Goal: Information Seeking & Learning: Learn about a topic

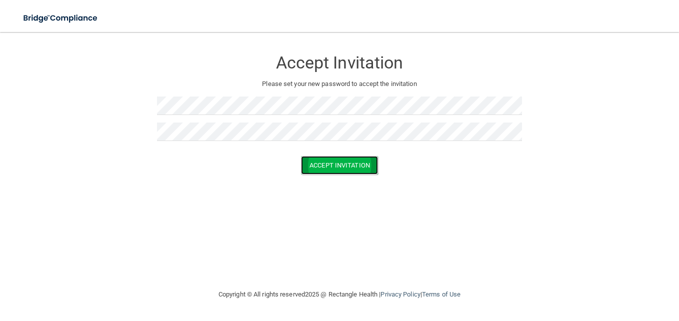
click at [356, 163] on button "Accept Invitation" at bounding box center [339, 165] width 77 height 18
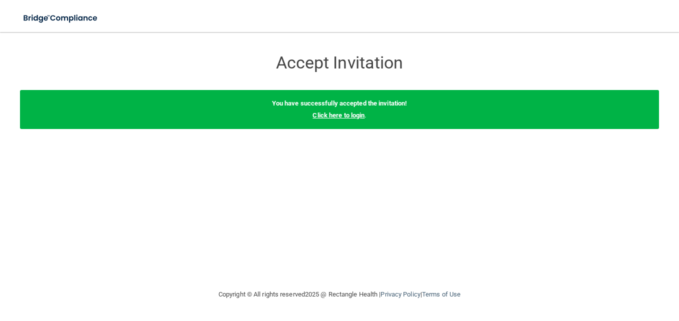
click at [342, 117] on link "Click here to login" at bounding box center [338, 114] width 52 height 7
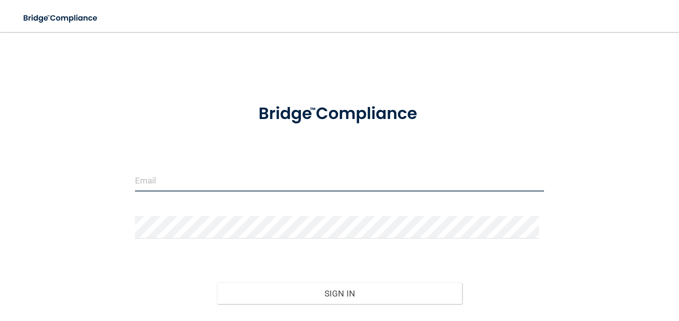
click at [168, 179] on input "email" at bounding box center [339, 180] width 409 height 22
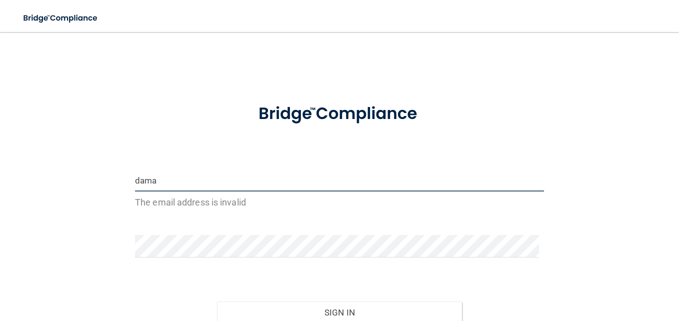
type input "[EMAIL_ADDRESS][DOMAIN_NAME]"
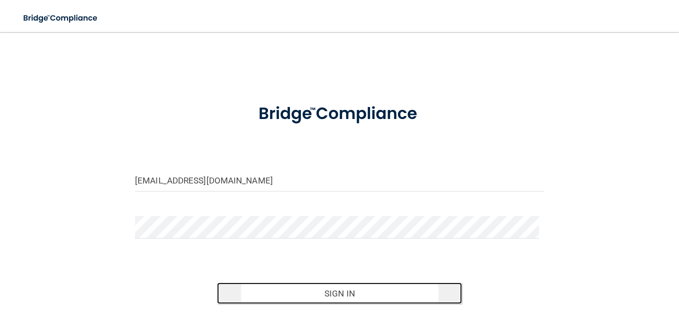
click at [342, 299] on button "Sign In" at bounding box center [339, 293] width 245 height 22
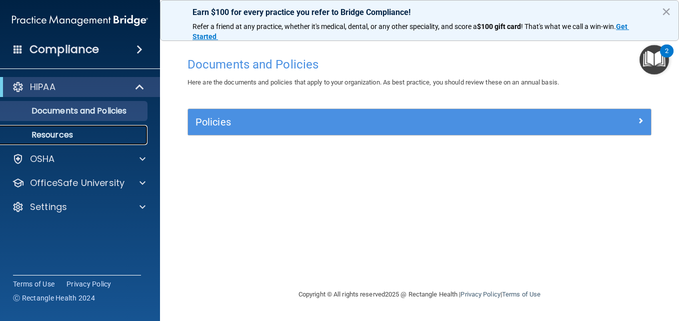
click at [111, 131] on p "Resources" at bounding box center [74, 135] width 136 height 10
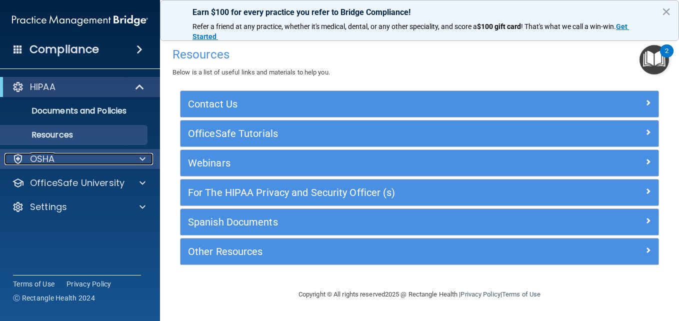
click at [116, 161] on div "OSHA" at bounding box center [66, 159] width 124 height 12
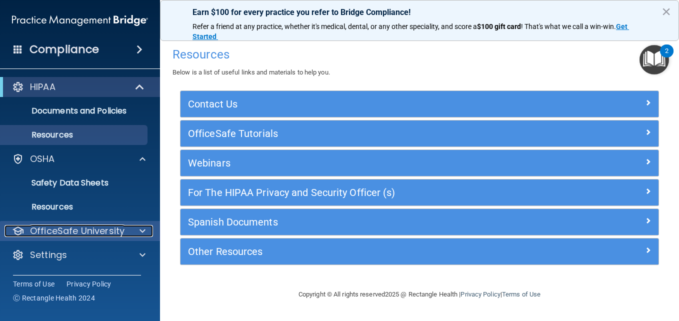
click at [143, 230] on span at bounding box center [142, 231] width 6 height 12
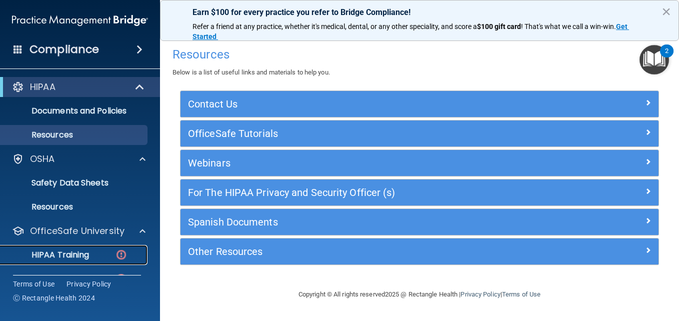
click at [71, 255] on p "HIPAA Training" at bounding box center [47, 255] width 82 height 10
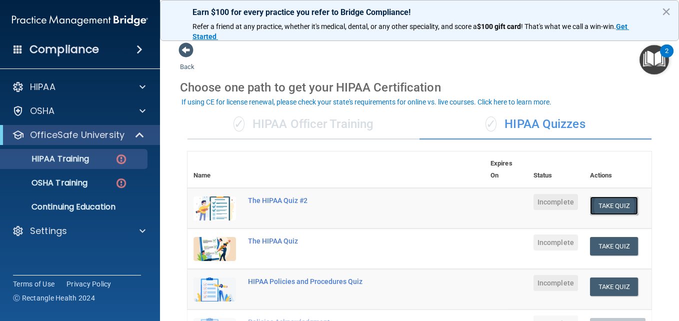
click at [606, 207] on button "Take Quiz" at bounding box center [614, 205] width 48 height 18
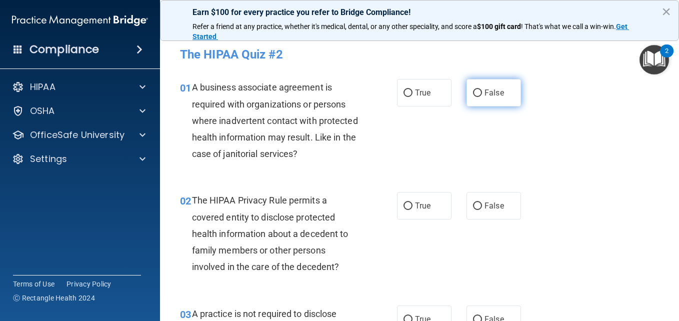
click at [474, 93] on input "False" at bounding box center [477, 92] width 9 height 7
radio input "true"
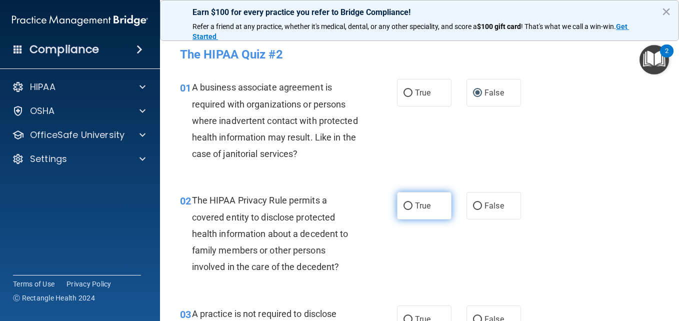
click at [407, 205] on input "True" at bounding box center [407, 205] width 9 height 7
radio input "true"
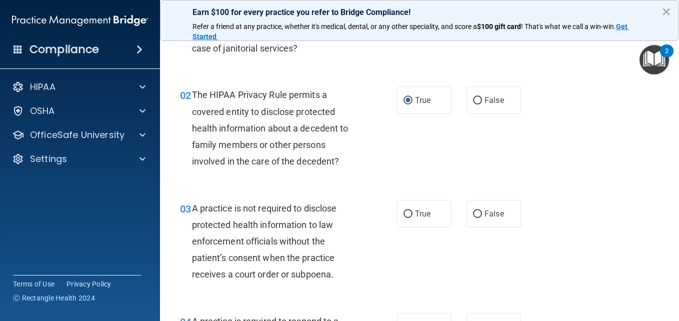
scroll to position [120, 0]
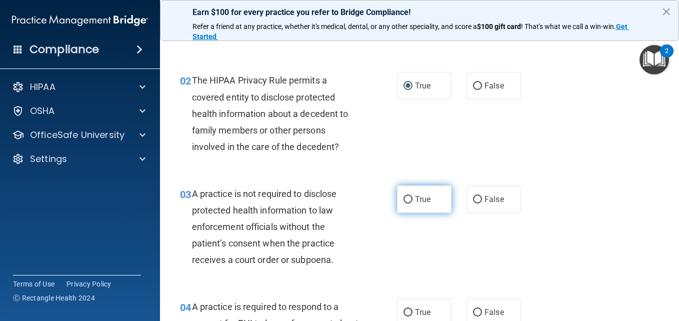
click at [407, 197] on input "True" at bounding box center [407, 199] width 9 height 7
radio input "true"
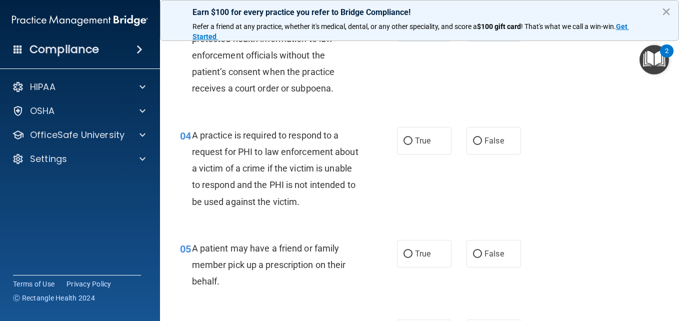
scroll to position [300, 0]
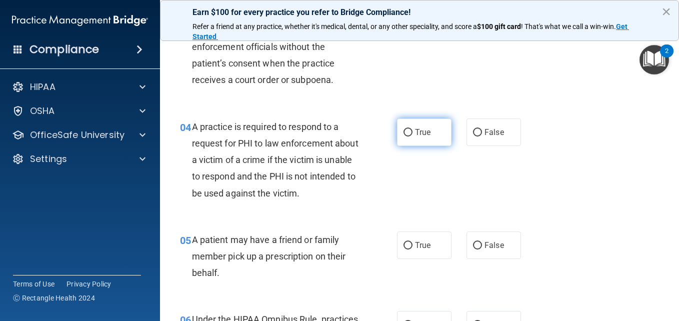
click at [407, 124] on label "True" at bounding box center [424, 131] width 54 height 27
click at [407, 129] on input "True" at bounding box center [407, 132] width 9 height 7
radio input "true"
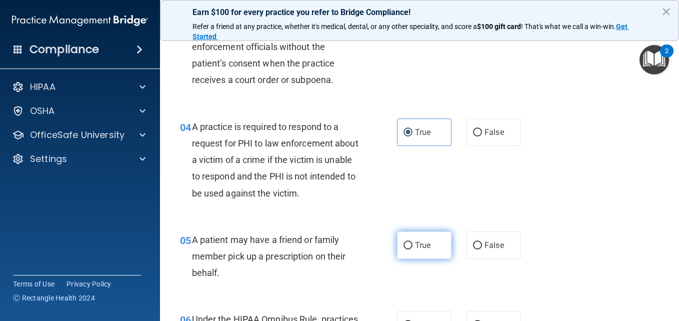
click at [415, 249] on span "True" at bounding box center [422, 244] width 15 height 9
click at [412, 249] on input "True" at bounding box center [407, 245] width 9 height 7
radio input "true"
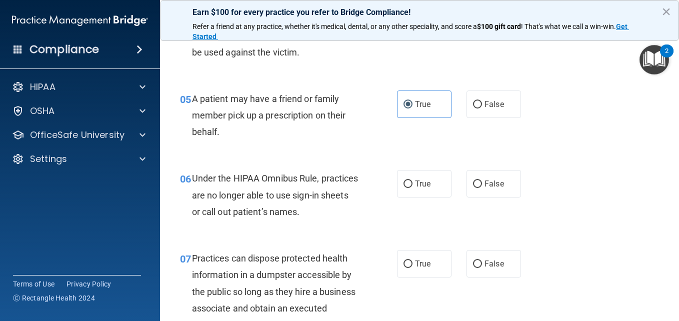
scroll to position [460, 0]
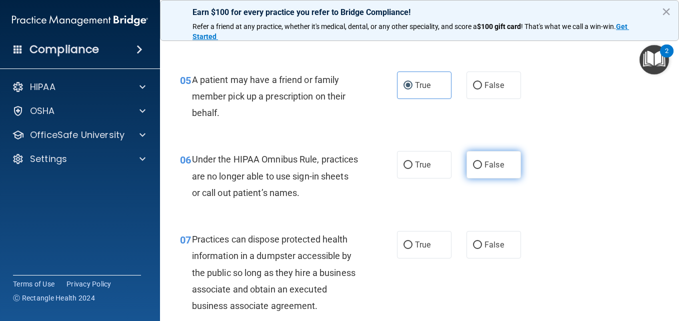
click at [473, 162] on input "False" at bounding box center [477, 164] width 9 height 7
radio input "true"
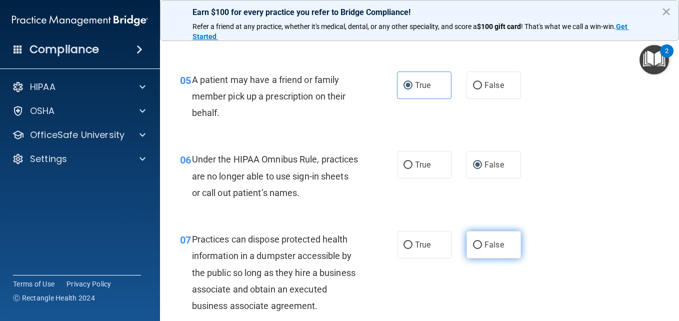
click at [473, 244] on input "False" at bounding box center [477, 244] width 9 height 7
radio input "true"
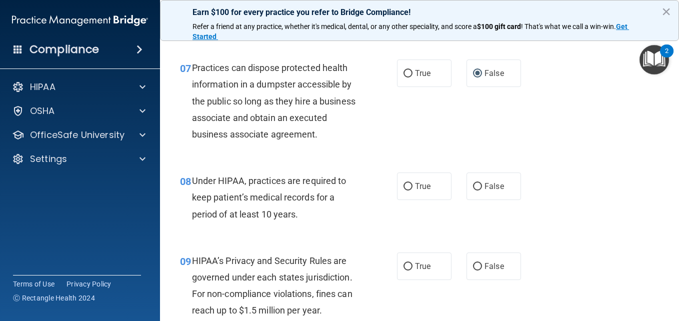
scroll to position [640, 0]
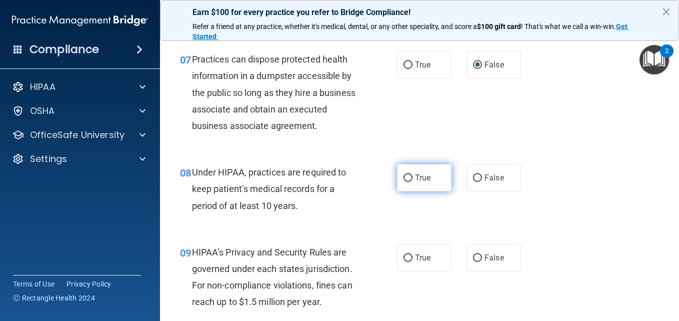
click at [403, 182] on input "True" at bounding box center [407, 177] width 9 height 7
radio input "true"
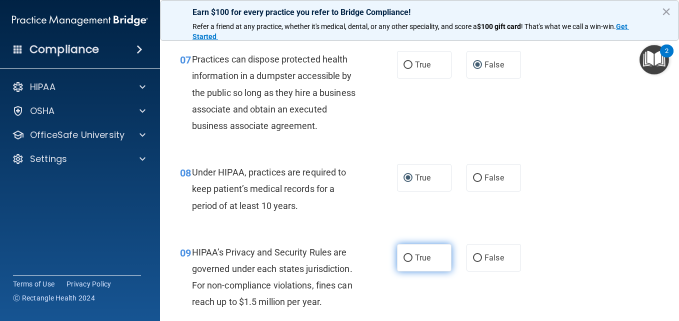
click at [417, 262] on span "True" at bounding box center [422, 257] width 15 height 9
click at [412, 262] on input "True" at bounding box center [407, 257] width 9 height 7
radio input "true"
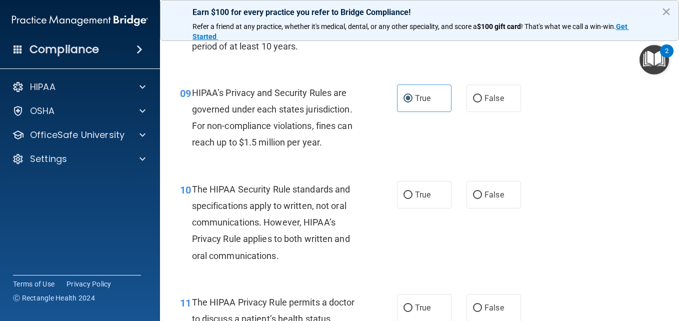
scroll to position [820, 0]
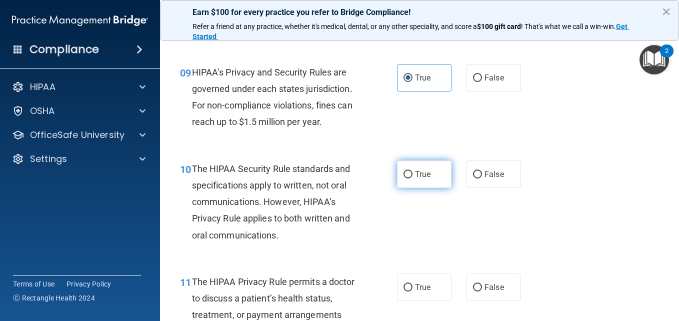
click at [403, 178] on input "True" at bounding box center [407, 174] width 9 height 7
radio input "true"
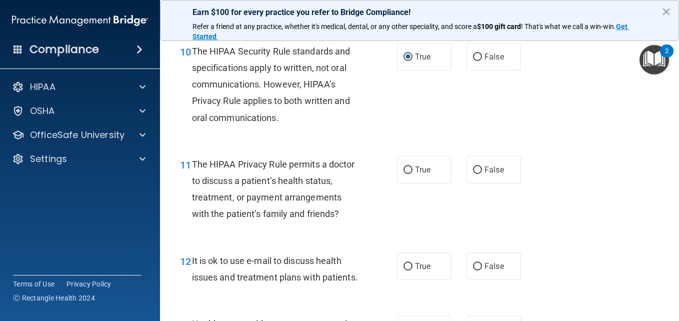
scroll to position [940, 0]
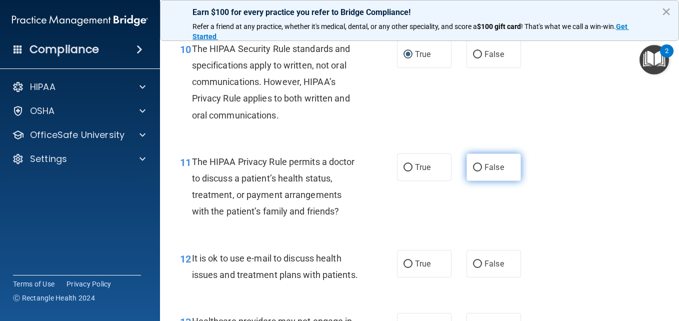
click at [473, 171] on input "False" at bounding box center [477, 167] width 9 height 7
radio input "true"
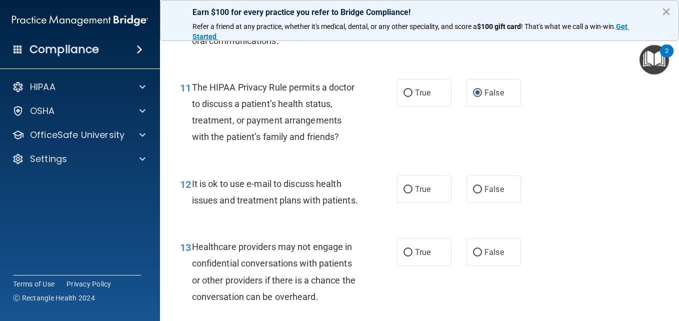
scroll to position [1020, 0]
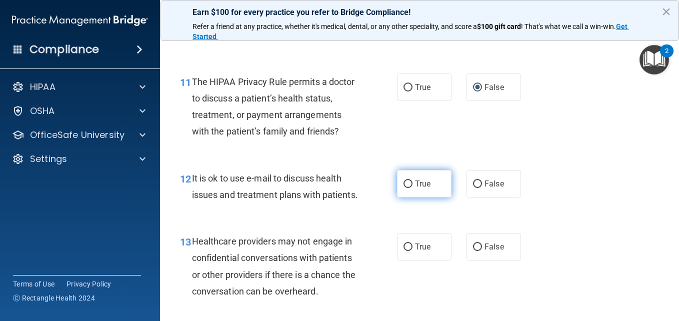
click at [404, 188] on input "True" at bounding box center [407, 183] width 9 height 7
radio input "true"
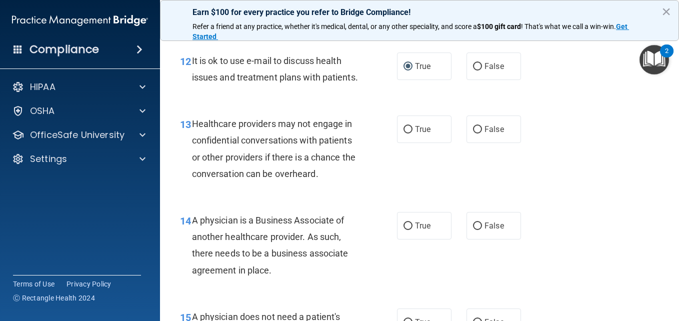
scroll to position [1140, 0]
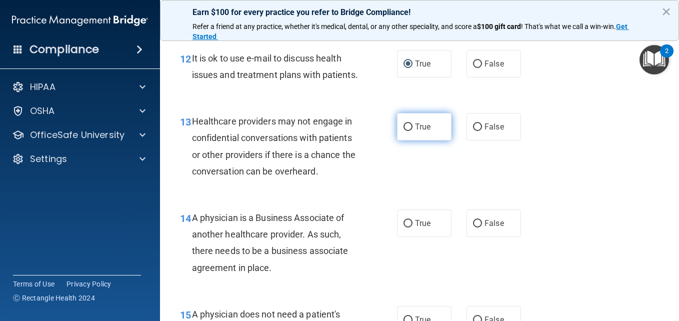
click at [405, 131] on input "True" at bounding box center [407, 126] width 9 height 7
radio input "true"
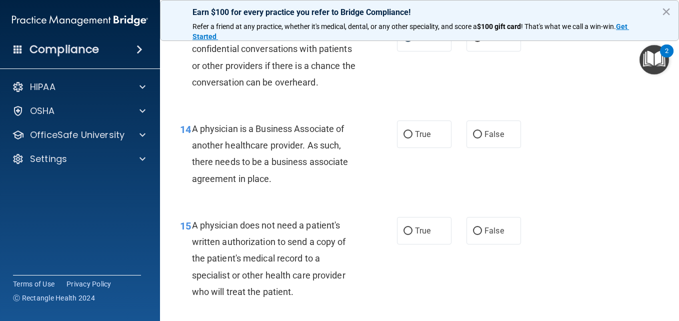
scroll to position [1240, 0]
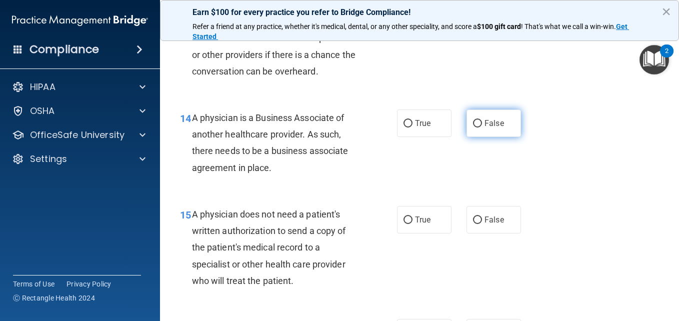
click at [473, 127] on input "False" at bounding box center [477, 123] width 9 height 7
radio input "true"
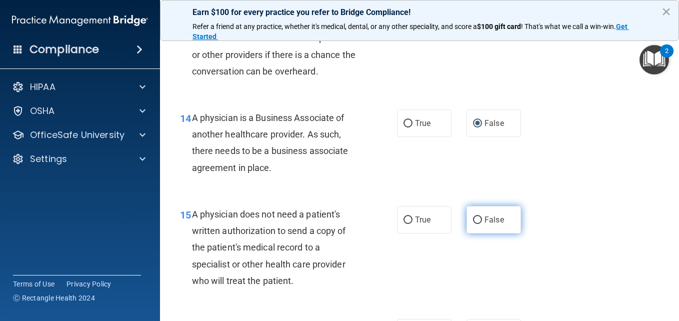
click at [473, 224] on input "False" at bounding box center [477, 219] width 9 height 7
radio input "true"
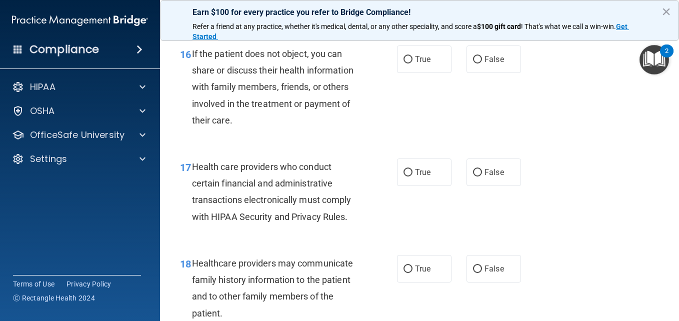
scroll to position [1539, 0]
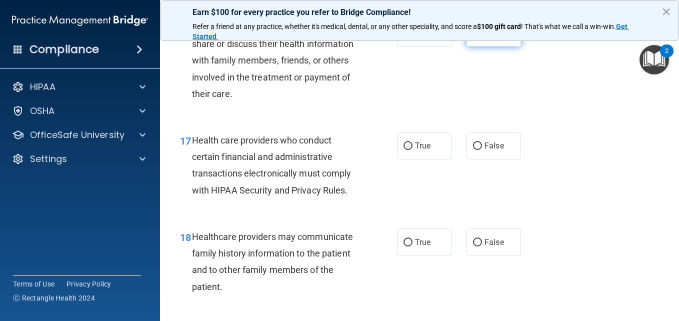
click at [476, 37] on input "False" at bounding box center [477, 32] width 9 height 7
radio input "true"
click at [403, 37] on input "True" at bounding box center [407, 32] width 9 height 7
radio input "true"
radio input "false"
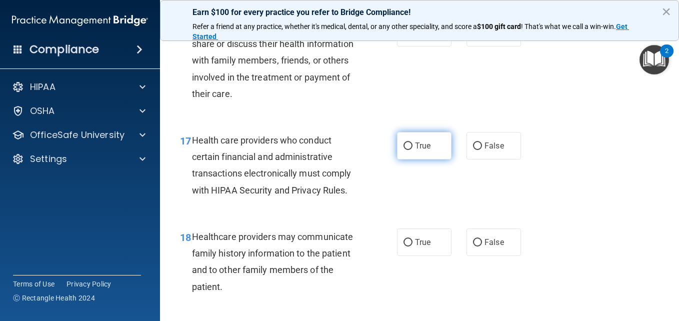
click at [409, 159] on label "True" at bounding box center [424, 145] width 54 height 27
click at [409, 150] on input "True" at bounding box center [407, 145] width 9 height 7
radio input "true"
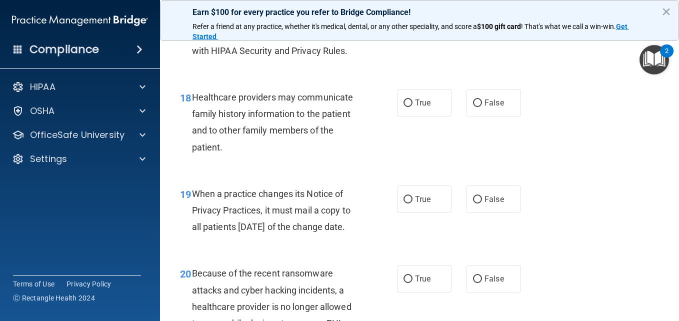
scroll to position [1679, 0]
click at [476, 106] on input "False" at bounding box center [477, 102] width 9 height 7
radio input "true"
click at [407, 203] on input "True" at bounding box center [407, 198] width 9 height 7
radio input "true"
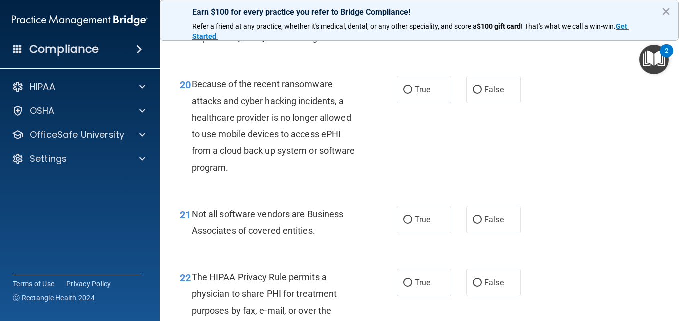
scroll to position [1879, 0]
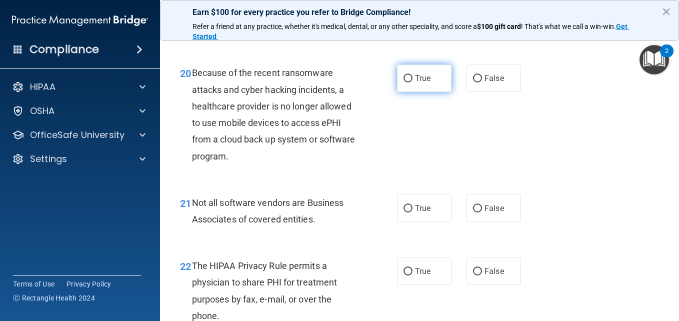
click at [407, 82] on input "True" at bounding box center [407, 78] width 9 height 7
radio input "true"
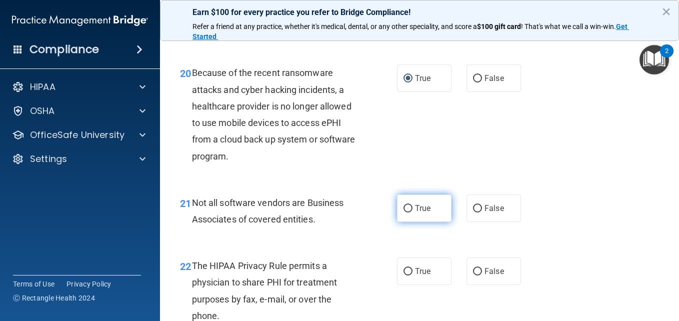
click at [409, 222] on label "True" at bounding box center [424, 207] width 54 height 27
click at [409, 212] on input "True" at bounding box center [407, 208] width 9 height 7
radio input "true"
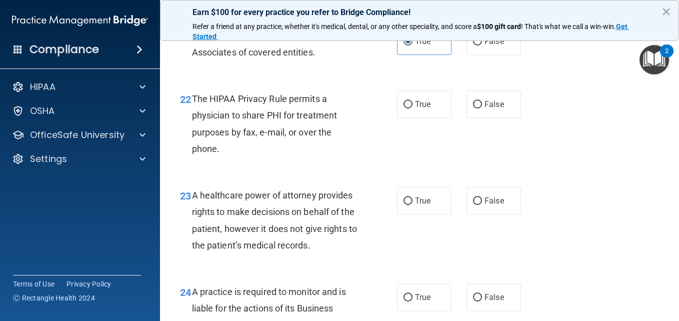
scroll to position [2059, 0]
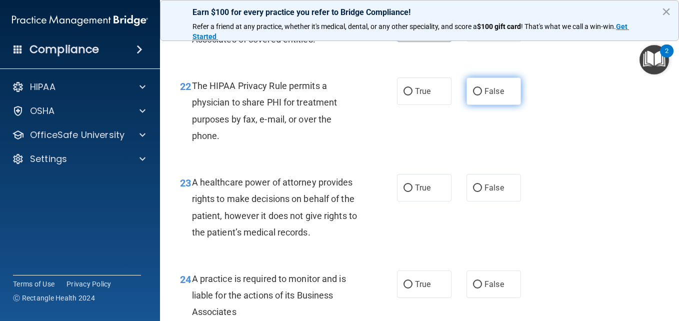
click at [473, 95] on input "False" at bounding box center [477, 91] width 9 height 7
radio input "true"
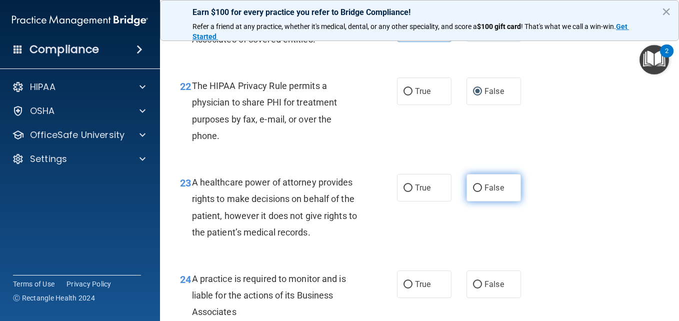
click at [467, 201] on label "False" at bounding box center [493, 187] width 54 height 27
click at [473, 192] on input "False" at bounding box center [477, 187] width 9 height 7
radio input "true"
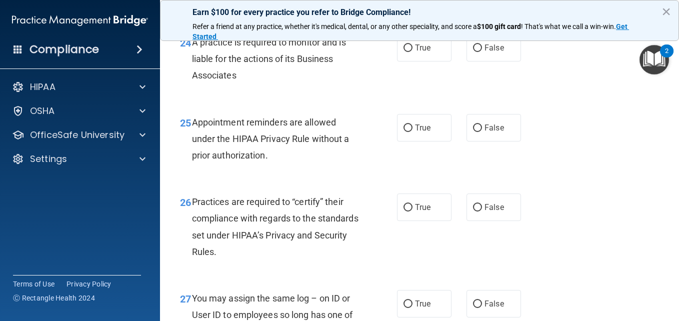
scroll to position [2299, 0]
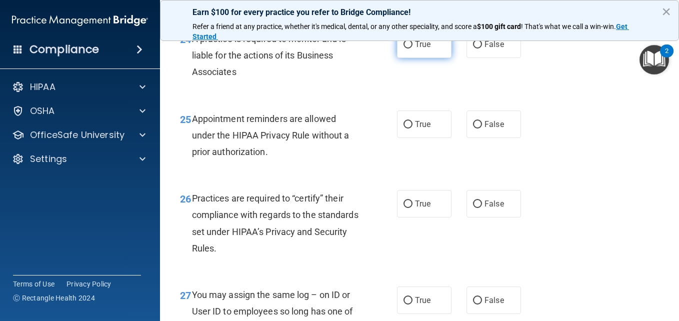
click at [403, 48] on input "True" at bounding box center [407, 44] width 9 height 7
radio input "true"
click at [415, 129] on span "True" at bounding box center [422, 123] width 15 height 9
click at [412, 128] on input "True" at bounding box center [407, 124] width 9 height 7
radio input "true"
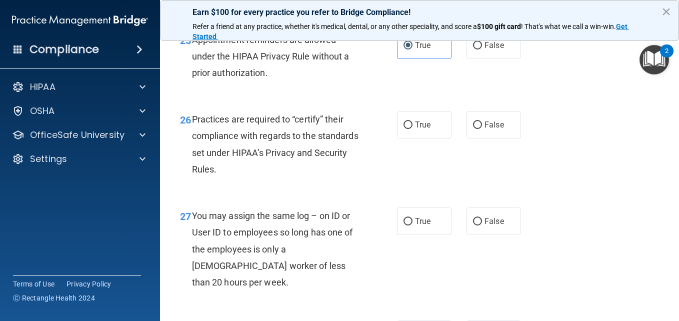
scroll to position [2379, 0]
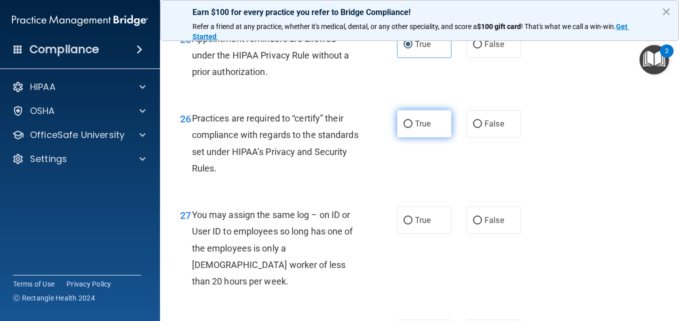
click at [406, 128] on input "True" at bounding box center [407, 123] width 9 height 7
radio input "true"
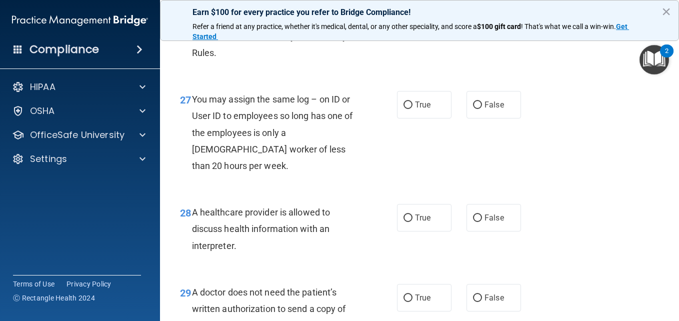
scroll to position [2499, 0]
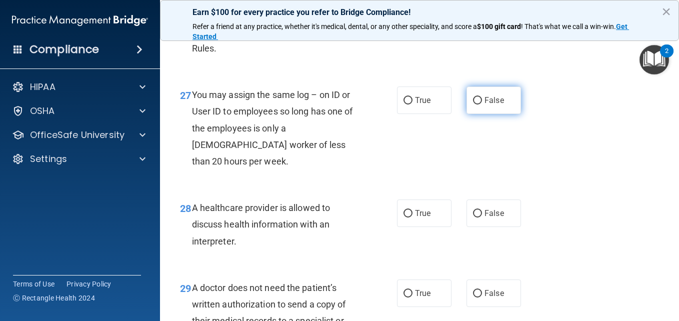
click at [473, 104] on input "False" at bounding box center [477, 100] width 9 height 7
radio input "true"
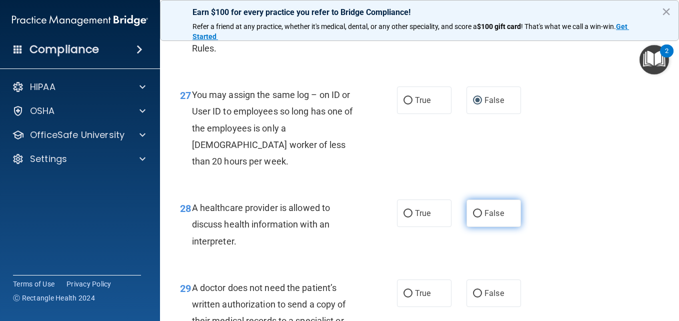
click at [473, 217] on input "False" at bounding box center [477, 213] width 9 height 7
radio input "true"
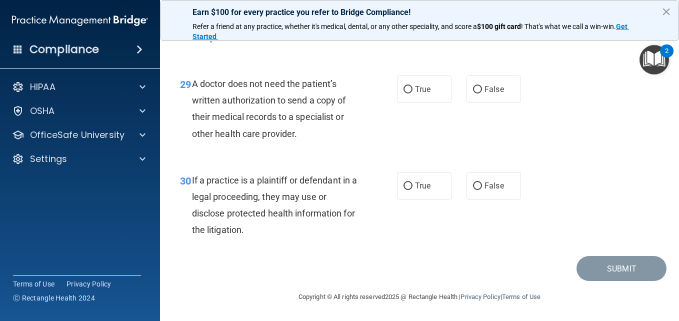
scroll to position [2739, 0]
click at [473, 93] on input "False" at bounding box center [477, 89] width 9 height 7
radio input "true"
click at [403, 193] on label "True" at bounding box center [424, 185] width 54 height 27
click at [403, 190] on input "True" at bounding box center [407, 185] width 9 height 7
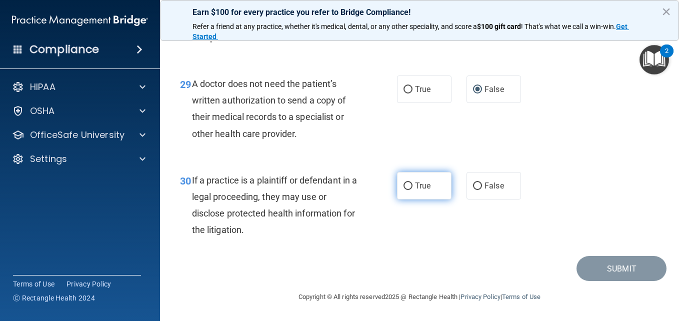
radio input "true"
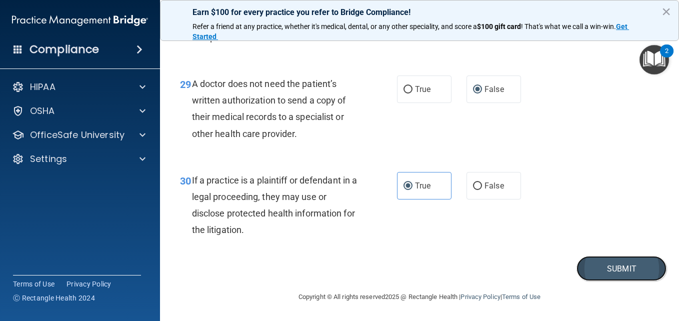
click at [599, 280] on button "Submit" at bounding box center [621, 268] width 90 height 25
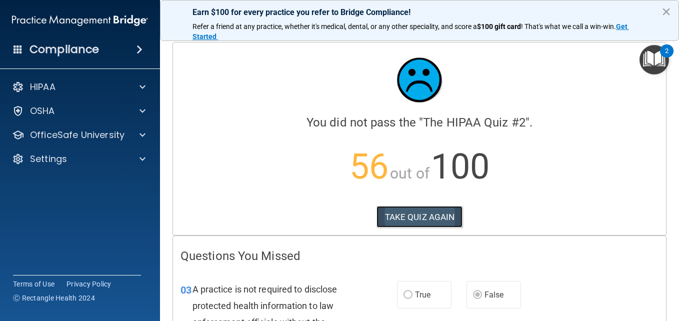
click at [421, 216] on button "TAKE QUIZ AGAIN" at bounding box center [419, 217] width 86 height 22
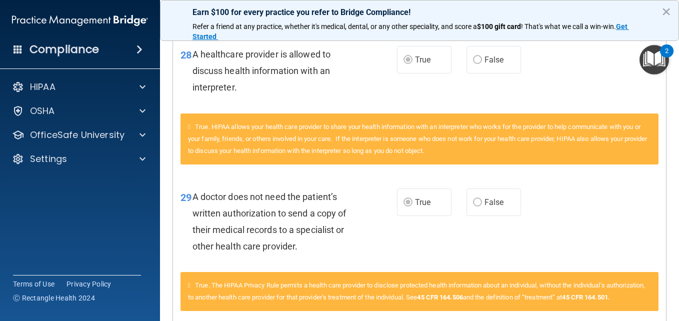
scroll to position [1999, 0]
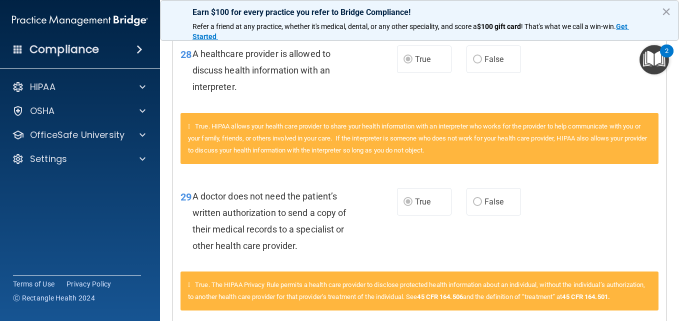
click at [673, 49] on div "2" at bounding box center [666, 50] width 13 height 13
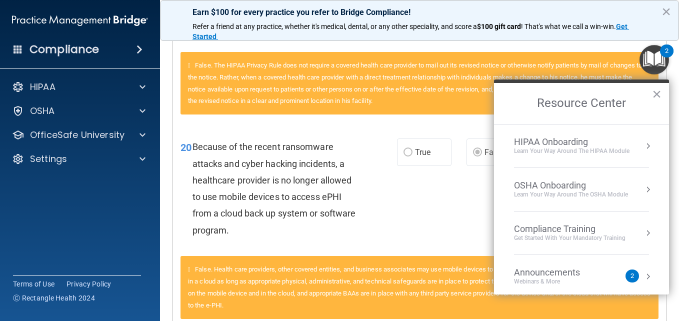
scroll to position [990, 0]
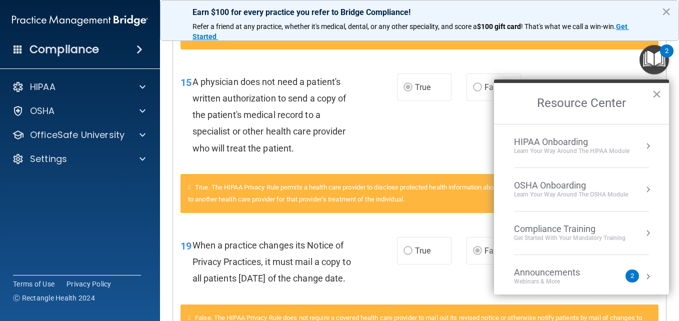
click at [673, 49] on div "2" at bounding box center [666, 50] width 13 height 13
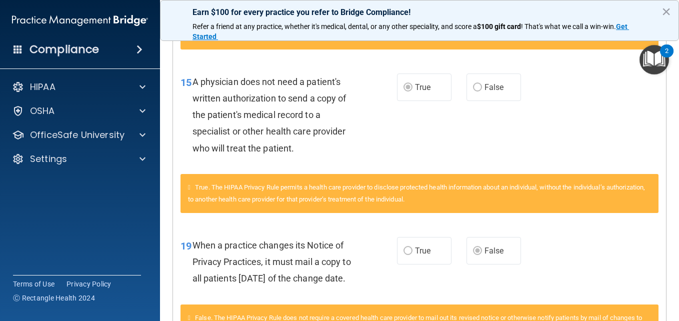
click at [673, 49] on div "2" at bounding box center [666, 50] width 13 height 13
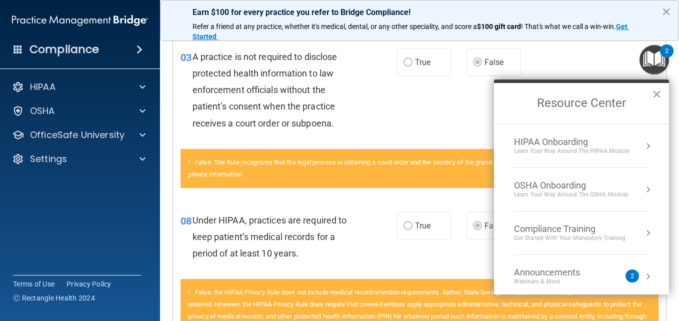
scroll to position [0, 0]
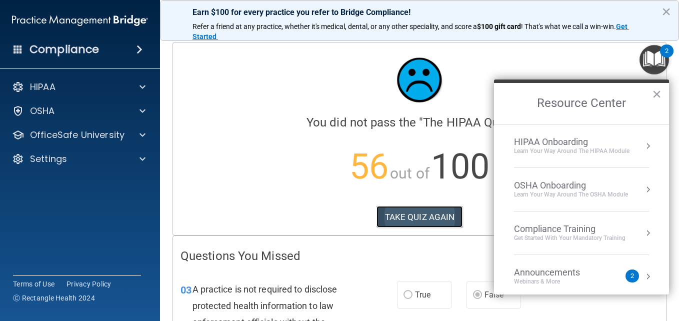
click at [426, 222] on button "TAKE QUIZ AGAIN" at bounding box center [419, 217] width 86 height 22
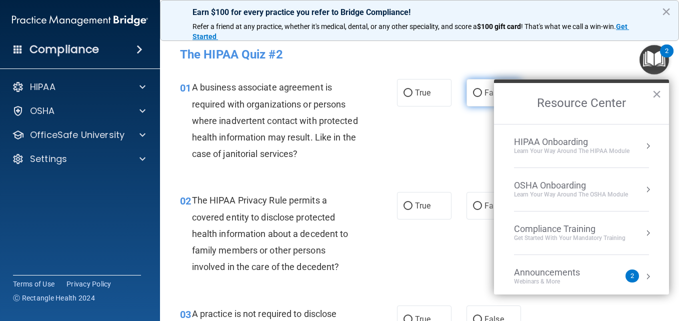
click at [473, 92] on input "False" at bounding box center [477, 92] width 9 height 7
radio input "true"
click at [658, 94] on button "×" at bounding box center [656, 94] width 9 height 16
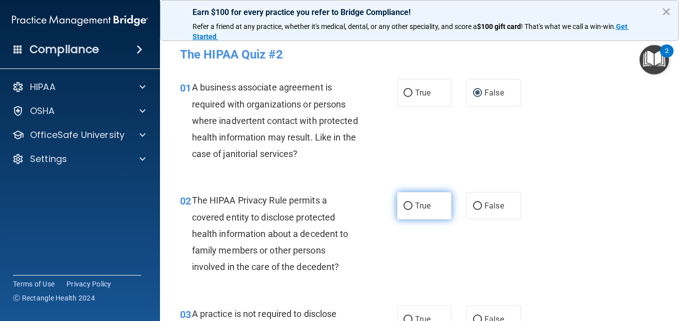
click at [421, 207] on span "True" at bounding box center [422, 205] width 15 height 9
click at [412, 207] on input "True" at bounding box center [407, 205] width 9 height 7
radio input "true"
click at [479, 314] on label "False" at bounding box center [493, 318] width 54 height 27
click at [479, 316] on input "False" at bounding box center [477, 319] width 9 height 7
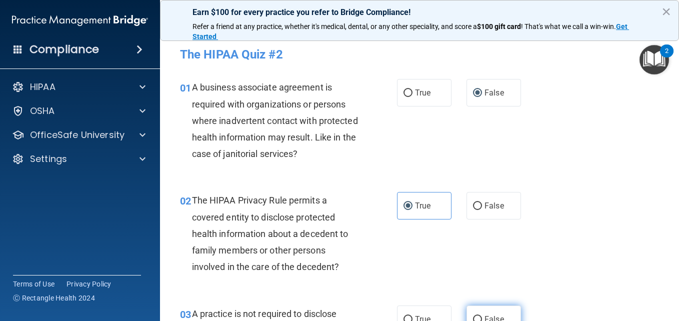
radio input "true"
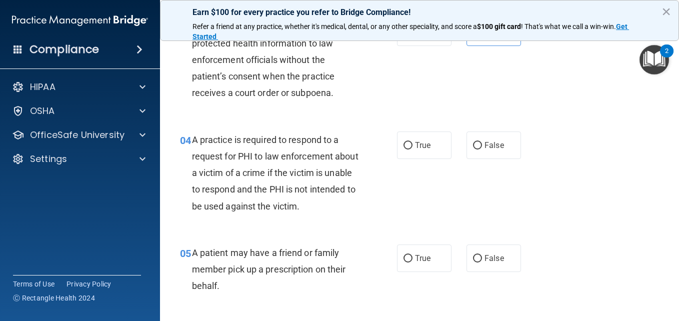
scroll to position [289, 0]
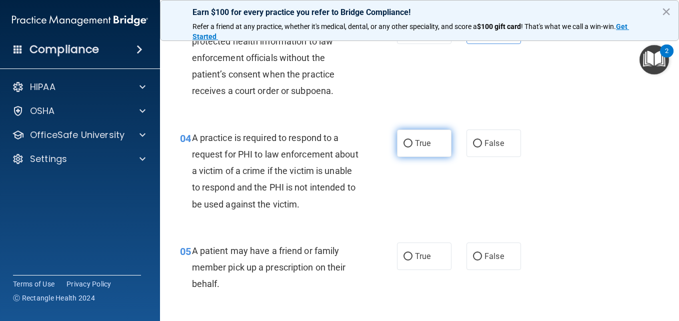
click at [415, 140] on span "True" at bounding box center [422, 142] width 15 height 9
click at [412, 140] on input "True" at bounding box center [407, 143] width 9 height 7
radio input "true"
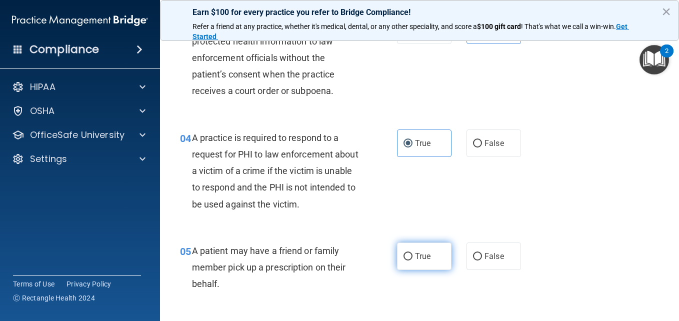
click at [414, 262] on label "True" at bounding box center [424, 255] width 54 height 27
click at [412, 260] on input "True" at bounding box center [407, 256] width 9 height 7
radio input "true"
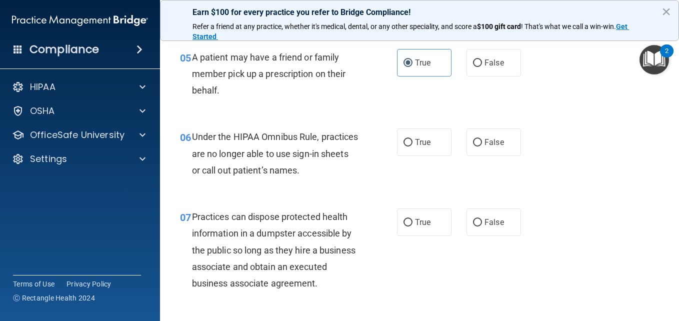
scroll to position [509, 0]
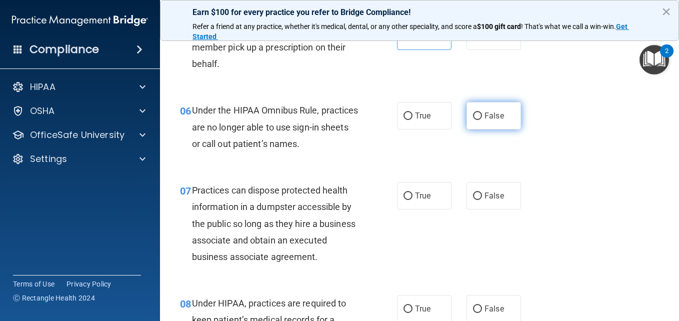
click at [473, 116] on input "False" at bounding box center [477, 115] width 9 height 7
radio input "true"
click at [473, 116] on input "False" at bounding box center [477, 115] width 9 height 7
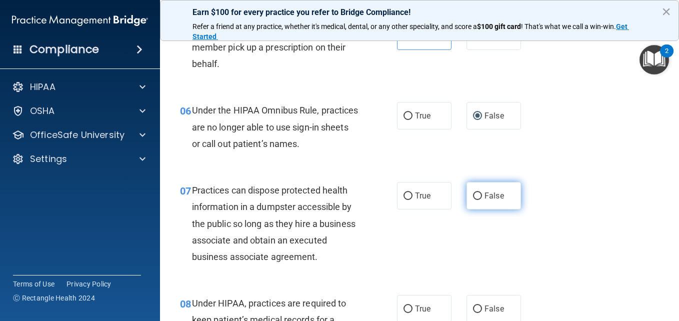
click at [473, 193] on input "False" at bounding box center [477, 195] width 9 height 7
radio input "true"
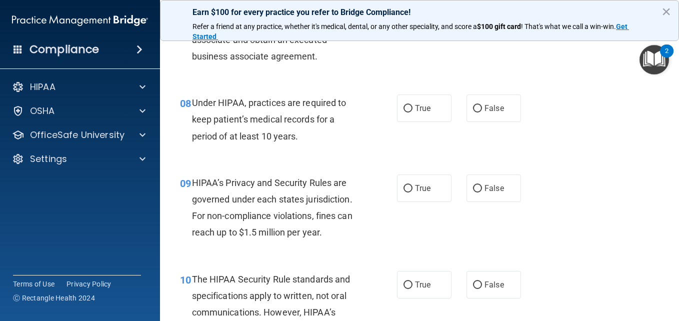
scroll to position [756, 0]
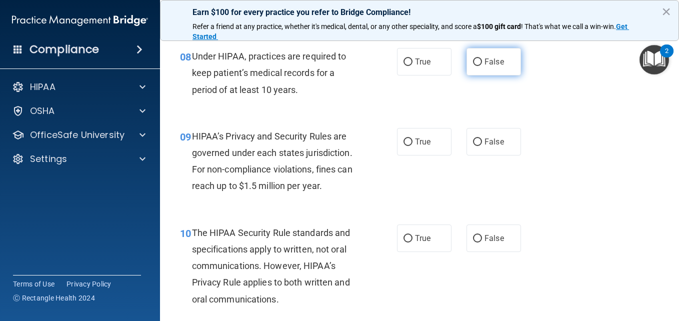
click at [473, 66] on input "False" at bounding box center [477, 61] width 9 height 7
radio input "true"
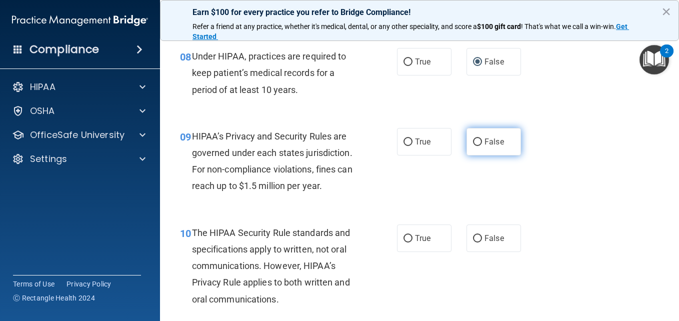
click at [475, 146] on input "False" at bounding box center [477, 141] width 9 height 7
radio input "true"
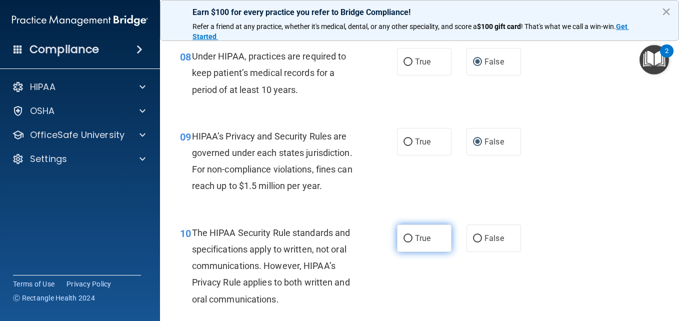
click at [415, 243] on span "True" at bounding box center [422, 237] width 15 height 9
click at [412, 242] on input "True" at bounding box center [407, 238] width 9 height 7
radio input "true"
click at [415, 243] on span "True" at bounding box center [422, 237] width 15 height 9
click at [412, 242] on input "True" at bounding box center [407, 238] width 9 height 7
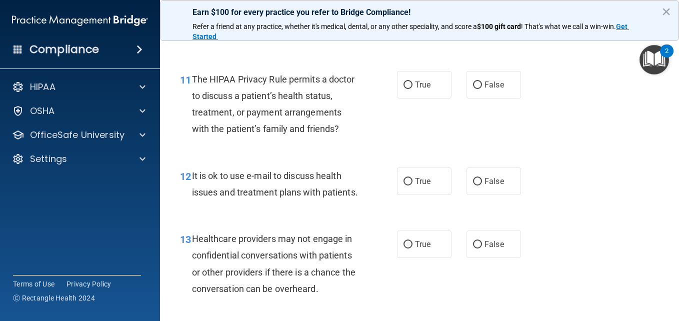
scroll to position [1023, 0]
click at [403, 88] on input "True" at bounding box center [407, 83] width 9 height 7
radio input "true"
click at [404, 184] on input "True" at bounding box center [407, 180] width 9 height 7
radio input "true"
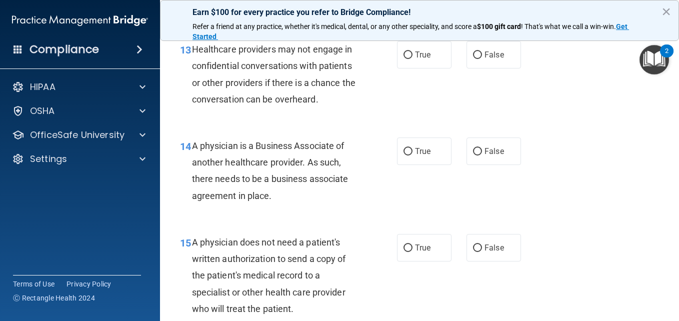
scroll to position [1243, 0]
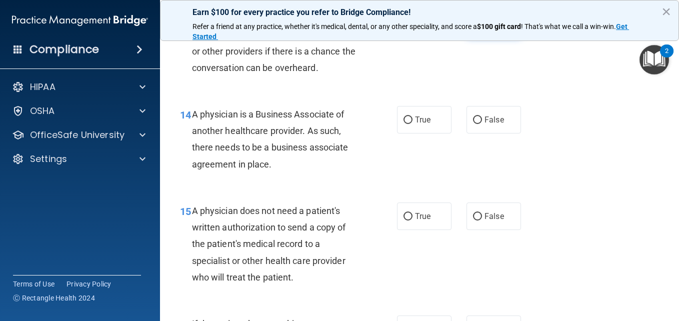
click at [473, 27] on input "False" at bounding box center [477, 23] width 9 height 7
radio input "true"
click at [473, 124] on input "False" at bounding box center [477, 119] width 9 height 7
radio input "true"
click at [414, 230] on label "True" at bounding box center [424, 215] width 54 height 27
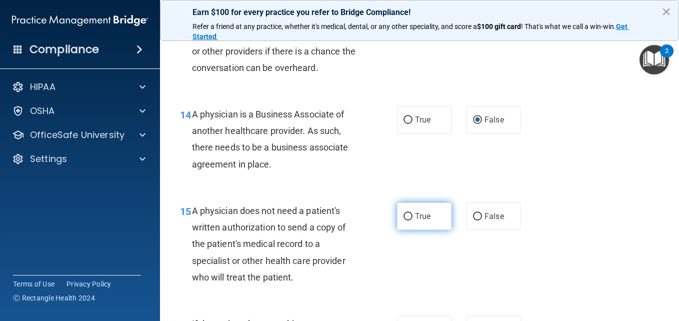
click at [412, 220] on input "True" at bounding box center [407, 216] width 9 height 7
radio input "true"
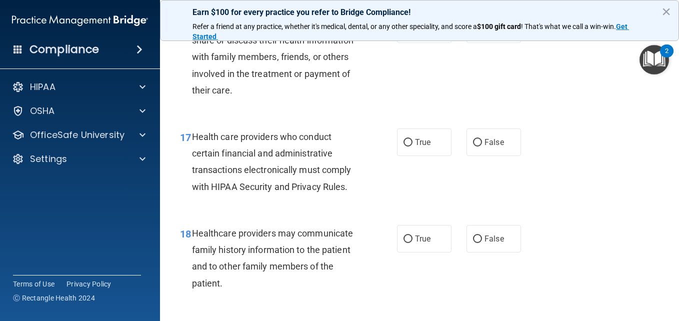
scroll to position [1563, 0]
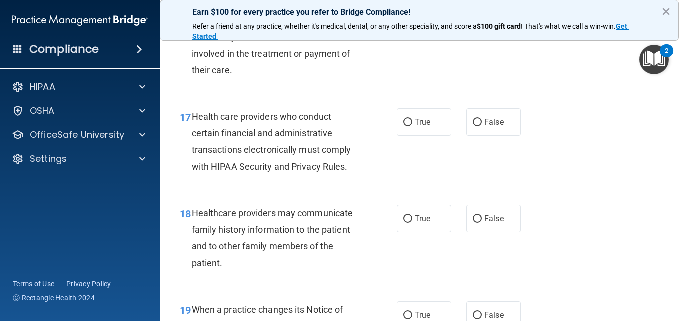
click at [403, 13] on input "True" at bounding box center [407, 9] width 9 height 7
radio input "true"
click at [403, 126] on input "True" at bounding box center [407, 122] width 9 height 7
radio input "true"
click at [473, 223] on input "False" at bounding box center [477, 218] width 9 height 7
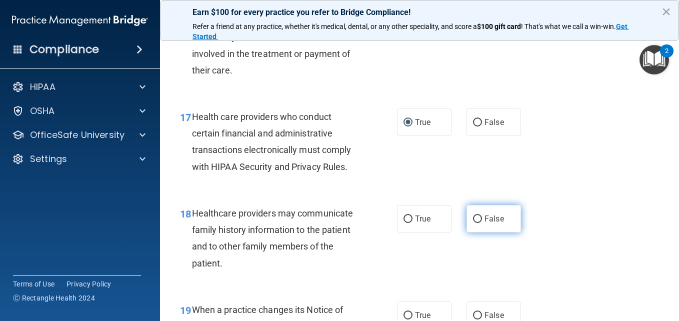
radio input "true"
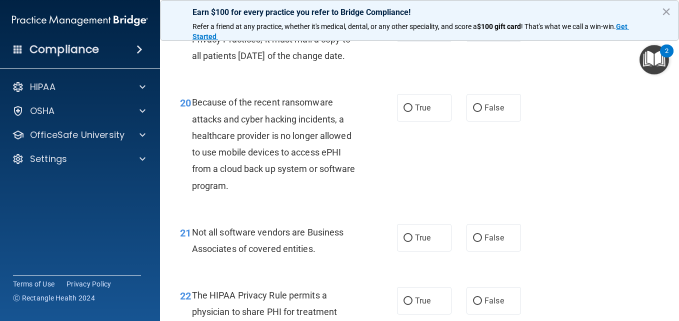
scroll to position [1870, 0]
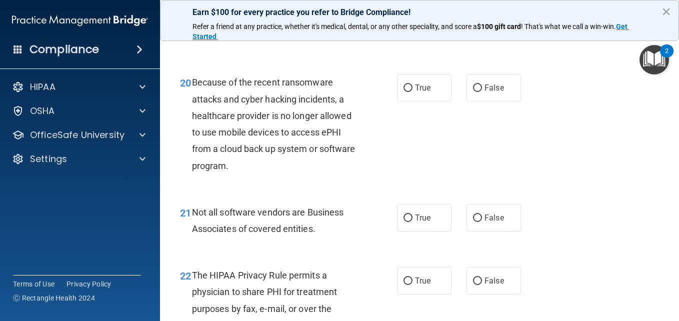
click at [399, 22] on label "True" at bounding box center [424, 8] width 54 height 27
click at [403, 12] on input "True" at bounding box center [407, 8] width 9 height 7
radio input "true"
click at [478, 101] on label "False" at bounding box center [493, 87] width 54 height 27
click at [478, 92] on input "False" at bounding box center [477, 87] width 9 height 7
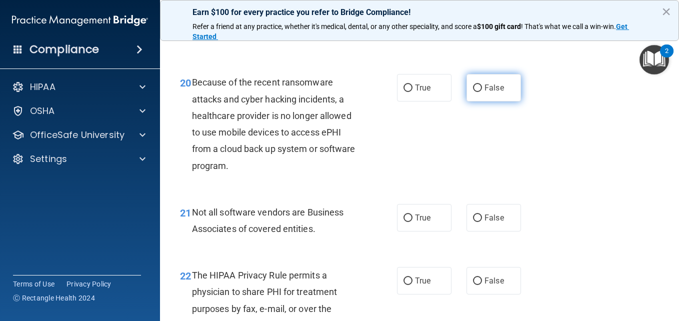
radio input "true"
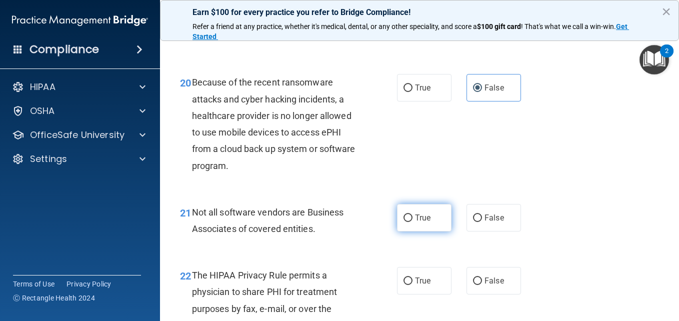
click at [415, 222] on span "True" at bounding box center [422, 217] width 15 height 9
click at [412, 222] on input "True" at bounding box center [407, 217] width 9 height 7
radio input "true"
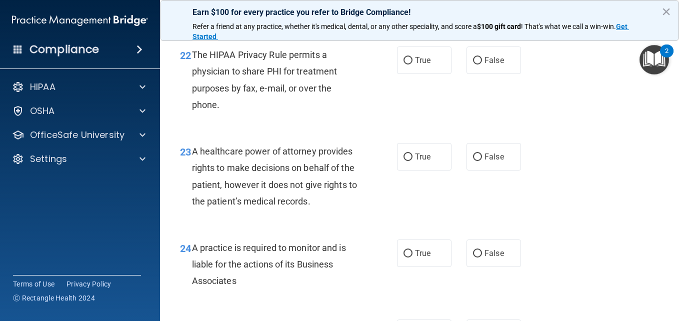
scroll to position [2117, 0]
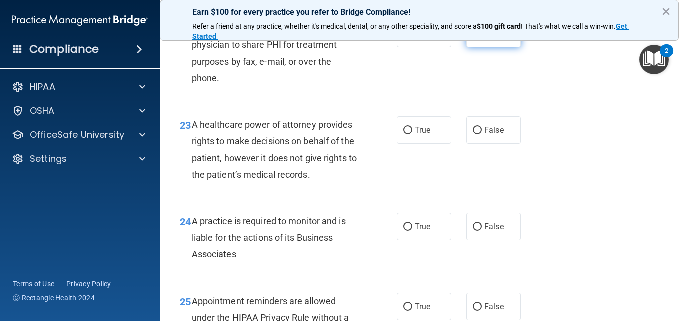
click at [479, 47] on label "False" at bounding box center [493, 33] width 54 height 27
click at [479, 38] on input "False" at bounding box center [477, 33] width 9 height 7
radio input "true"
click at [476, 144] on label "False" at bounding box center [493, 129] width 54 height 27
click at [476, 134] on input "False" at bounding box center [477, 130] width 9 height 7
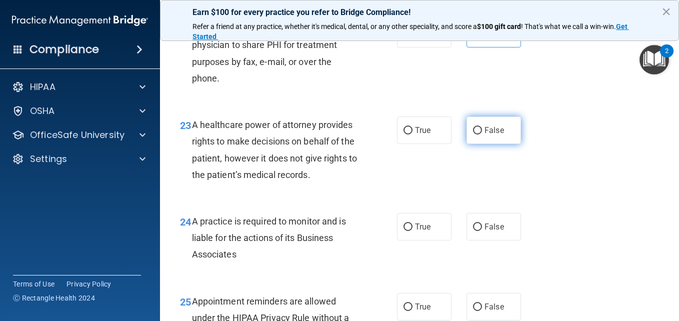
radio input "true"
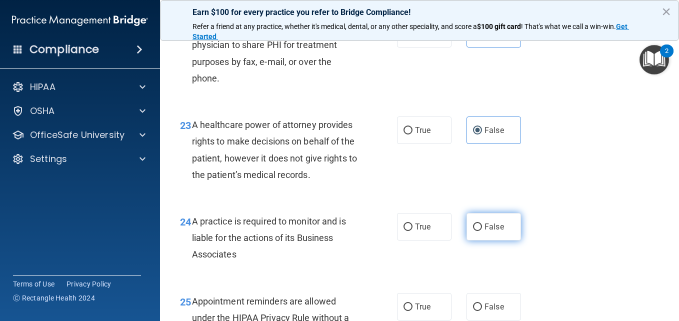
click at [473, 231] on input "False" at bounding box center [477, 226] width 9 height 7
radio input "true"
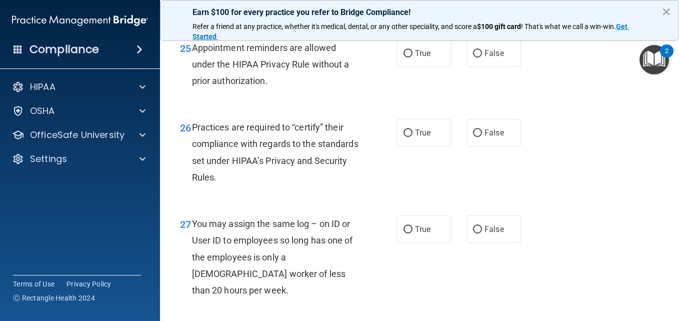
scroll to position [2397, 0]
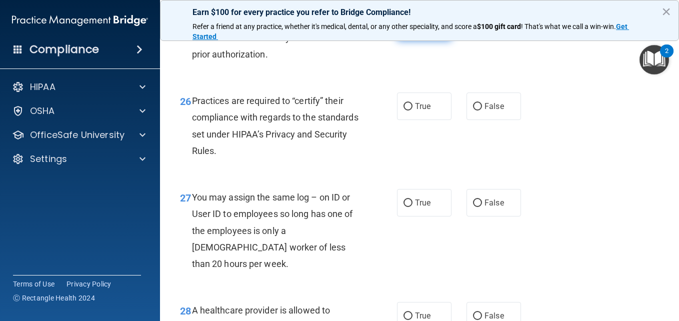
click at [403, 31] on input "True" at bounding box center [407, 26] width 9 height 7
radio input "true"
click at [477, 120] on label "False" at bounding box center [493, 105] width 54 height 27
click at [477, 110] on input "False" at bounding box center [477, 106] width 9 height 7
radio input "true"
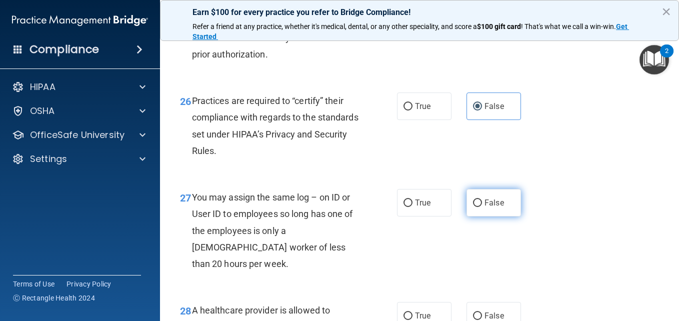
click at [484, 207] on span "False" at bounding box center [493, 202] width 19 height 9
click at [481, 207] on input "False" at bounding box center [477, 202] width 9 height 7
radio input "true"
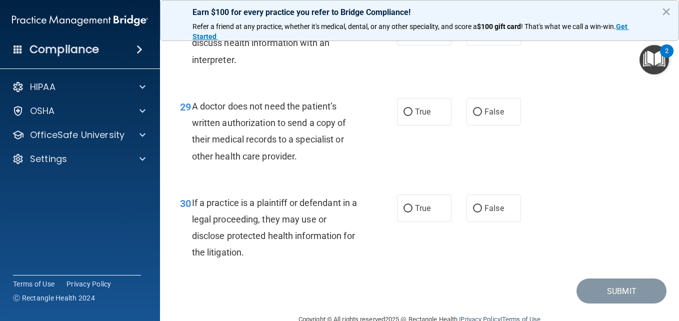
scroll to position [2697, 0]
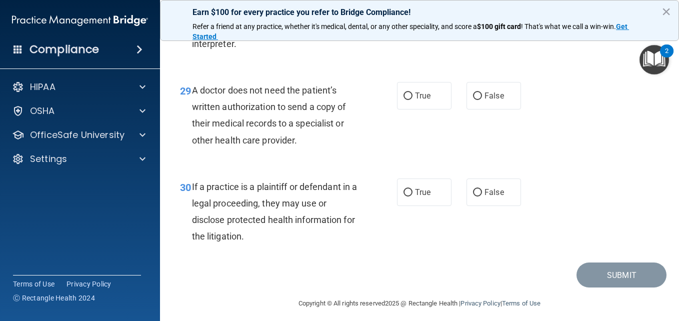
click at [407, 20] on input "True" at bounding box center [407, 15] width 9 height 7
radio input "true"
click at [410, 109] on label "True" at bounding box center [424, 95] width 54 height 27
click at [410, 100] on input "True" at bounding box center [407, 95] width 9 height 7
radio input "true"
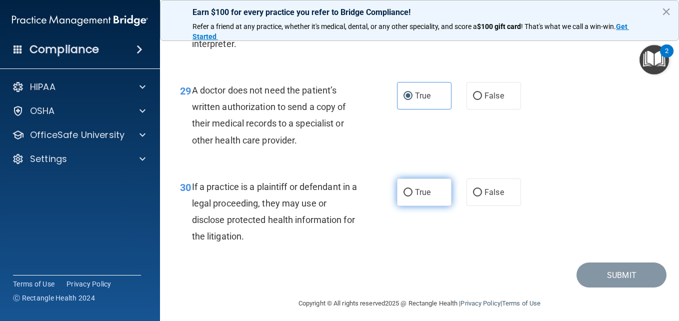
click at [415, 197] on span "True" at bounding box center [422, 191] width 15 height 9
click at [412, 196] on input "True" at bounding box center [407, 192] width 9 height 7
radio input "true"
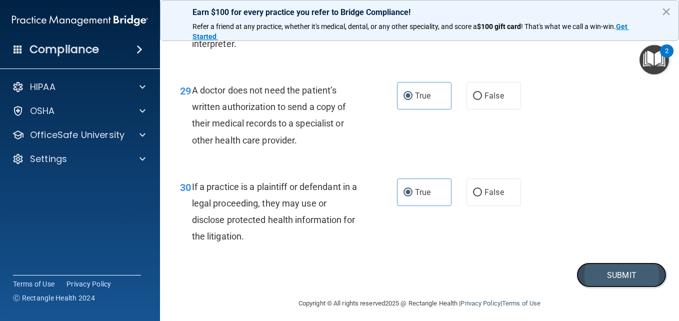
click at [614, 288] on button "Submit" at bounding box center [621, 274] width 90 height 25
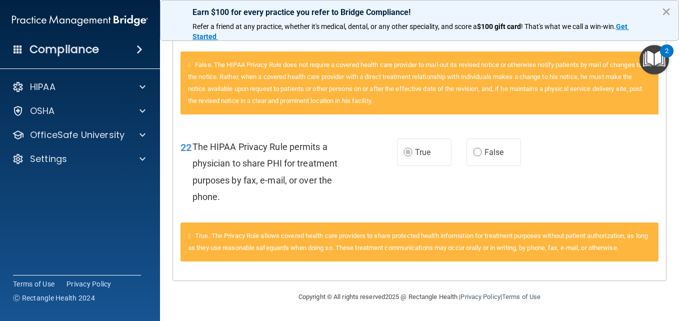
scroll to position [72, 0]
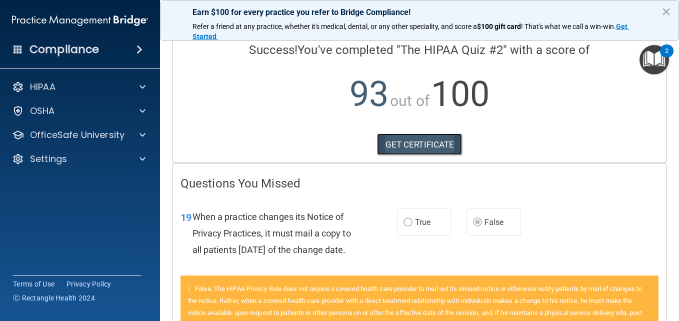
click at [410, 146] on link "GET CERTIFICATE" at bounding box center [419, 144] width 85 height 22
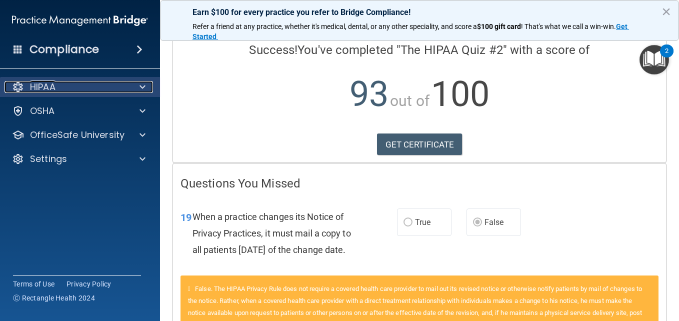
click at [103, 92] on div "HIPAA" at bounding box center [66, 87] width 124 height 12
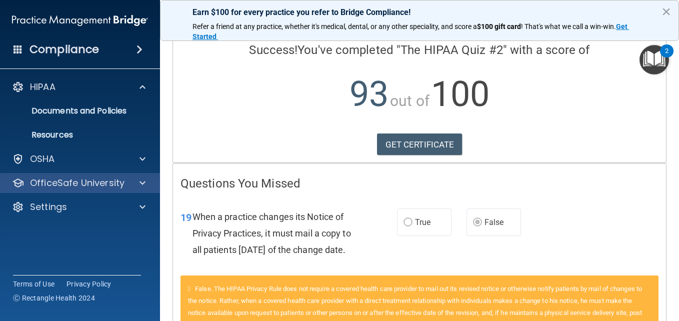
click at [101, 189] on div "OfficeSafe University" at bounding box center [80, 183] width 160 height 20
click at [131, 182] on div at bounding box center [140, 183] width 25 height 12
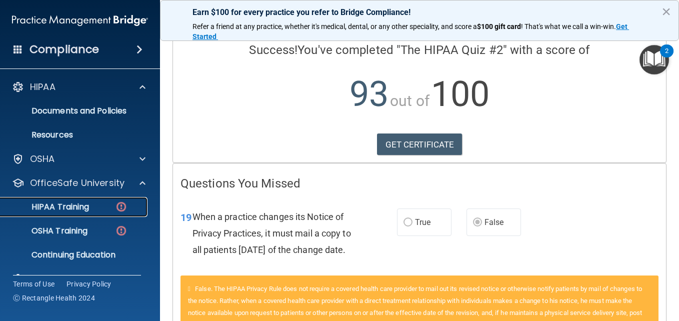
click at [68, 202] on p "HIPAA Training" at bounding box center [47, 207] width 82 height 10
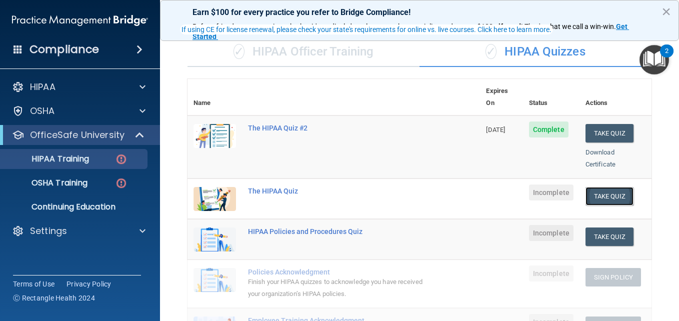
click at [600, 187] on button "Take Quiz" at bounding box center [609, 196] width 48 height 18
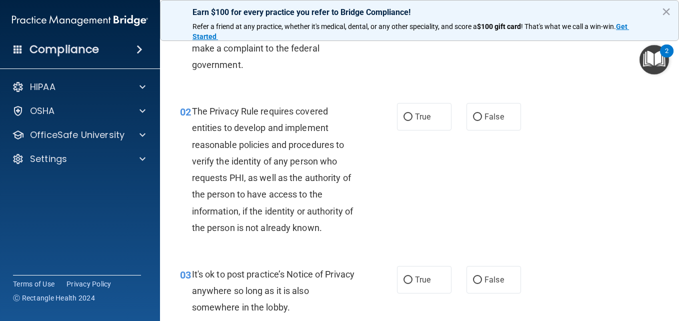
drag, startPoint x: 676, startPoint y: 67, endPoint x: 285, endPoint y: 102, distance: 392.5
click at [285, 102] on div "02 The Privacy Rule requires covered entities to develop and implement reasonab…" at bounding box center [419, 171] width 494 height 163
click at [417, 124] on label "True" at bounding box center [424, 116] width 54 height 27
click at [412, 121] on input "True" at bounding box center [407, 116] width 9 height 7
radio input "true"
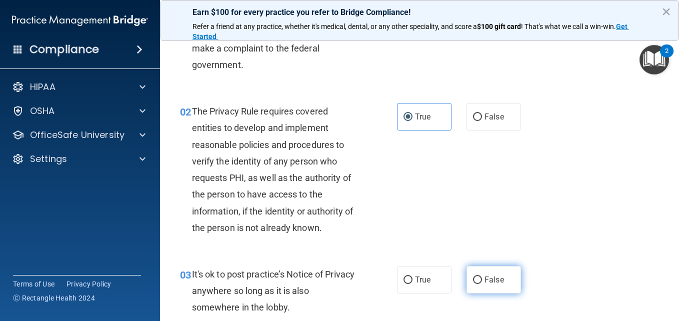
click at [477, 283] on input "False" at bounding box center [477, 279] width 9 height 7
radio input "true"
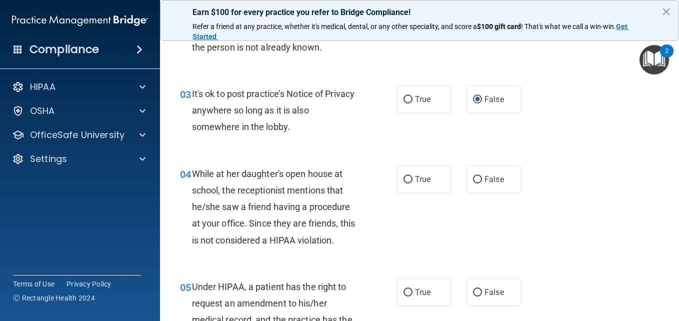
scroll to position [272, 0]
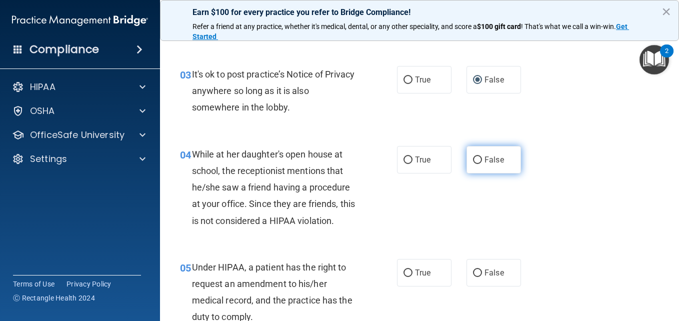
click at [476, 158] on input "False" at bounding box center [477, 159] width 9 height 7
radio input "true"
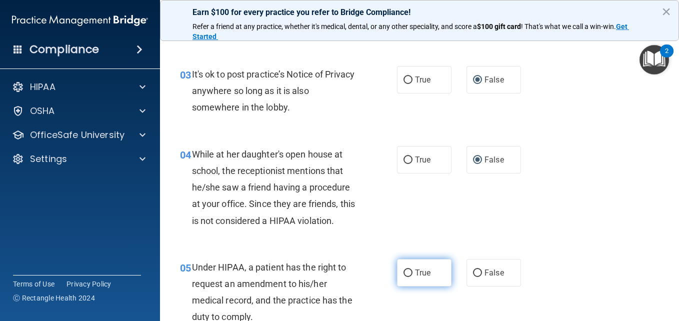
click at [406, 270] on input "True" at bounding box center [407, 272] width 9 height 7
radio input "true"
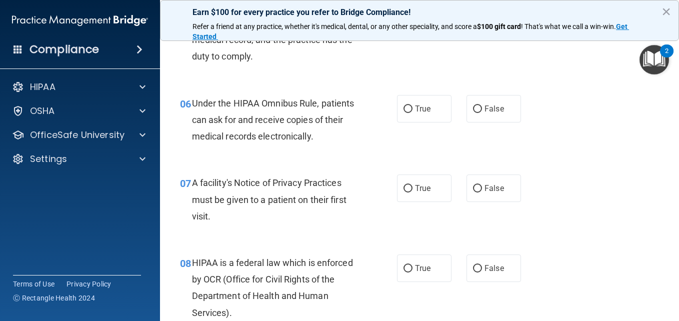
scroll to position [539, 0]
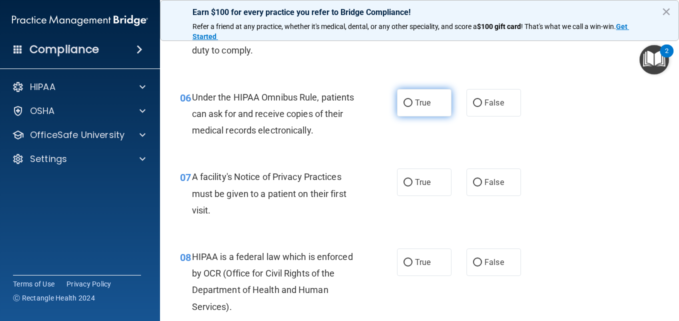
click at [406, 100] on input "True" at bounding box center [407, 102] width 9 height 7
radio input "true"
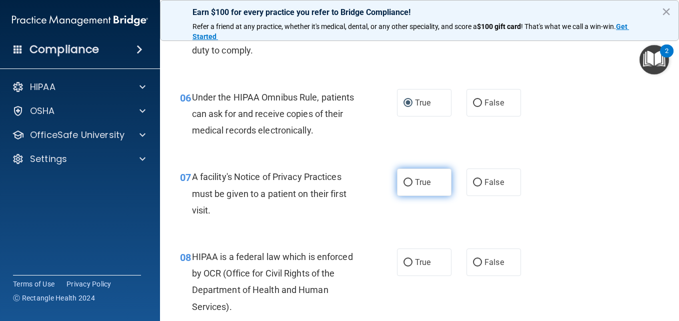
click at [415, 183] on span "True" at bounding box center [422, 181] width 15 height 9
click at [412, 183] on input "True" at bounding box center [407, 182] width 9 height 7
radio input "true"
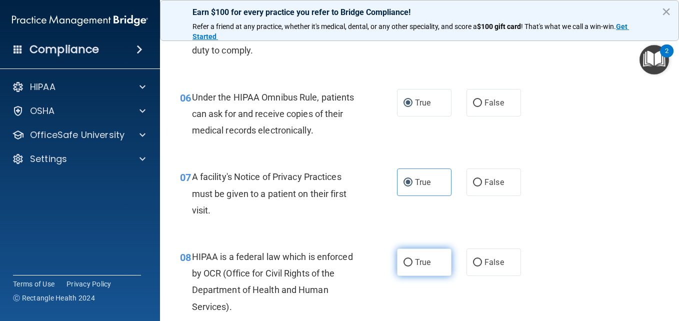
click at [426, 264] on span "True" at bounding box center [422, 261] width 15 height 9
click at [412, 264] on input "True" at bounding box center [407, 262] width 9 height 7
radio input "true"
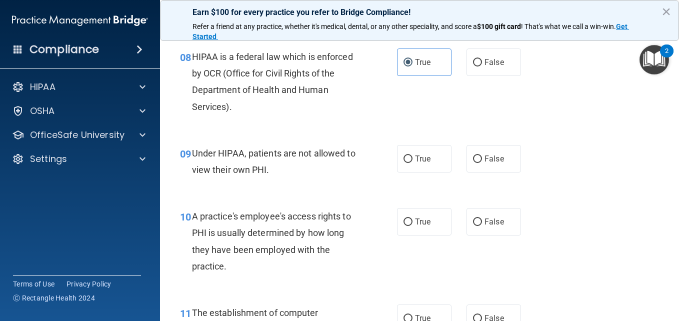
scroll to position [792, 0]
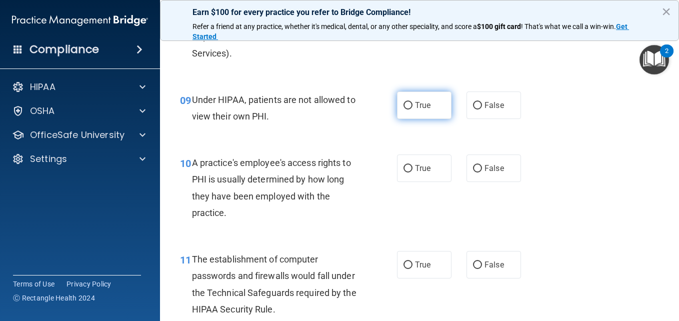
click at [409, 102] on label "True" at bounding box center [424, 104] width 54 height 27
click at [409, 102] on input "True" at bounding box center [407, 105] width 9 height 7
radio input "true"
click at [476, 165] on input "False" at bounding box center [477, 168] width 9 height 7
radio input "true"
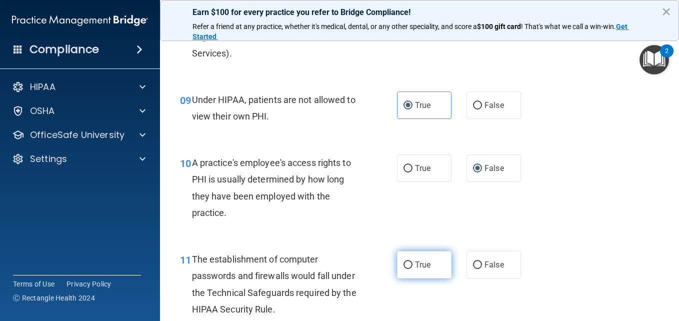
click at [418, 264] on span "True" at bounding box center [422, 264] width 15 height 9
click at [412, 264] on input "True" at bounding box center [407, 264] width 9 height 7
radio input "true"
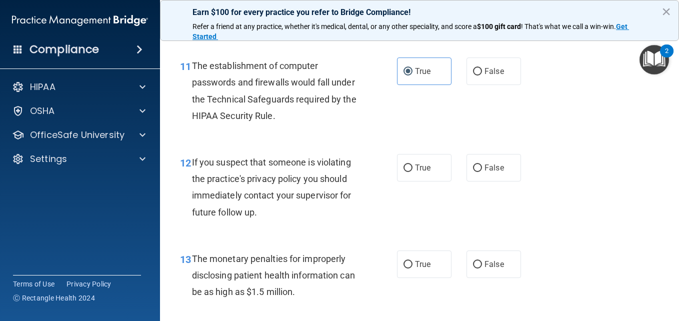
scroll to position [1046, 0]
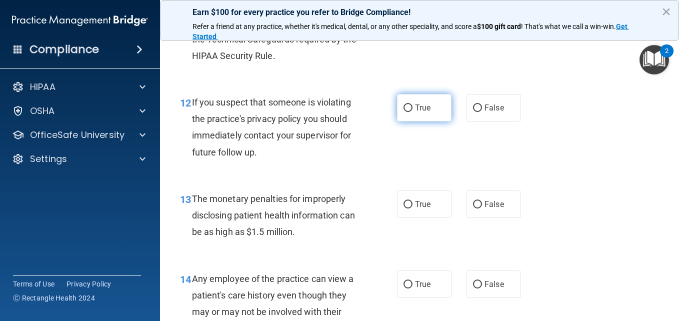
click at [415, 104] on span "True" at bounding box center [422, 107] width 15 height 9
click at [412, 104] on input "True" at bounding box center [407, 107] width 9 height 7
radio input "true"
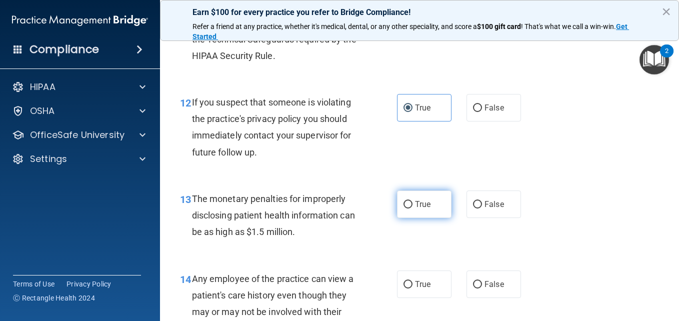
click at [418, 205] on span "True" at bounding box center [422, 203] width 15 height 9
click at [412, 205] on input "True" at bounding box center [407, 204] width 9 height 7
radio input "true"
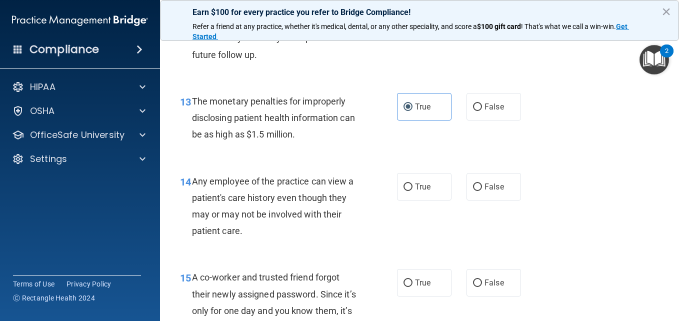
scroll to position [1146, 0]
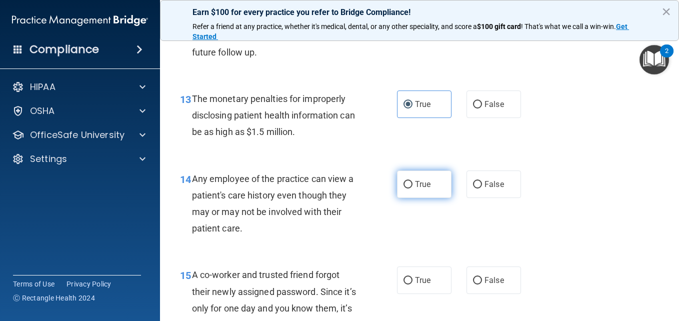
click at [408, 185] on input "True" at bounding box center [407, 184] width 9 height 7
radio input "true"
click at [635, 312] on div "15 A co-worker and trusted friend forgot their newly assigned password. Since i…" at bounding box center [419, 302] width 494 height 96
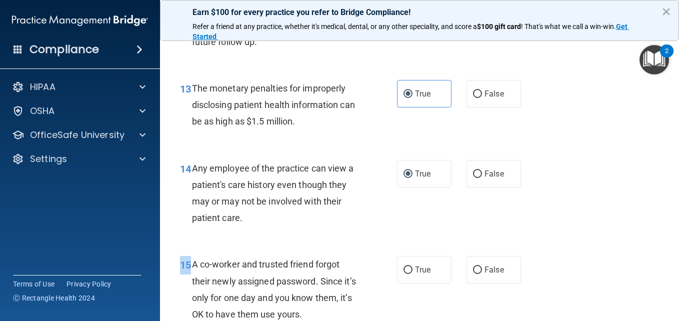
click at [635, 312] on div "15 A co-worker and trusted friend forgot their newly assigned password. Since i…" at bounding box center [419, 291] width 494 height 96
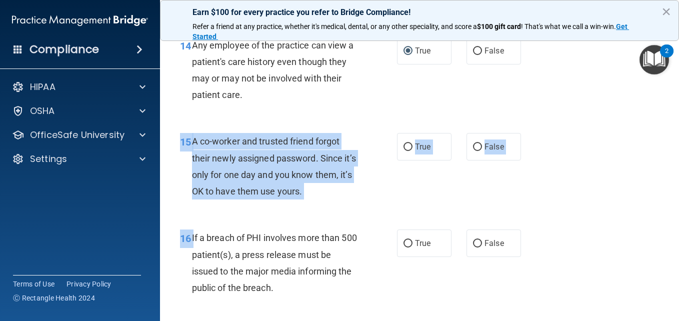
scroll to position [1285, 0]
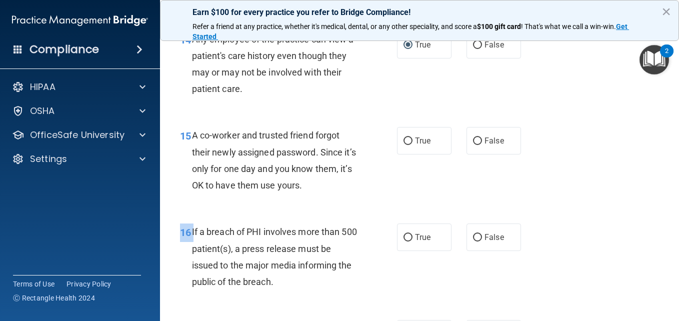
drag, startPoint x: 635, startPoint y: 312, endPoint x: 544, endPoint y: 216, distance: 132.2
click at [544, 216] on div "16 If a breach of PHI involves more than 500 patient(s), a press release must b…" at bounding box center [419, 259] width 494 height 96
click at [473, 144] on input "False" at bounding box center [477, 140] width 9 height 7
radio input "true"
click at [467, 240] on label "False" at bounding box center [493, 236] width 54 height 27
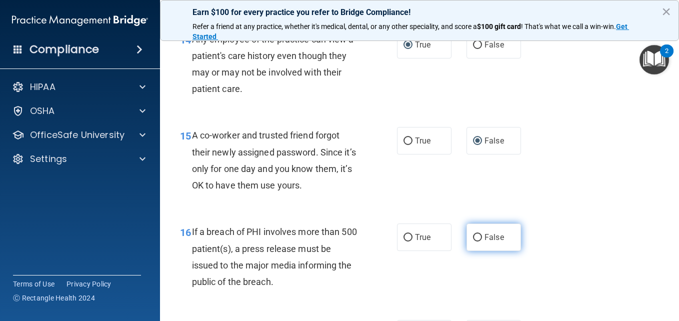
click at [473, 240] on input "False" at bounding box center [477, 237] width 9 height 7
radio input "true"
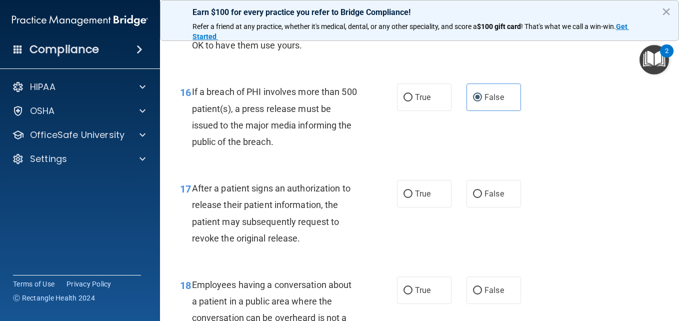
scroll to position [1465, 0]
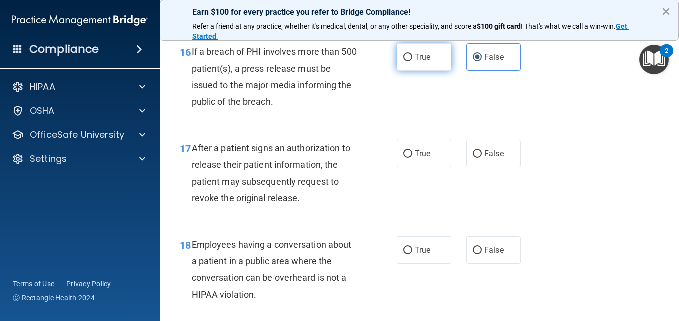
click at [419, 53] on span "True" at bounding box center [422, 56] width 15 height 9
click at [412, 54] on input "True" at bounding box center [407, 57] width 9 height 7
radio input "true"
radio input "false"
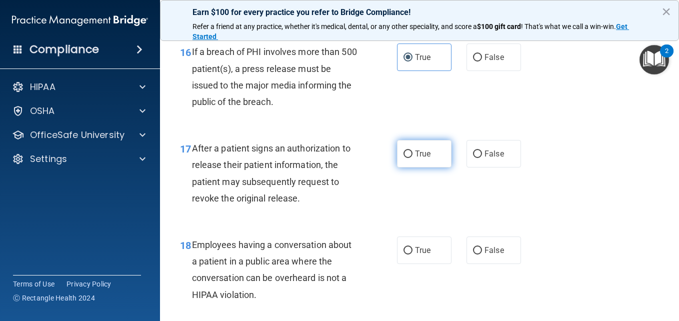
click at [420, 154] on span "True" at bounding box center [422, 153] width 15 height 9
click at [412, 154] on input "True" at bounding box center [407, 153] width 9 height 7
radio input "true"
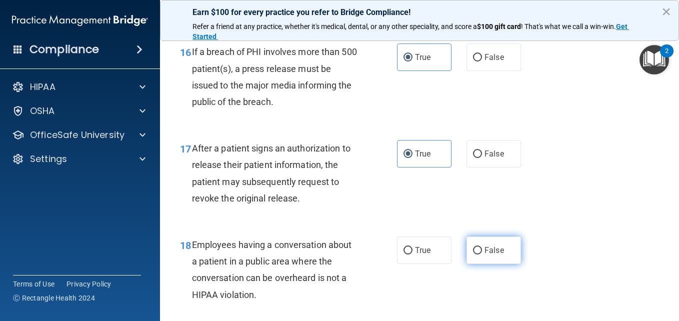
click at [475, 253] on input "False" at bounding box center [477, 250] width 9 height 7
radio input "true"
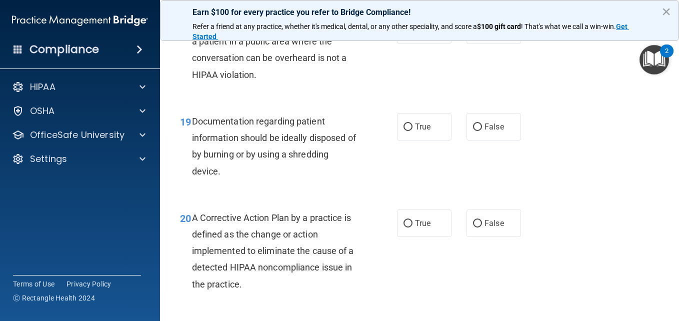
scroll to position [1718, 0]
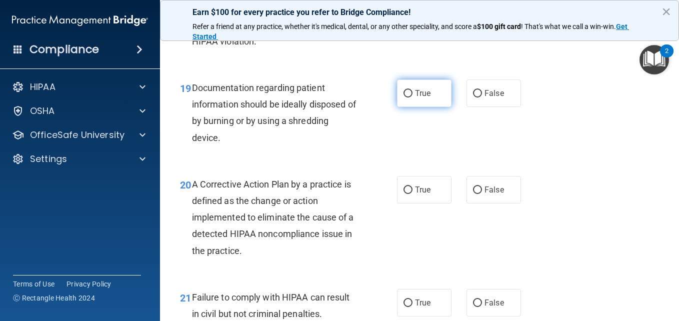
click at [418, 92] on span "True" at bounding box center [422, 92] width 15 height 9
click at [412, 92] on input "True" at bounding box center [407, 93] width 9 height 7
radio input "true"
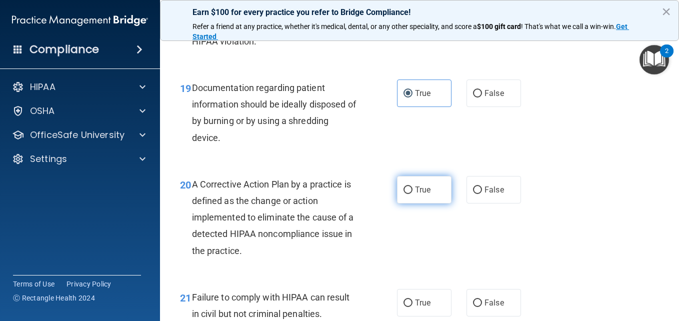
click at [434, 191] on label "True" at bounding box center [424, 189] width 54 height 27
click at [412, 191] on input "True" at bounding box center [407, 189] width 9 height 7
radio input "true"
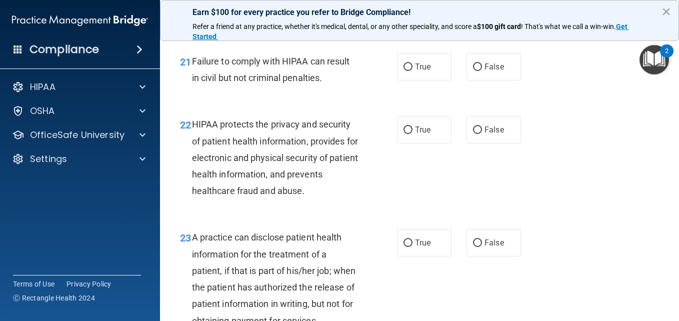
scroll to position [1965, 0]
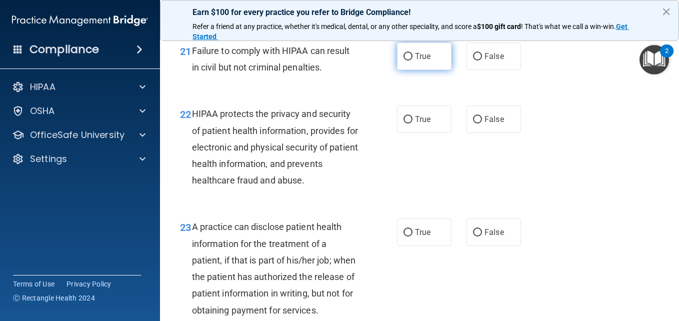
click at [412, 48] on label "True" at bounding box center [424, 55] width 54 height 27
click at [412, 53] on input "True" at bounding box center [407, 56] width 9 height 7
radio input "true"
click at [424, 117] on span "True" at bounding box center [422, 118] width 15 height 9
click at [412, 117] on input "True" at bounding box center [407, 119] width 9 height 7
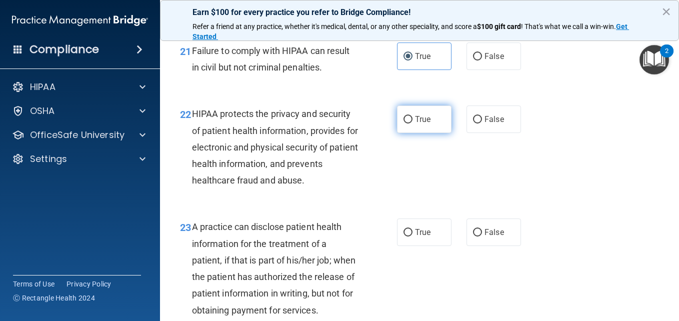
radio input "true"
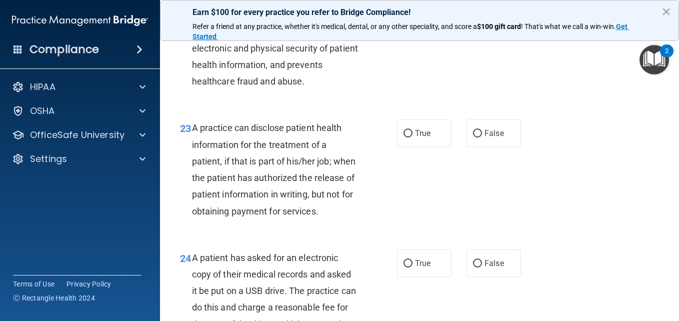
scroll to position [2065, 0]
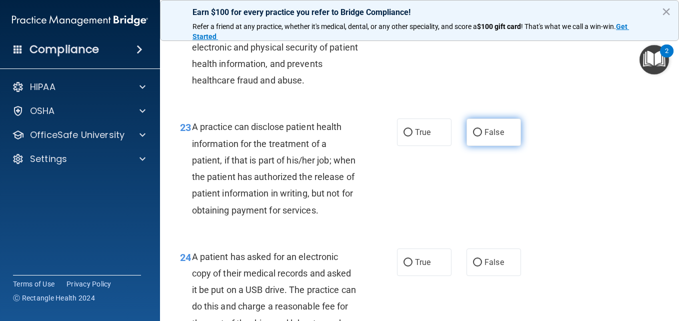
click at [491, 130] on span "False" at bounding box center [493, 131] width 19 height 9
click at [482, 130] on input "False" at bounding box center [477, 132] width 9 height 7
radio input "true"
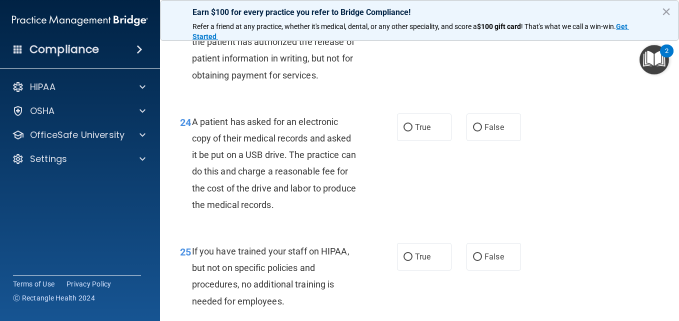
scroll to position [2205, 0]
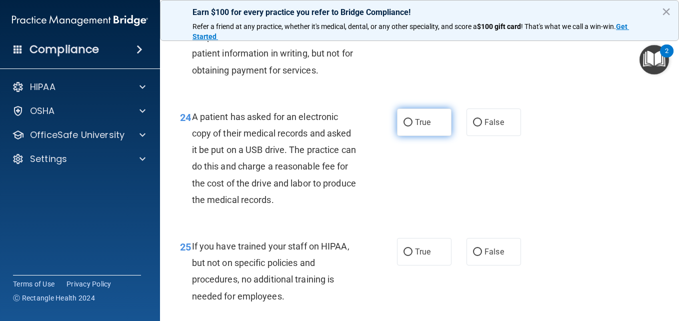
click at [408, 126] on input "True" at bounding box center [407, 122] width 9 height 7
radio input "true"
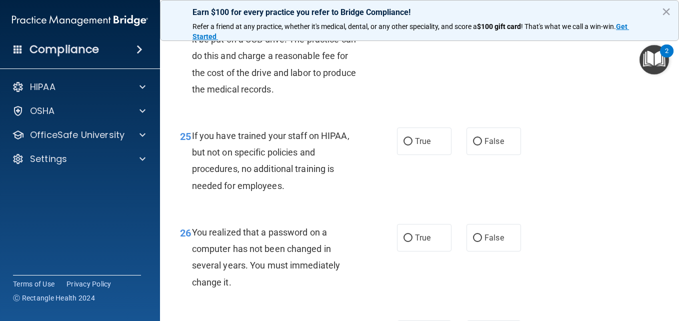
scroll to position [2325, 0]
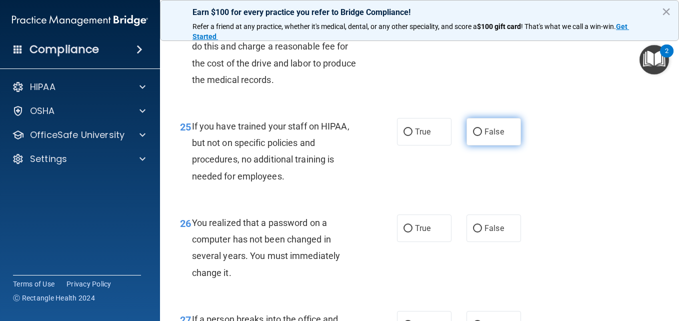
click at [475, 136] on input "False" at bounding box center [477, 131] width 9 height 7
radio input "true"
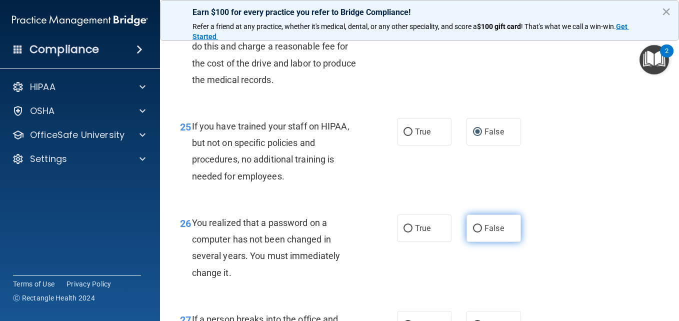
click at [489, 233] on span "False" at bounding box center [493, 227] width 19 height 9
click at [482, 232] on input "False" at bounding box center [477, 228] width 9 height 7
radio input "true"
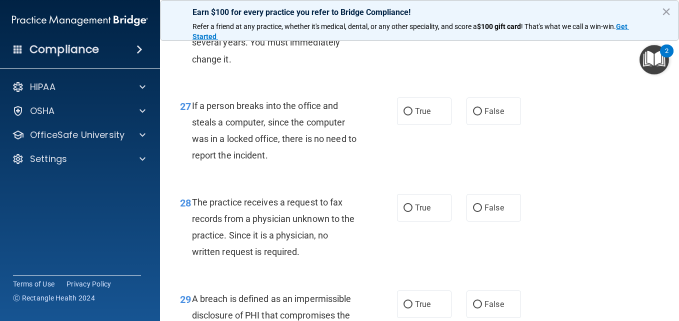
scroll to position [2585, 0]
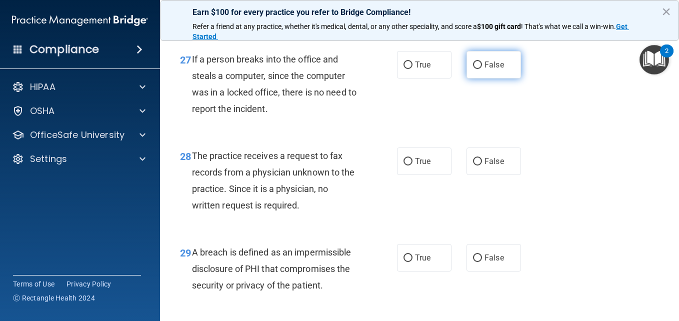
click at [484, 69] on span "False" at bounding box center [493, 64] width 19 height 9
click at [482, 69] on input "False" at bounding box center [477, 64] width 9 height 7
radio input "true"
click at [478, 175] on label "False" at bounding box center [493, 160] width 54 height 27
click at [478, 165] on input "False" at bounding box center [477, 161] width 9 height 7
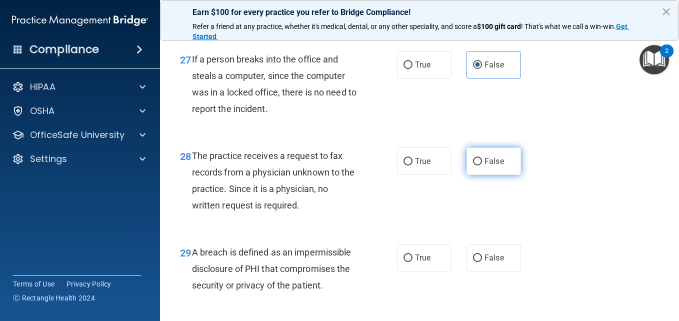
radio input "true"
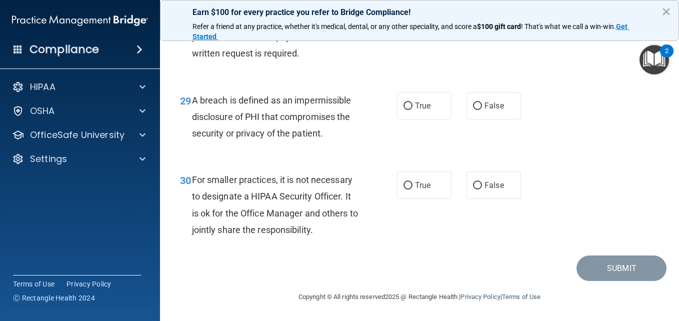
scroll to position [2753, 0]
click at [409, 102] on label "True" at bounding box center [424, 105] width 54 height 27
click at [409, 102] on input "True" at bounding box center [407, 105] width 9 height 7
radio input "true"
click at [435, 191] on label "True" at bounding box center [424, 184] width 54 height 27
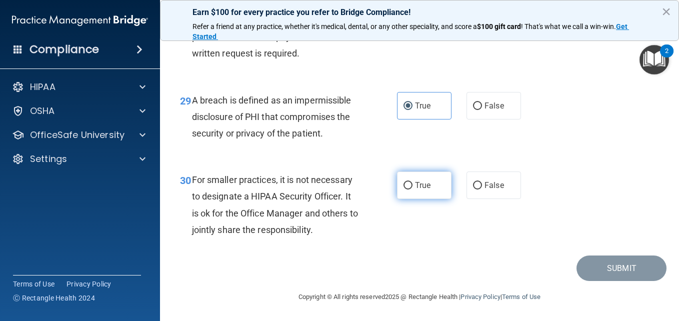
click at [412, 189] on input "True" at bounding box center [407, 185] width 9 height 7
radio input "true"
drag, startPoint x: 676, startPoint y: 296, endPoint x: 663, endPoint y: 205, distance: 91.9
click at [663, 205] on main "- The HIPAA Quiz This quiz doesn’t expire until . Are you sure you want to take…" at bounding box center [419, 176] width 519 height 289
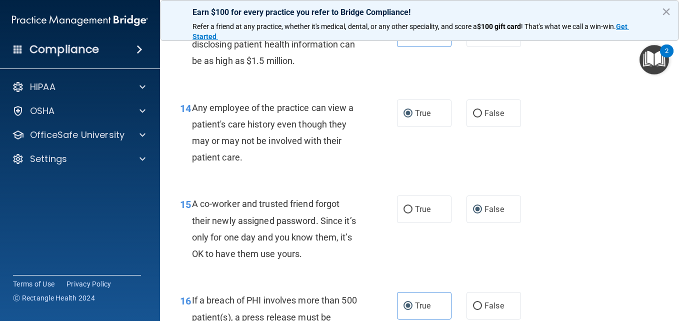
scroll to position [896, 0]
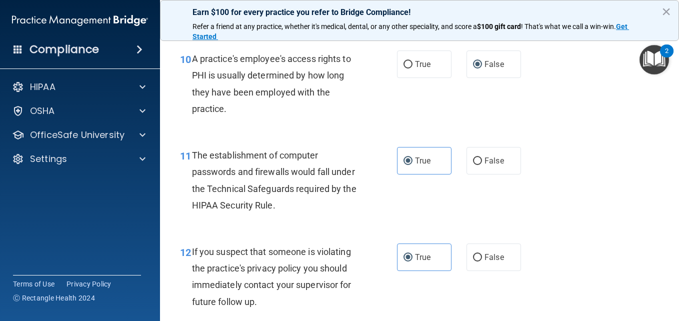
click at [676, 47] on body "Compliance HIPAA Documents and Policies Report an Incident Business Associates …" at bounding box center [339, 160] width 679 height 321
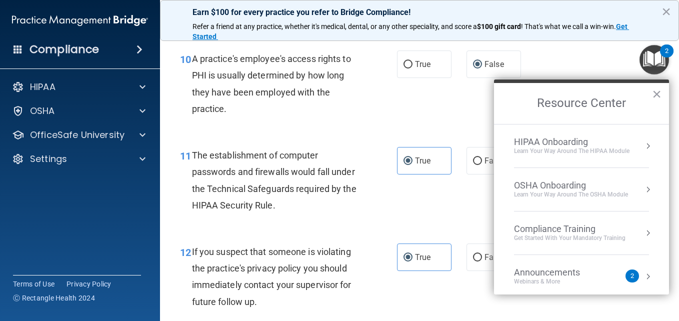
scroll to position [391, 0]
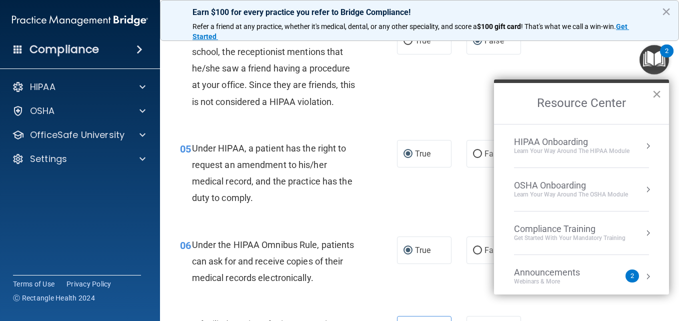
click at [655, 94] on button "×" at bounding box center [656, 94] width 9 height 16
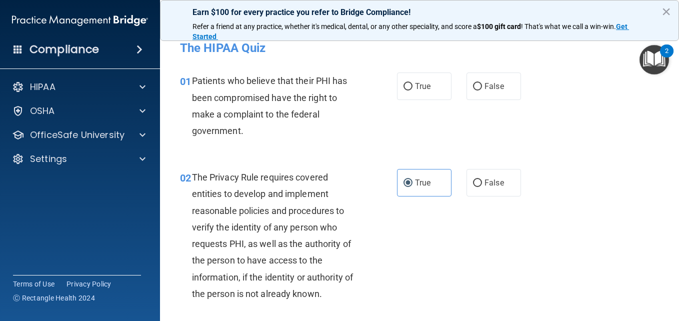
scroll to position [0, 0]
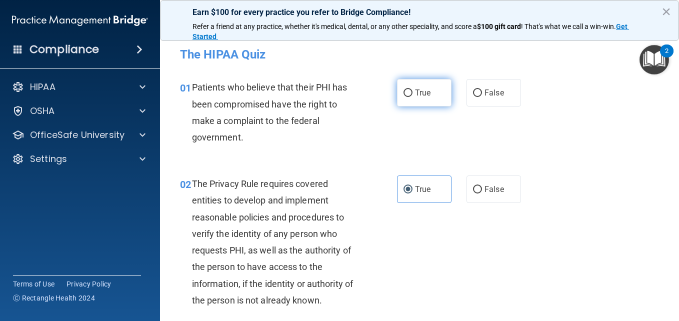
click at [411, 93] on label "True" at bounding box center [424, 92] width 54 height 27
click at [411, 93] on input "True" at bounding box center [407, 92] width 9 height 7
radio input "true"
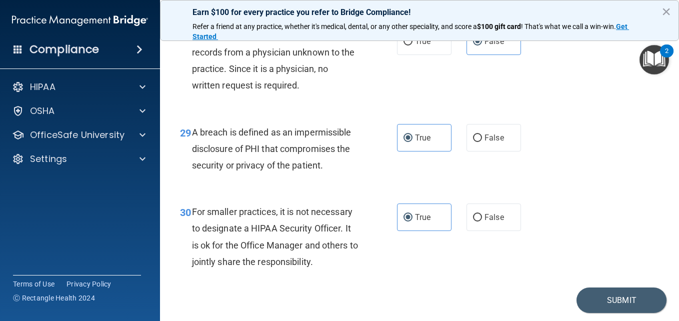
scroll to position [2753, 0]
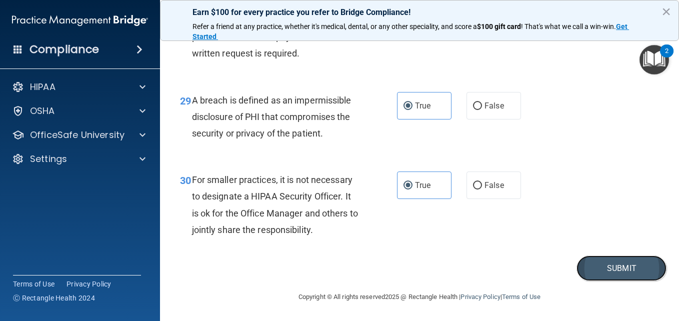
click at [606, 259] on button "Submit" at bounding box center [621, 267] width 90 height 25
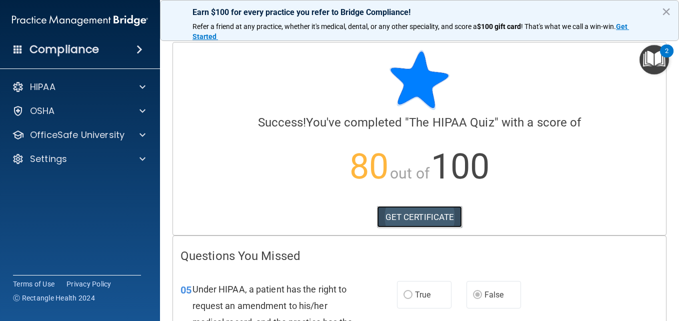
click at [409, 213] on link "GET CERTIFICATE" at bounding box center [419, 217] width 85 height 22
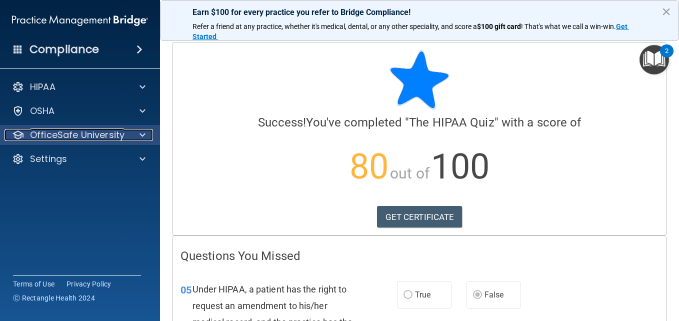
click at [134, 132] on div at bounding box center [140, 135] width 25 height 12
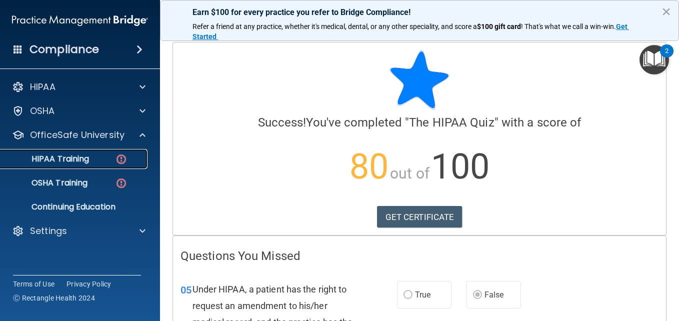
click at [94, 159] on div "HIPAA Training" at bounding box center [74, 159] width 136 height 10
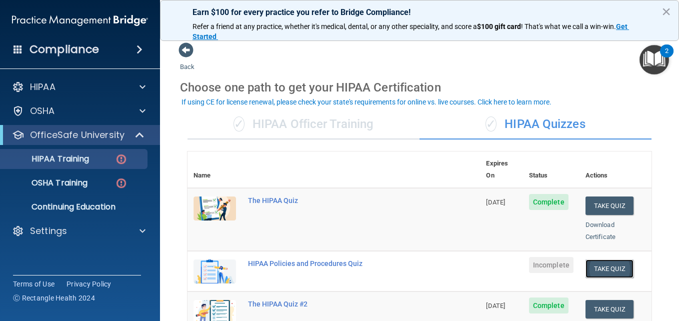
click at [605, 259] on button "Take Quiz" at bounding box center [609, 268] width 48 height 18
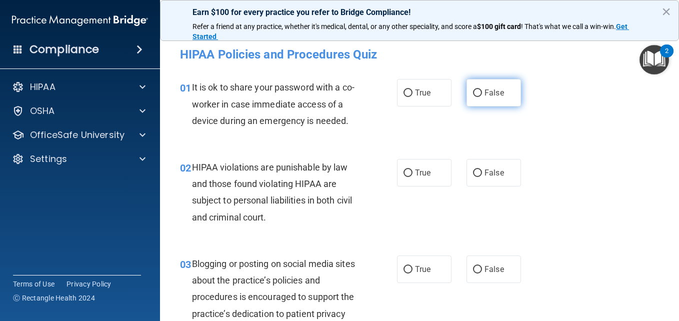
click at [482, 98] on label "False" at bounding box center [493, 92] width 54 height 27
click at [482, 97] on input "False" at bounding box center [477, 92] width 9 height 7
radio input "true"
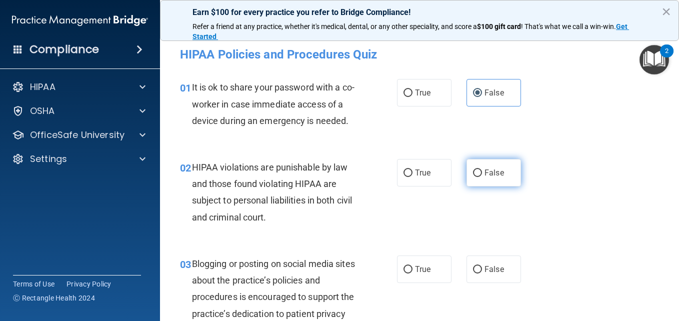
click at [484, 177] on span "False" at bounding box center [493, 172] width 19 height 9
click at [482, 177] on input "False" at bounding box center [477, 172] width 9 height 7
radio input "true"
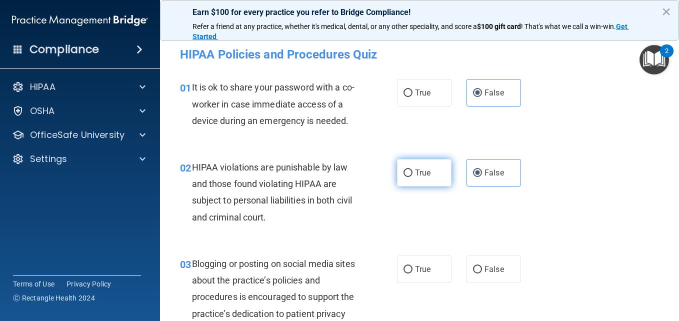
click at [419, 177] on span "True" at bounding box center [422, 172] width 15 height 9
click at [412, 177] on input "True" at bounding box center [407, 172] width 9 height 7
radio input "true"
radio input "false"
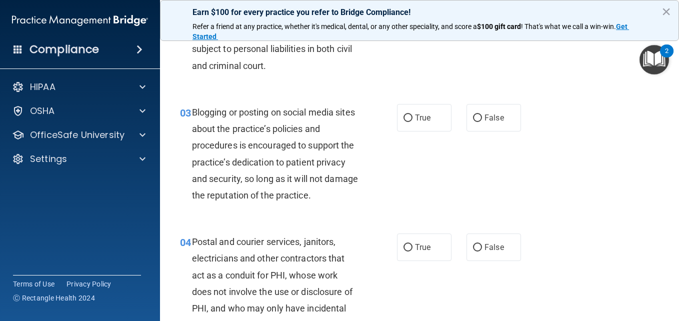
scroll to position [160, 0]
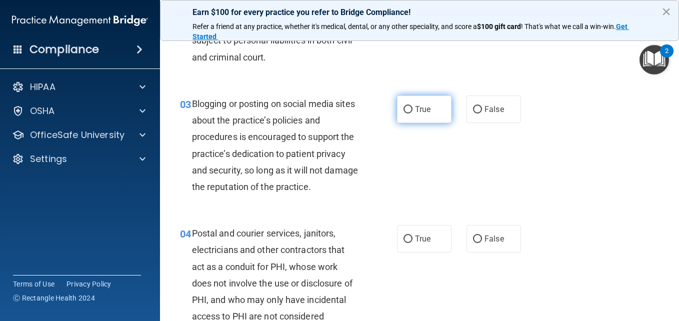
click at [401, 120] on label "True" at bounding box center [424, 108] width 54 height 27
click at [403, 113] on input "True" at bounding box center [407, 109] width 9 height 7
radio input "true"
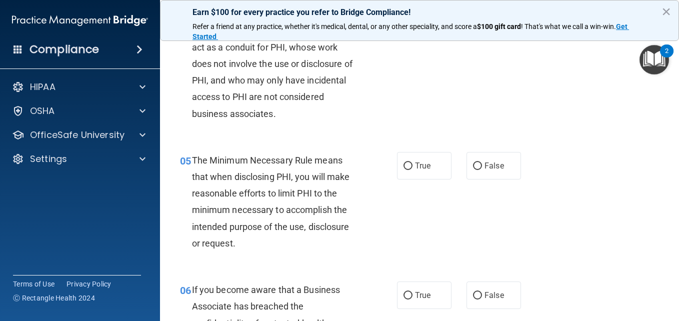
scroll to position [380, 0]
click at [404, 23] on input "True" at bounding box center [407, 18] width 9 height 7
radio input "true"
click at [473, 23] on input "False" at bounding box center [477, 18] width 9 height 7
radio input "true"
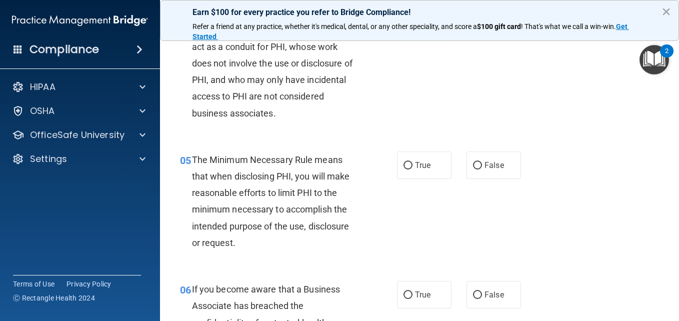
click at [404, 23] on input "True" at bounding box center [407, 18] width 9 height 7
radio input "true"
click at [475, 23] on input "False" at bounding box center [477, 18] width 9 height 7
radio input "true"
radio input "false"
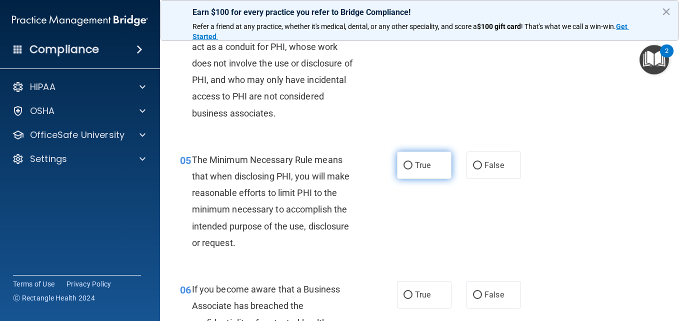
click at [415, 170] on span "True" at bounding box center [422, 164] width 15 height 9
click at [412, 169] on input "True" at bounding box center [407, 165] width 9 height 7
radio input "true"
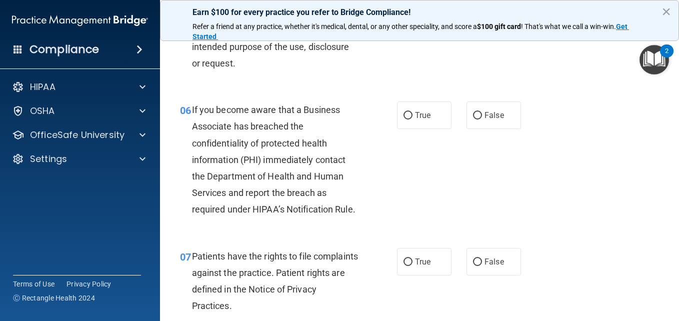
scroll to position [560, 0]
click at [401, 128] on label "True" at bounding box center [424, 114] width 54 height 27
click at [403, 119] on input "True" at bounding box center [407, 114] width 9 height 7
radio input "true"
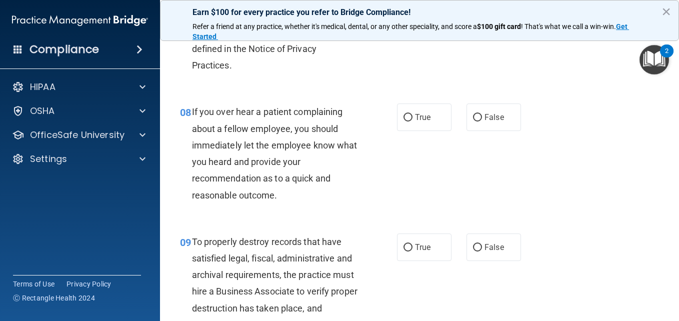
scroll to position [820, 0]
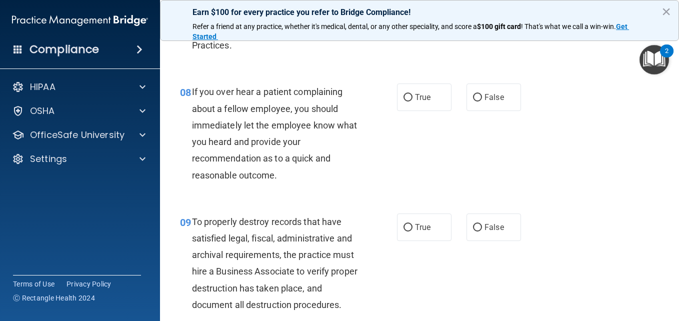
click at [403, 5] on input "True" at bounding box center [407, 1] width 9 height 7
radio input "true"
click at [406, 101] on input "True" at bounding box center [407, 97] width 9 height 7
radio input "true"
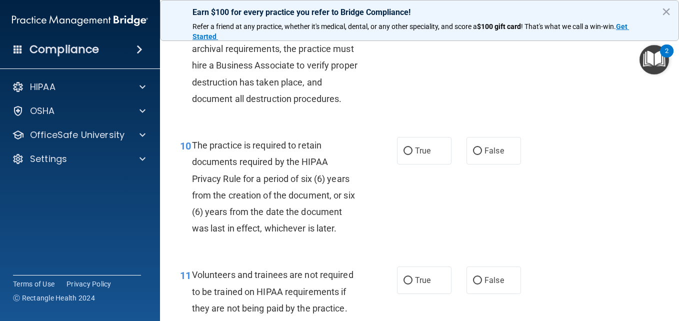
scroll to position [1040, 0]
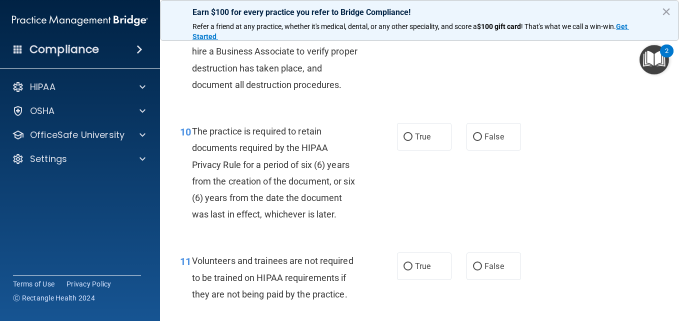
click at [405, 11] on input "True" at bounding box center [407, 7] width 9 height 7
radio input "true"
click at [403, 141] on input "True" at bounding box center [407, 136] width 9 height 7
radio input "true"
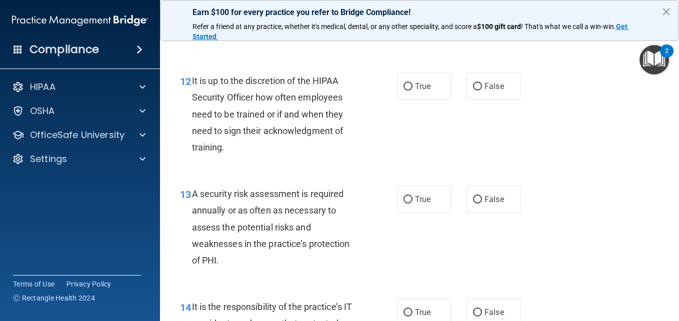
scroll to position [1320, 0]
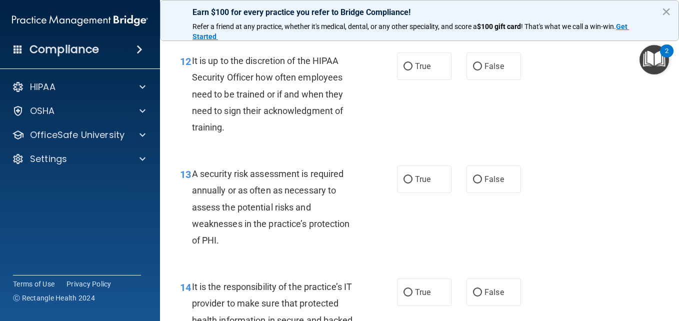
radio input "true"
click at [417, 71] on span "True" at bounding box center [422, 65] width 15 height 9
click at [412, 70] on input "True" at bounding box center [407, 66] width 9 height 7
radio input "true"
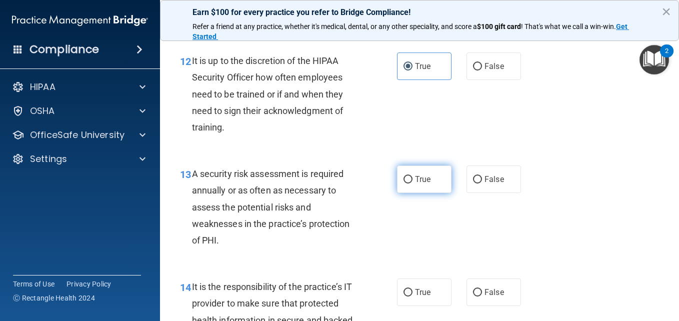
click at [432, 193] on label "True" at bounding box center [424, 178] width 54 height 27
click at [412, 183] on input "True" at bounding box center [407, 179] width 9 height 7
radio input "true"
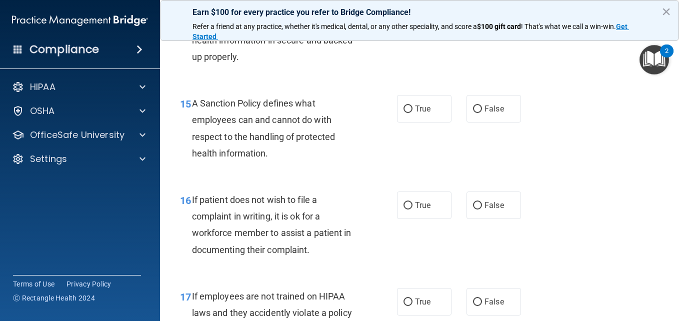
scroll to position [1619, 0]
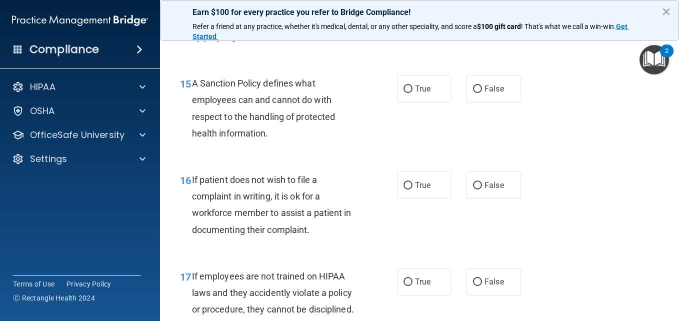
radio input "true"
click at [418, 102] on label "True" at bounding box center [424, 88] width 54 height 27
click at [412, 93] on input "True" at bounding box center [407, 88] width 9 height 7
radio input "true"
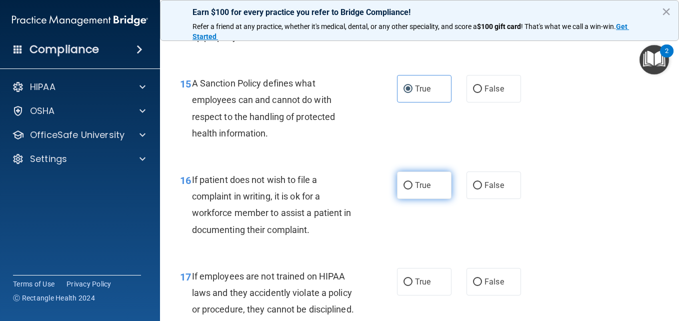
click at [432, 199] on label "True" at bounding box center [424, 184] width 54 height 27
click at [412, 189] on input "True" at bounding box center [407, 185] width 9 height 7
radio input "true"
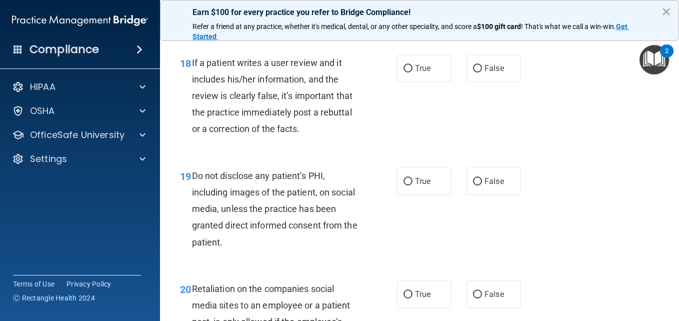
scroll to position [1919, 0]
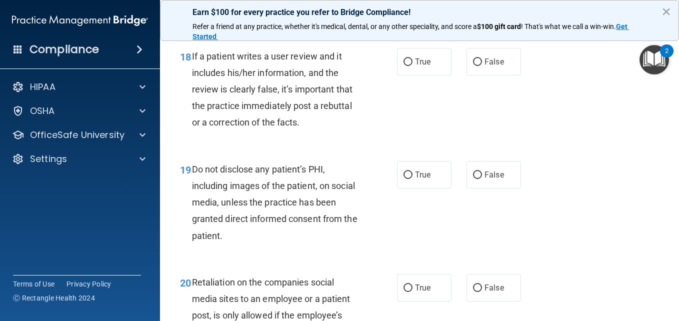
radio input "true"
click at [415, 66] on span "True" at bounding box center [422, 61] width 15 height 9
click at [411, 66] on input "True" at bounding box center [407, 61] width 9 height 7
radio input "true"
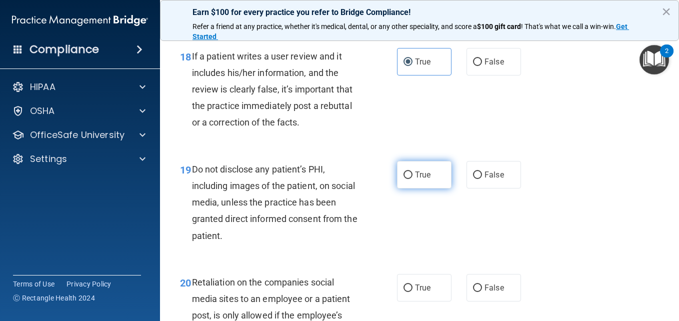
click at [421, 179] on span "True" at bounding box center [422, 174] width 15 height 9
click at [412, 179] on input "True" at bounding box center [407, 174] width 9 height 7
radio input "true"
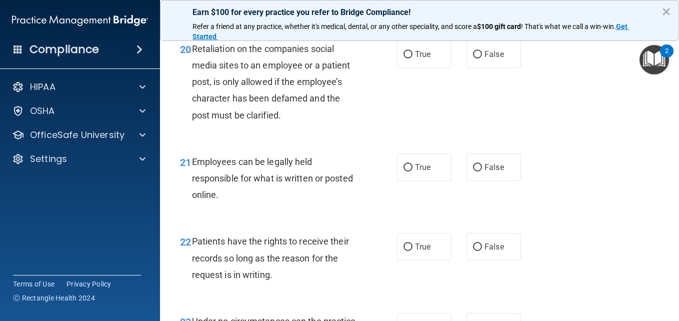
scroll to position [2160, 0]
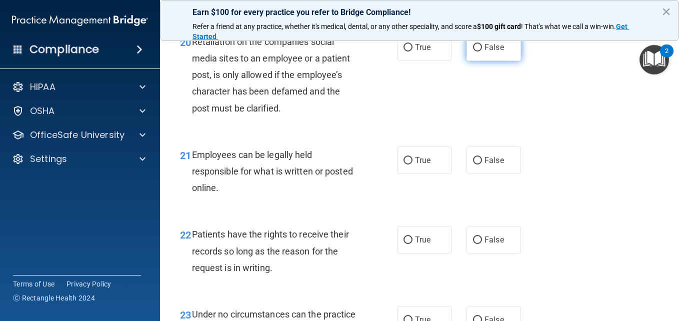
click at [473, 51] on input "False" at bounding box center [477, 47] width 9 height 7
radio input "true"
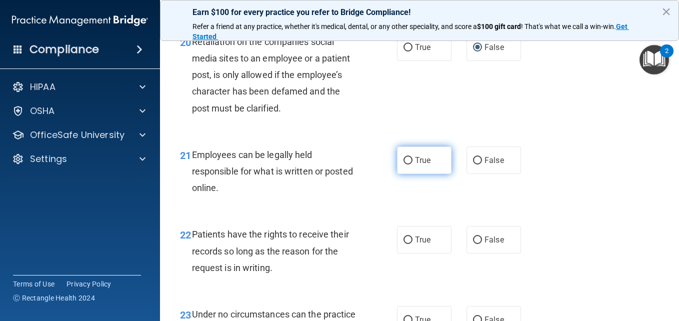
click at [417, 165] on span "True" at bounding box center [422, 159] width 15 height 9
click at [412, 164] on input "True" at bounding box center [407, 160] width 9 height 7
radio input "true"
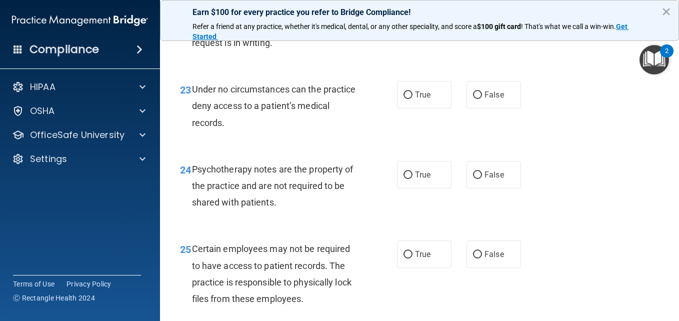
scroll to position [2400, 0]
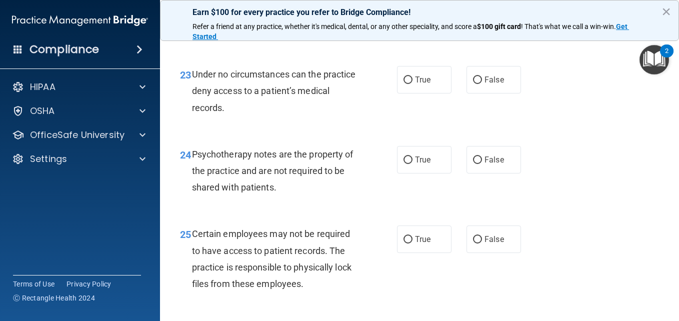
click at [404, 4] on input "True" at bounding box center [407, 0] width 9 height 7
radio input "true"
click at [479, 93] on label "False" at bounding box center [493, 79] width 54 height 27
click at [479, 84] on input "False" at bounding box center [477, 79] width 9 height 7
radio input "true"
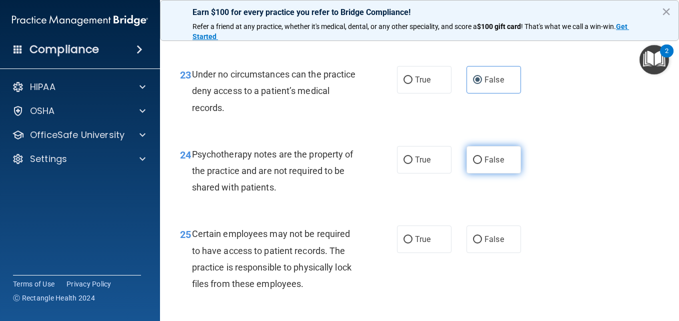
click at [473, 164] on input "False" at bounding box center [477, 159] width 9 height 7
radio input "true"
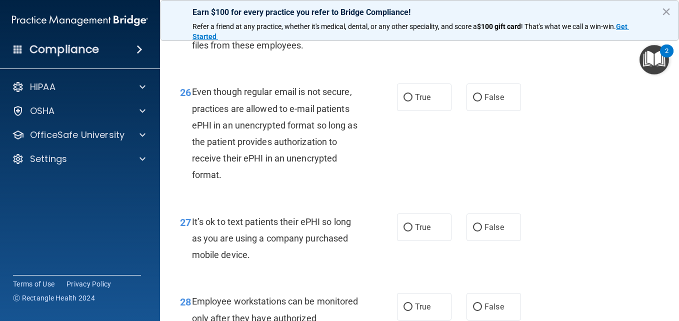
scroll to position [2640, 0]
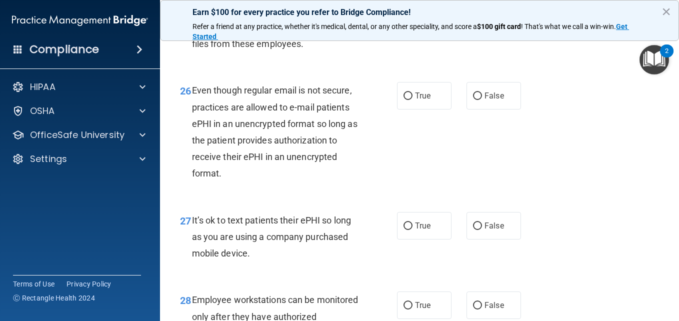
click at [473, 3] on input "False" at bounding box center [477, -1] width 9 height 7
radio input "true"
click at [415, 100] on span "True" at bounding box center [422, 95] width 15 height 9
click at [412, 100] on input "True" at bounding box center [407, 95] width 9 height 7
radio input "true"
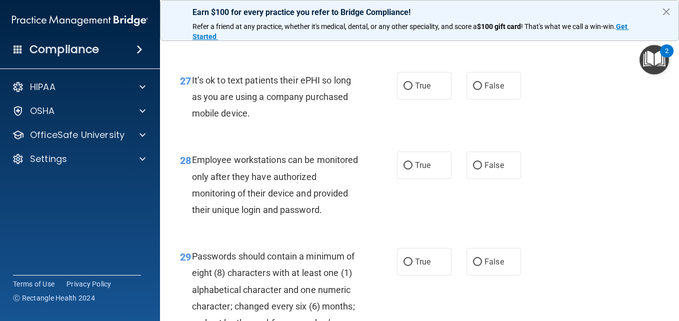
scroll to position [2800, 0]
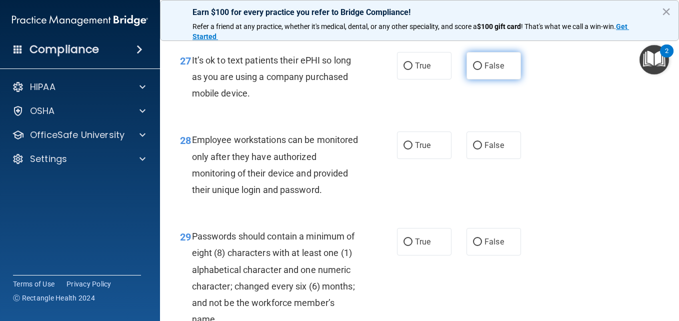
click at [474, 70] on input "False" at bounding box center [477, 65] width 9 height 7
radio input "true"
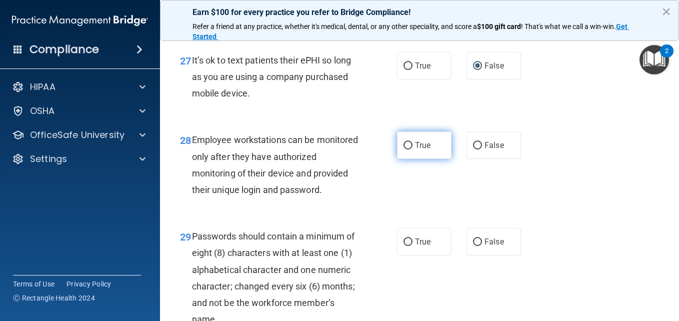
click at [411, 159] on label "True" at bounding box center [424, 144] width 54 height 27
click at [411, 149] on input "True" at bounding box center [407, 145] width 9 height 7
radio input "true"
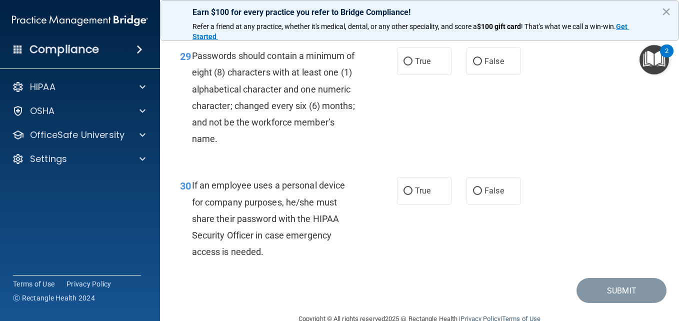
scroll to position [2999, 0]
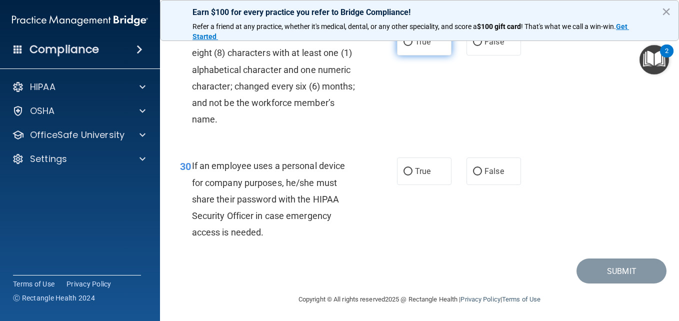
click at [415, 55] on label "True" at bounding box center [424, 41] width 54 height 27
click at [412, 46] on input "True" at bounding box center [407, 41] width 9 height 7
radio input "true"
click at [410, 185] on label "True" at bounding box center [424, 170] width 54 height 27
click at [410, 175] on input "True" at bounding box center [407, 171] width 9 height 7
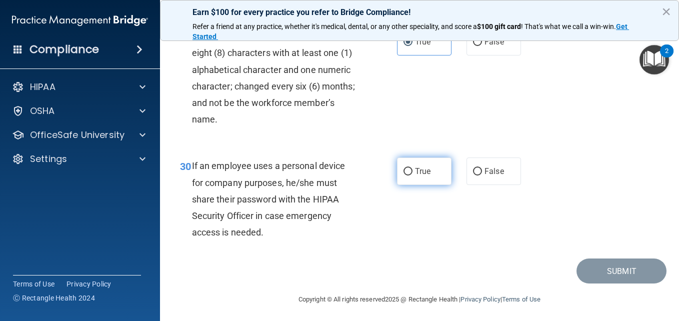
radio input "true"
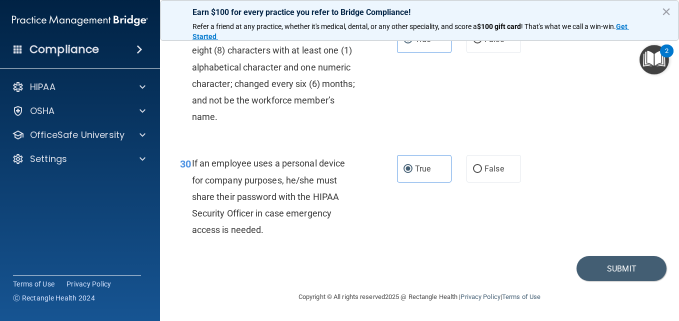
scroll to position [3085, 0]
click at [621, 269] on button "Submit" at bounding box center [621, 268] width 90 height 25
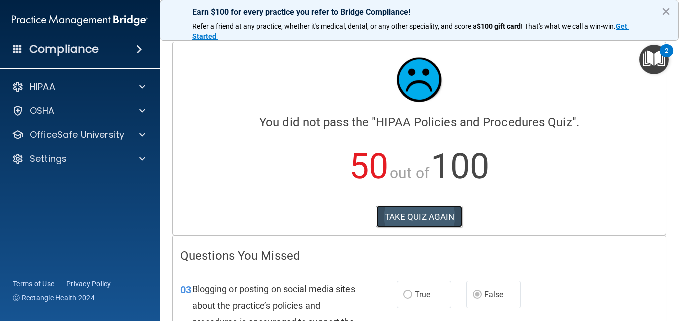
click at [419, 218] on button "TAKE QUIZ AGAIN" at bounding box center [419, 217] width 86 height 22
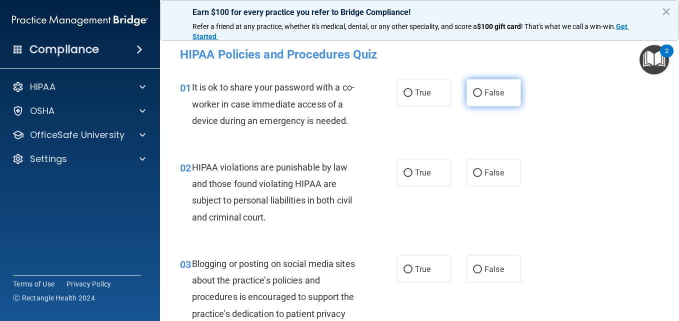
click at [473, 91] on input "False" at bounding box center [477, 92] width 9 height 7
radio input "true"
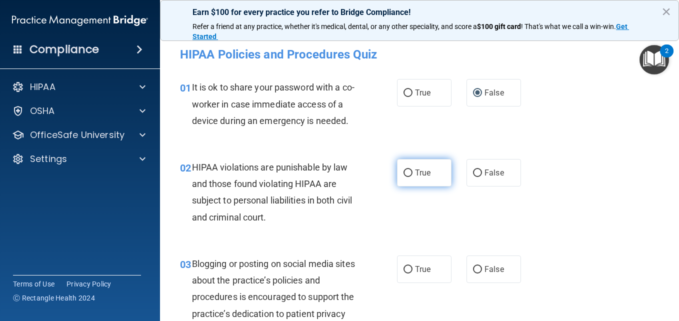
click at [415, 177] on span "True" at bounding box center [422, 172] width 15 height 9
click at [412, 177] on input "True" at bounding box center [407, 172] width 9 height 7
radio input "true"
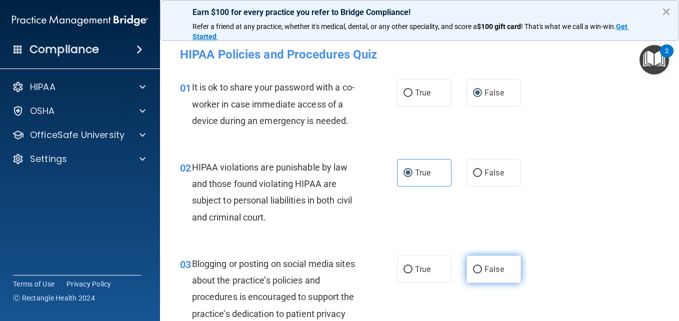
click at [469, 281] on label "False" at bounding box center [493, 268] width 54 height 27
click at [473, 273] on input "False" at bounding box center [477, 269] width 9 height 7
radio input "true"
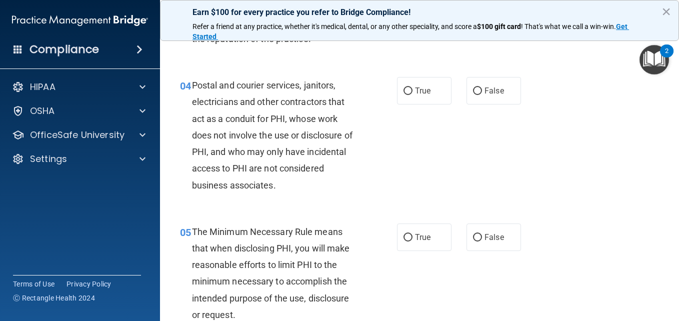
scroll to position [320, 0]
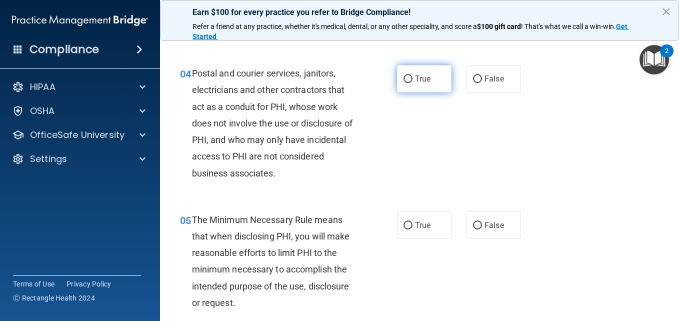
click at [409, 92] on label "True" at bounding box center [424, 78] width 54 height 27
click at [409, 83] on input "True" at bounding box center [407, 78] width 9 height 7
radio input "true"
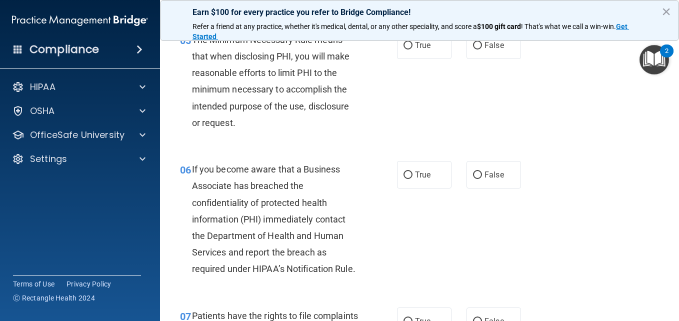
scroll to position [526, 0]
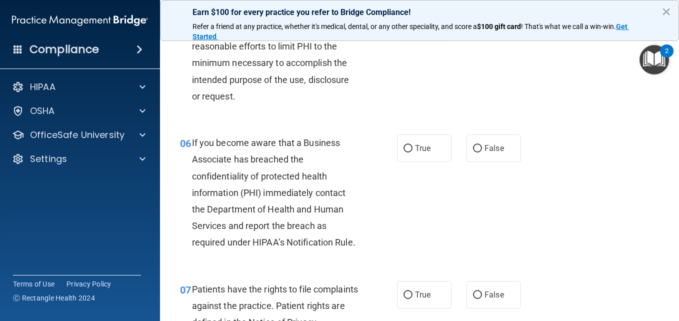
click at [404, 23] on input "True" at bounding box center [407, 18] width 9 height 7
radio input "true"
click at [477, 152] on input "False" at bounding box center [477, 148] width 9 height 7
radio input "true"
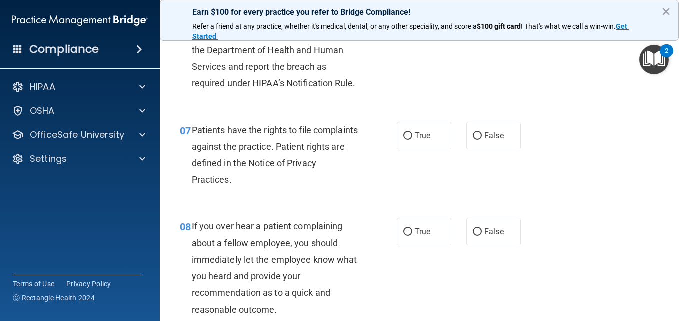
scroll to position [686, 0]
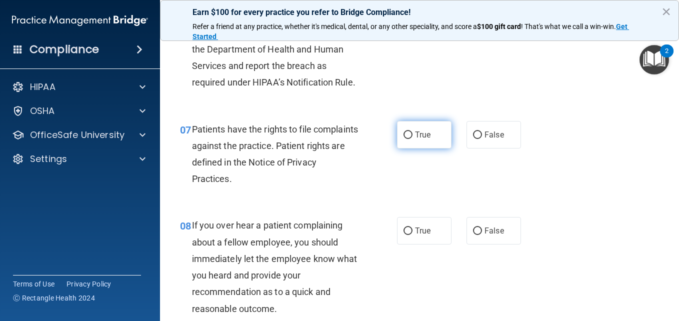
click at [433, 148] on label "True" at bounding box center [424, 134] width 54 height 27
click at [412, 139] on input "True" at bounding box center [407, 134] width 9 height 7
radio input "true"
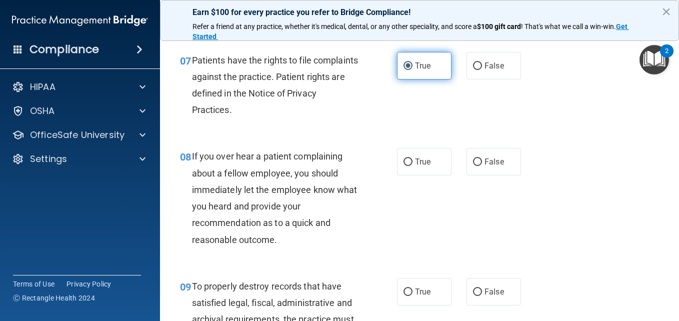
scroll to position [786, 0]
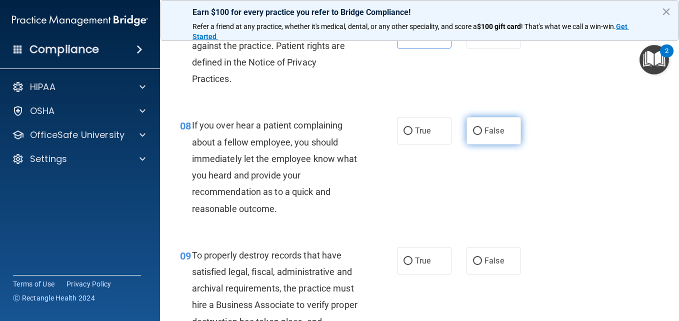
click at [486, 144] on label "False" at bounding box center [493, 130] width 54 height 27
click at [482, 135] on input "False" at bounding box center [477, 130] width 9 height 7
radio input "true"
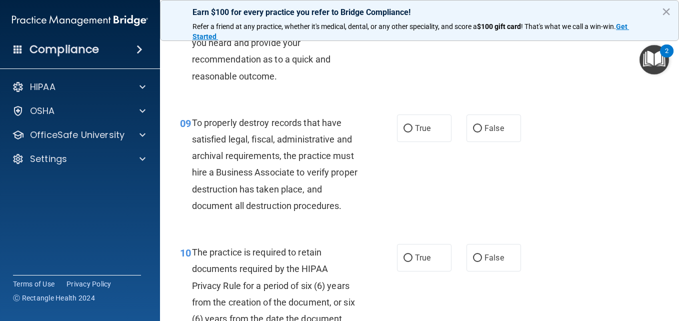
scroll to position [926, 0]
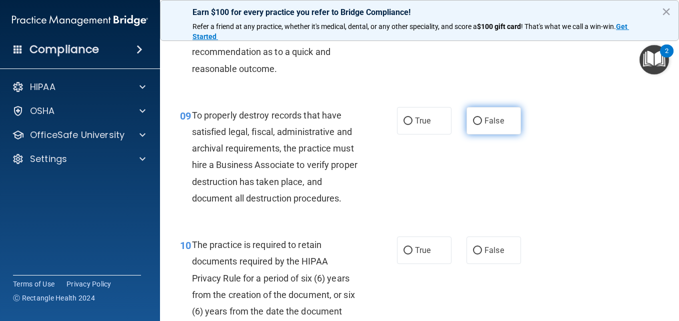
click at [477, 125] on input "False" at bounding box center [477, 120] width 9 height 7
radio input "true"
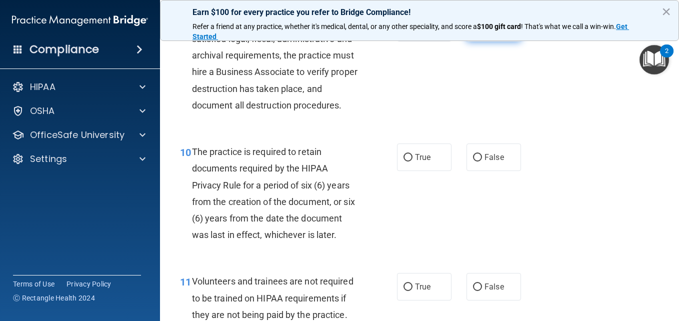
scroll to position [1026, 0]
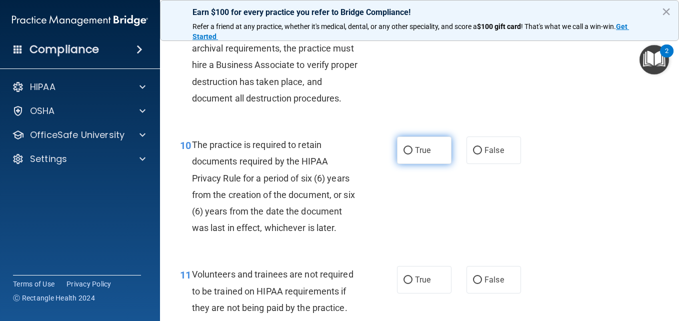
click at [412, 164] on label "True" at bounding box center [424, 149] width 54 height 27
click at [412, 154] on input "True" at bounding box center [407, 150] width 9 height 7
radio input "true"
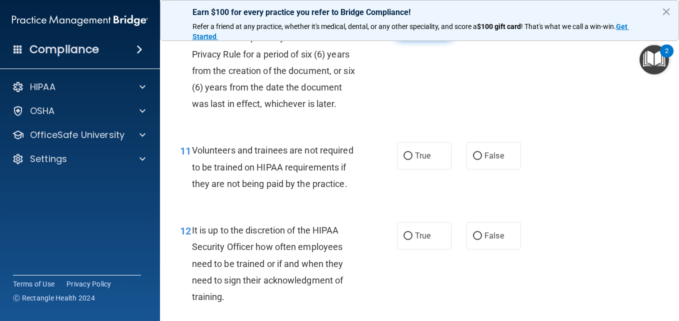
scroll to position [1166, 0]
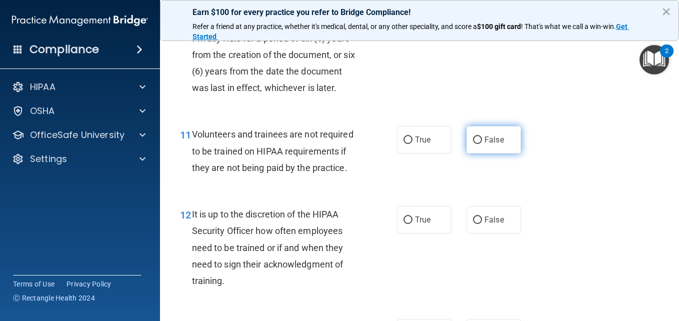
click at [488, 153] on label "False" at bounding box center [493, 139] width 54 height 27
click at [482, 144] on input "False" at bounding box center [477, 139] width 9 height 7
radio input "true"
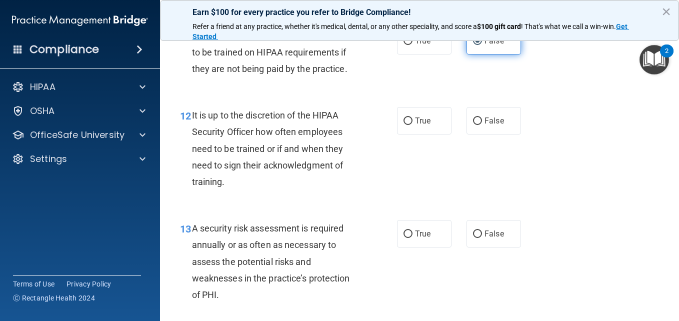
scroll to position [1266, 0]
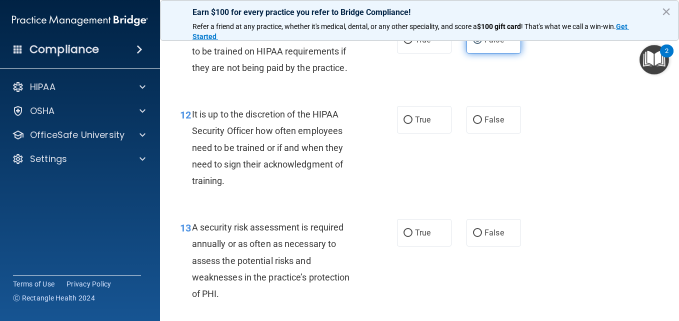
click at [488, 133] on label "False" at bounding box center [493, 119] width 54 height 27
click at [482, 124] on input "False" at bounding box center [477, 119] width 9 height 7
radio input "true"
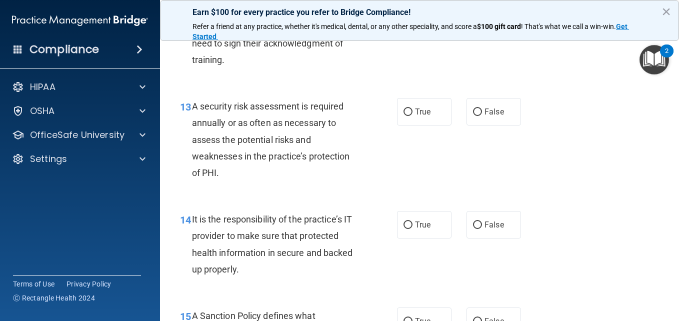
scroll to position [1406, 0]
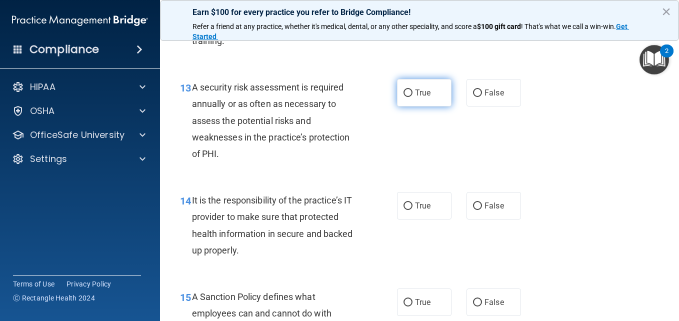
click at [415, 97] on span "True" at bounding box center [422, 92] width 15 height 9
click at [412, 97] on input "True" at bounding box center [407, 92] width 9 height 7
radio input "true"
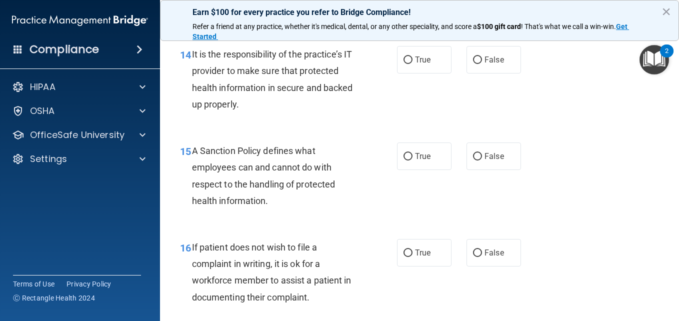
scroll to position [1566, 0]
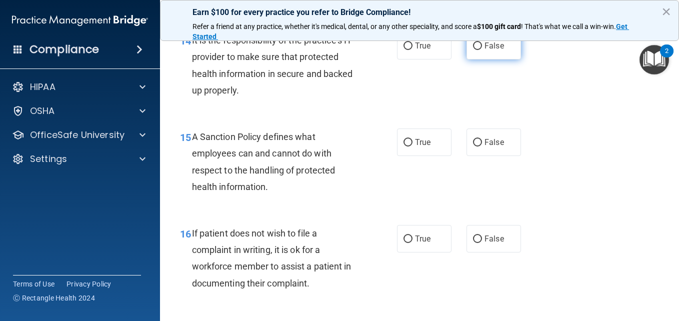
click at [476, 50] on input "False" at bounding box center [477, 45] width 9 height 7
radio input "true"
click at [477, 156] on label "False" at bounding box center [493, 141] width 54 height 27
click at [477, 146] on input "False" at bounding box center [477, 142] width 9 height 7
radio input "true"
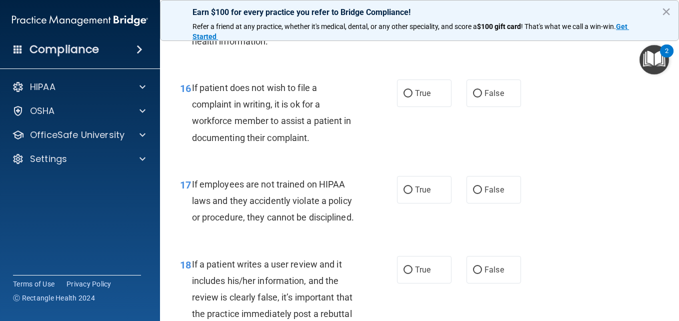
scroll to position [1726, 0]
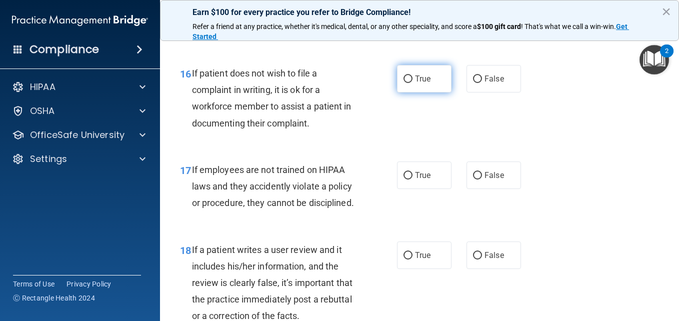
click at [428, 92] on label "True" at bounding box center [424, 78] width 54 height 27
click at [412, 83] on input "True" at bounding box center [407, 78] width 9 height 7
radio input "true"
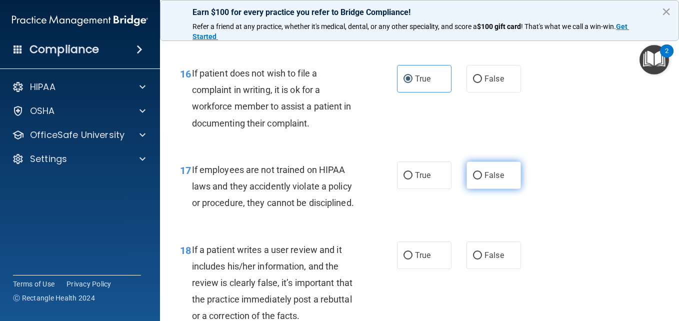
click at [477, 179] on input "False" at bounding box center [477, 175] width 9 height 7
radio input "true"
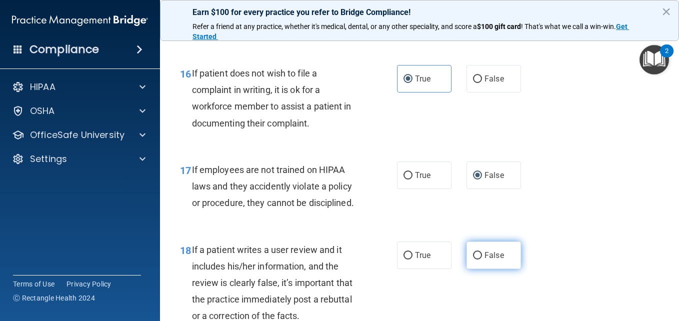
click at [484, 260] on span "False" at bounding box center [493, 254] width 19 height 9
click at [482, 259] on input "False" at bounding box center [477, 255] width 9 height 7
radio input "true"
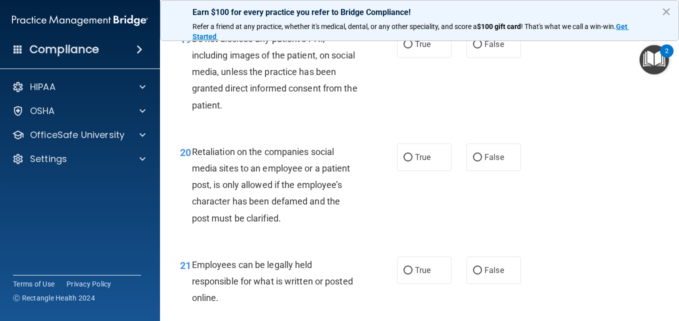
scroll to position [2070, 0]
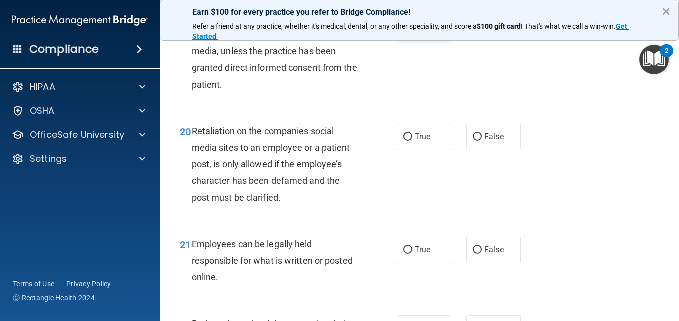
click at [414, 37] on label "True" at bounding box center [424, 23] width 54 height 27
click at [412, 28] on input "True" at bounding box center [407, 23] width 9 height 7
radio input "true"
click at [406, 150] on label "True" at bounding box center [424, 136] width 54 height 27
click at [406, 141] on input "True" at bounding box center [407, 136] width 9 height 7
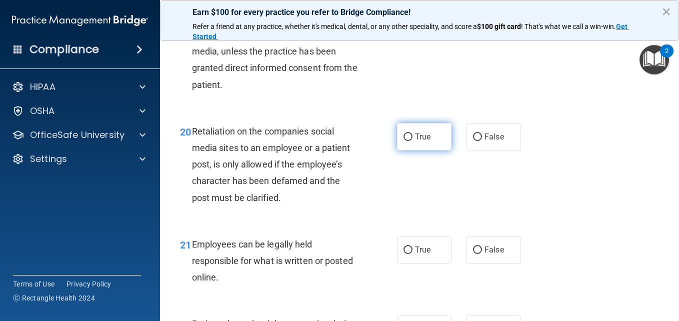
radio input "true"
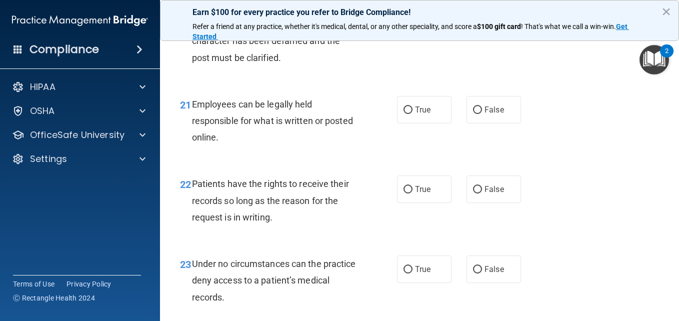
scroll to position [2230, 0]
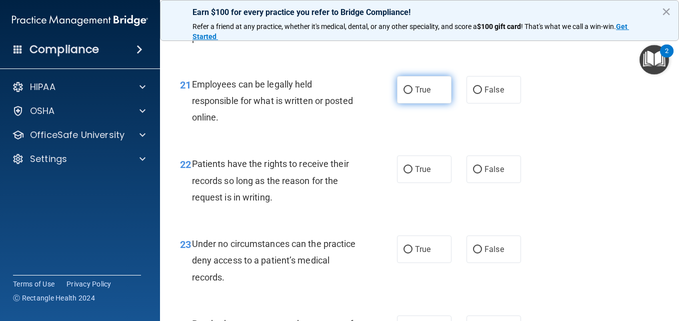
click at [415, 94] on span "True" at bounding box center [422, 89] width 15 height 9
click at [412, 94] on input "True" at bounding box center [407, 89] width 9 height 7
radio input "true"
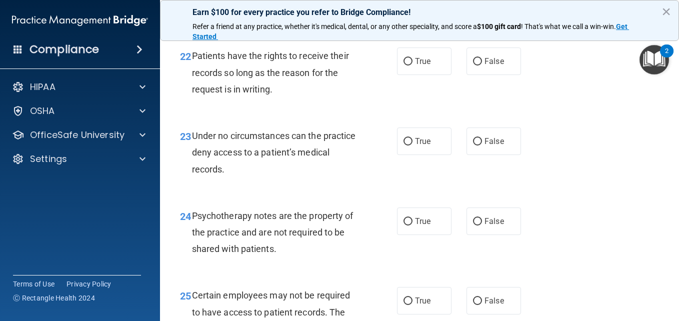
scroll to position [2350, 0]
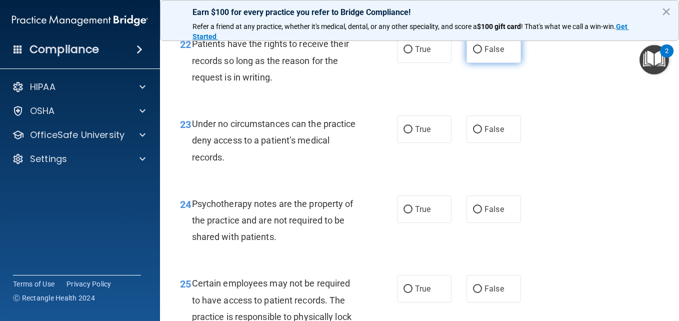
click at [472, 63] on label "False" at bounding box center [493, 48] width 54 height 27
click at [473, 53] on input "False" at bounding box center [477, 49] width 9 height 7
radio input "true"
click at [417, 134] on span "True" at bounding box center [422, 128] width 15 height 9
click at [412, 133] on input "True" at bounding box center [407, 129] width 9 height 7
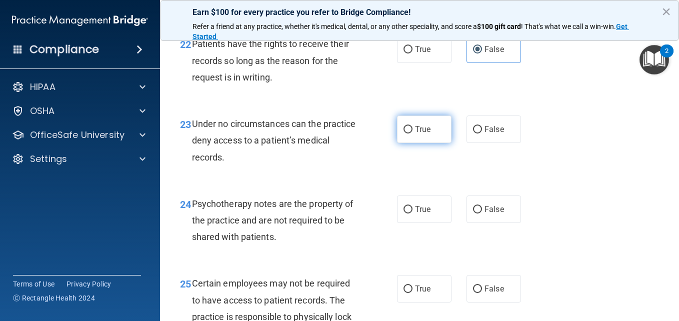
radio input "true"
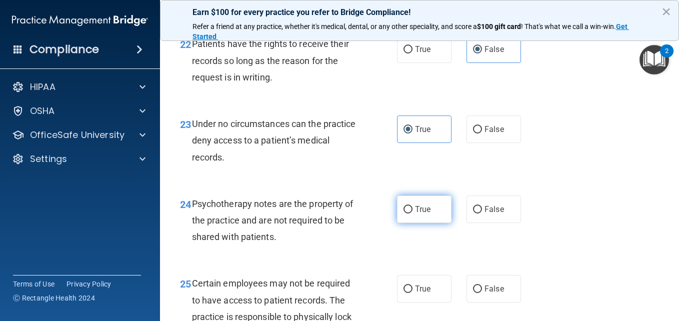
click at [423, 214] on span "True" at bounding box center [422, 208] width 15 height 9
click at [412, 213] on input "True" at bounding box center [407, 209] width 9 height 7
radio input "true"
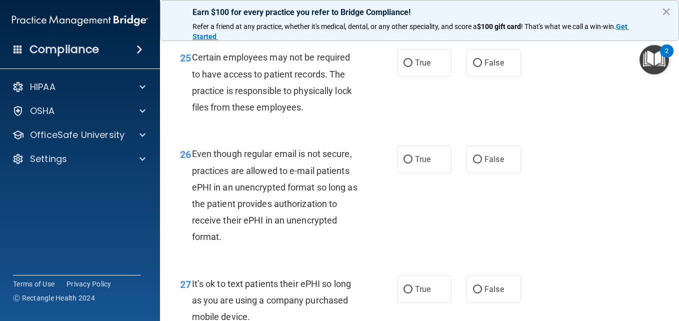
scroll to position [2590, 0]
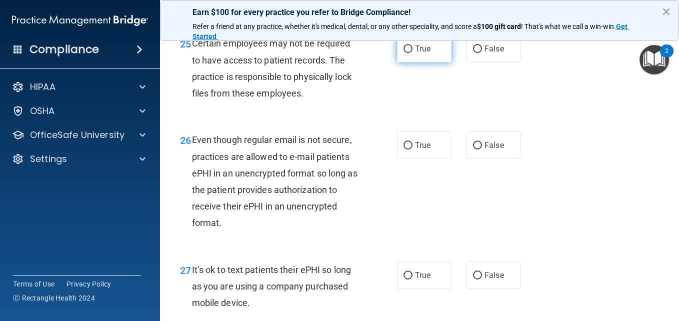
click at [417, 53] on span "True" at bounding box center [422, 48] width 15 height 9
click at [412, 53] on input "True" at bounding box center [407, 48] width 9 height 7
radio input "true"
click at [428, 159] on label "True" at bounding box center [424, 144] width 54 height 27
click at [412, 149] on input "True" at bounding box center [407, 145] width 9 height 7
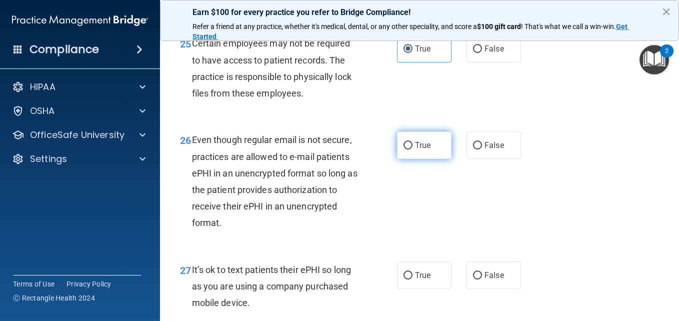
radio input "true"
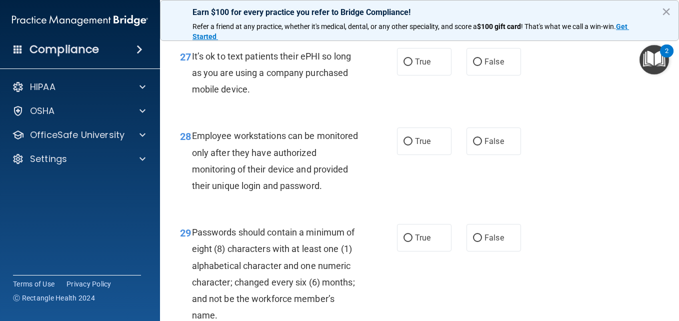
scroll to position [2810, 0]
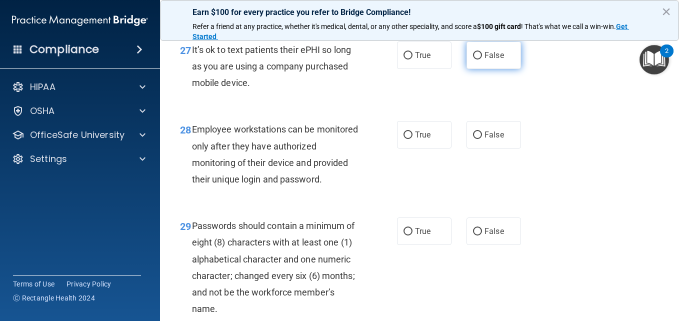
click at [473, 59] on input "False" at bounding box center [477, 55] width 9 height 7
radio input "true"
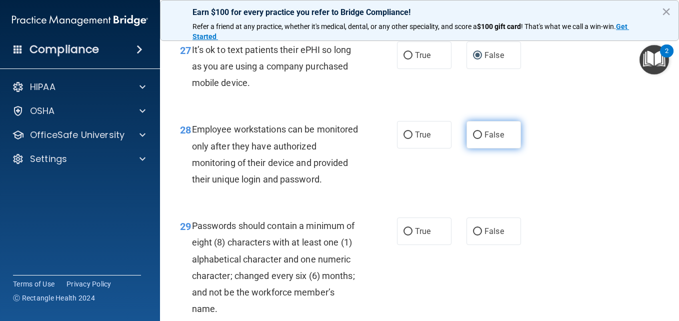
click at [479, 148] on label "False" at bounding box center [493, 134] width 54 height 27
click at [479, 139] on input "False" at bounding box center [477, 134] width 9 height 7
radio input "true"
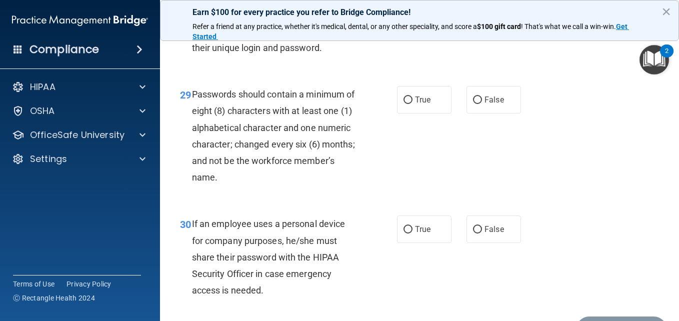
scroll to position [2950, 0]
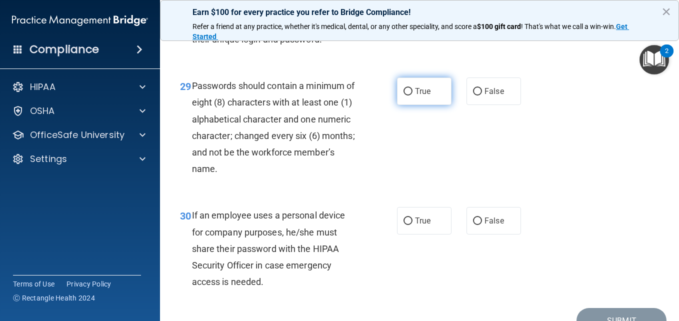
click at [415, 96] on span "True" at bounding box center [422, 90] width 15 height 9
click at [412, 95] on input "True" at bounding box center [407, 91] width 9 height 7
radio input "true"
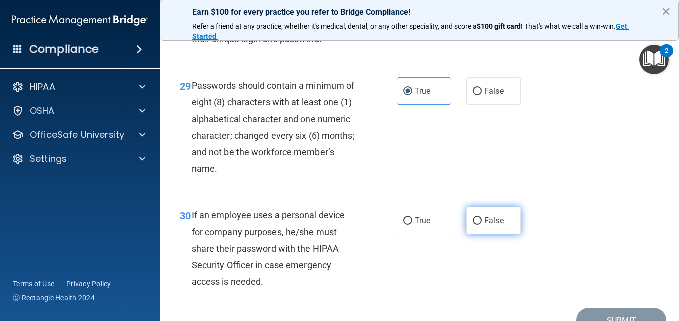
click at [476, 225] on input "False" at bounding box center [477, 220] width 9 height 7
radio input "true"
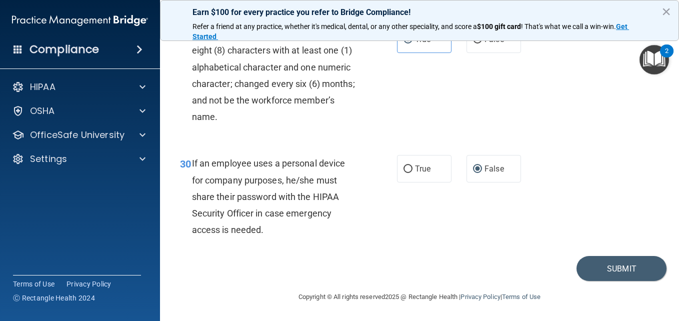
scroll to position [3070, 0]
click at [607, 281] on button "Submit" at bounding box center [621, 268] width 90 height 25
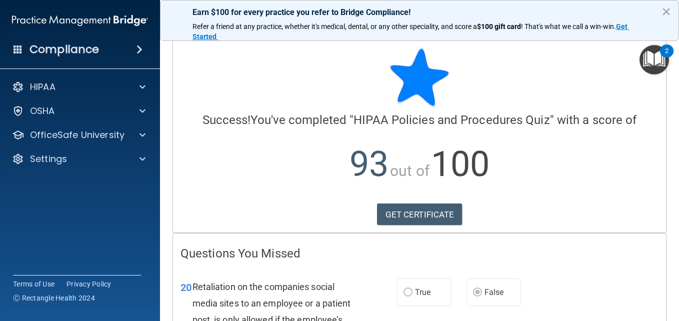
scroll to position [2, 0]
click at [421, 219] on link "GET CERTIFICATE" at bounding box center [419, 215] width 85 height 22
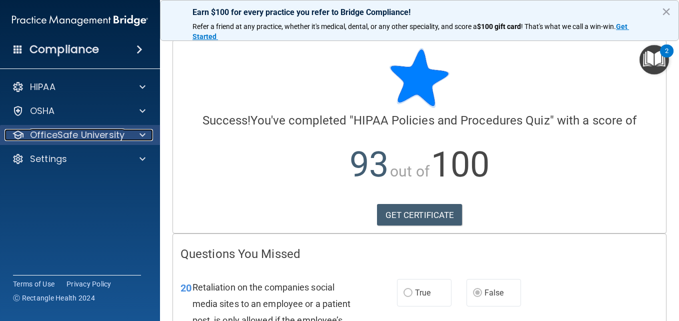
click at [90, 130] on p "OfficeSafe University" at bounding box center [77, 135] width 94 height 12
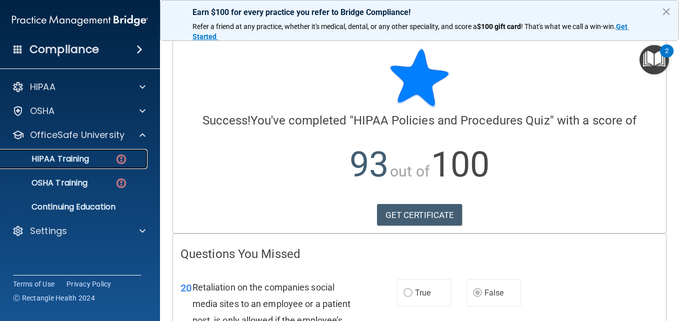
click at [93, 157] on div "HIPAA Training" at bounding box center [74, 159] width 136 height 10
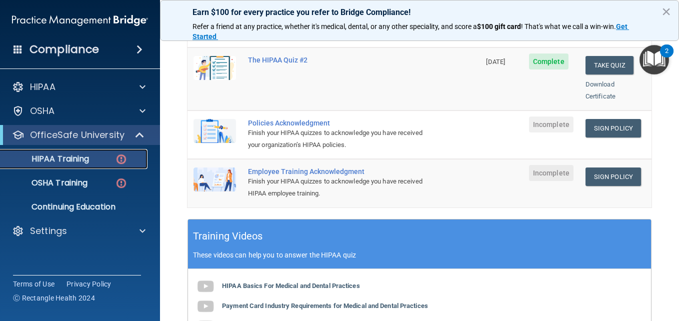
scroll to position [282, 0]
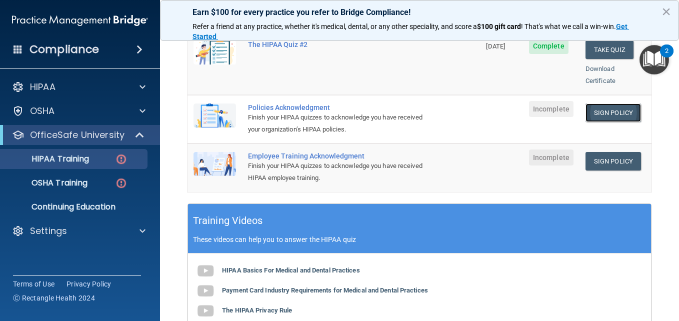
click at [600, 103] on link "Sign Policy" at bounding box center [612, 112] width 55 height 18
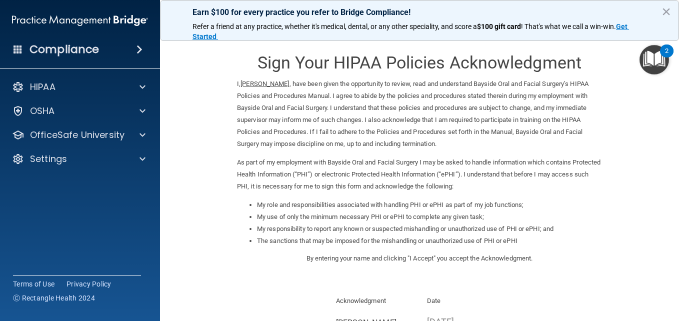
click at [346, 301] on p "Acknowledgment" at bounding box center [374, 301] width 76 height 12
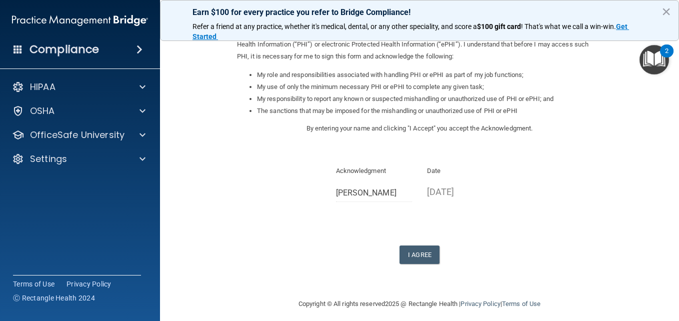
scroll to position [137, 0]
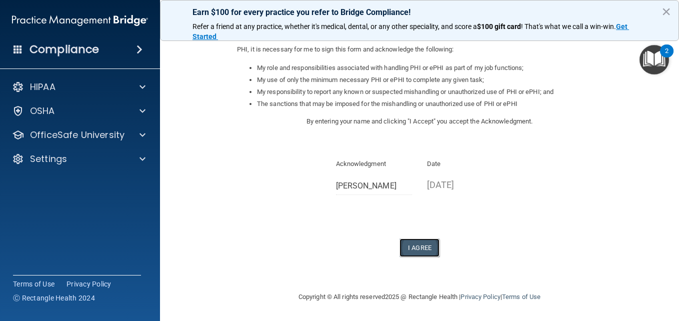
click at [423, 247] on button "I Agree" at bounding box center [419, 247] width 40 height 18
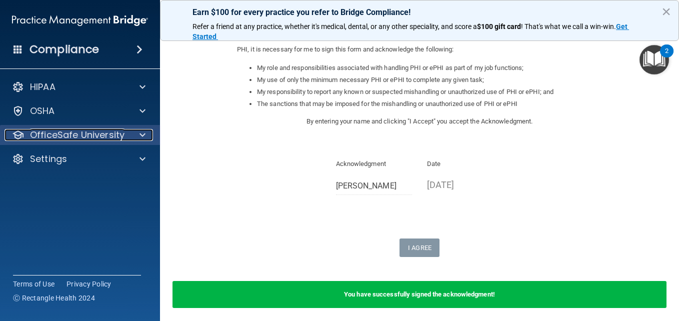
click at [87, 132] on p "OfficeSafe University" at bounding box center [77, 135] width 94 height 12
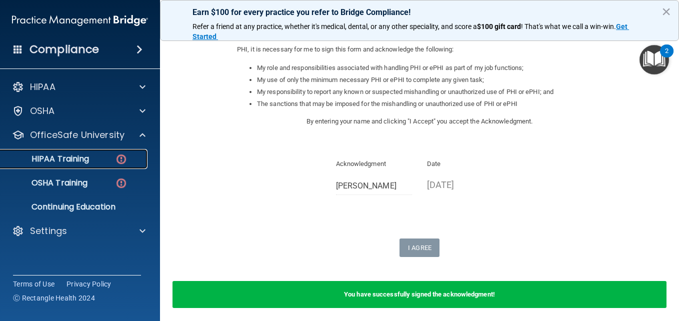
click at [87, 155] on p "HIPAA Training" at bounding box center [47, 159] width 82 height 10
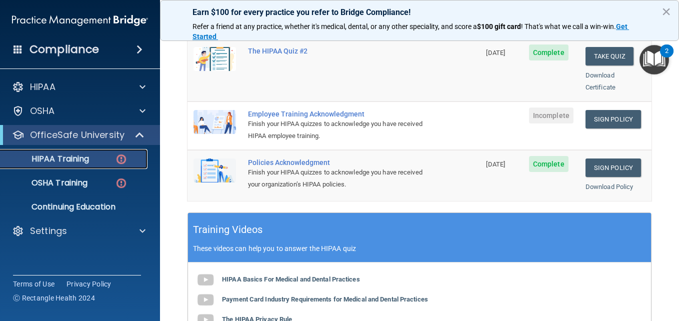
scroll to position [266, 0]
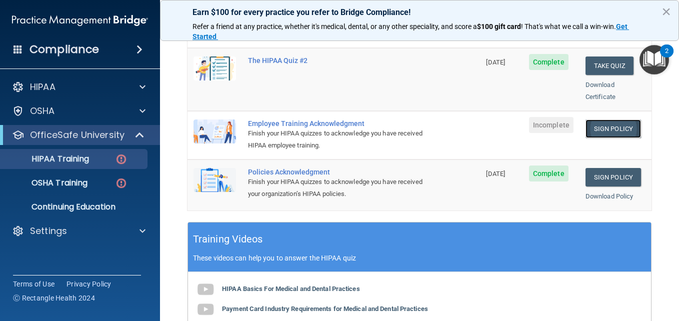
click at [601, 119] on link "Sign Policy" at bounding box center [612, 128] width 55 height 18
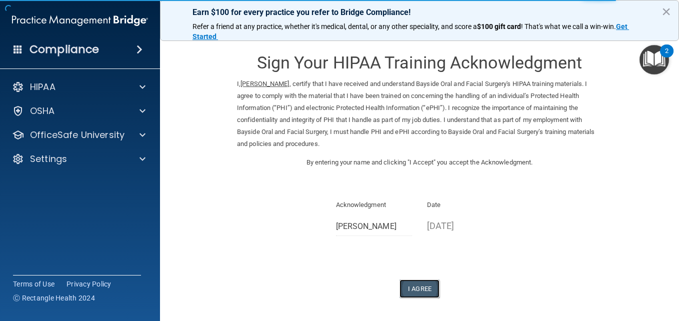
click at [420, 284] on button "I Agree" at bounding box center [419, 288] width 40 height 18
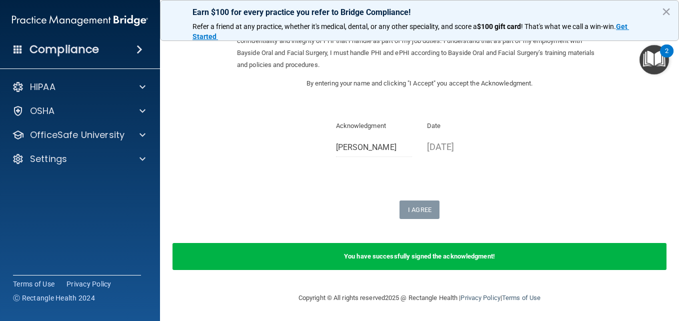
scroll to position [80, 0]
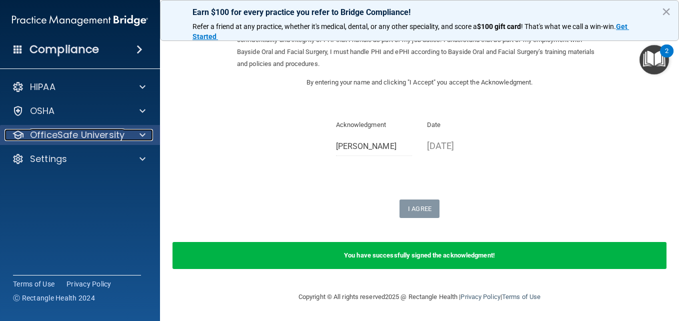
click at [134, 132] on div at bounding box center [140, 135] width 25 height 12
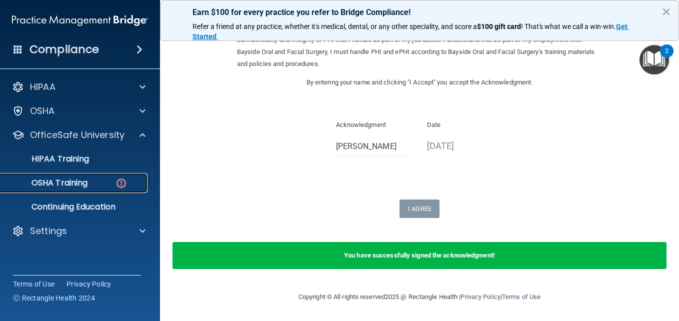
click at [109, 181] on div "OSHA Training" at bounding box center [74, 183] width 136 height 10
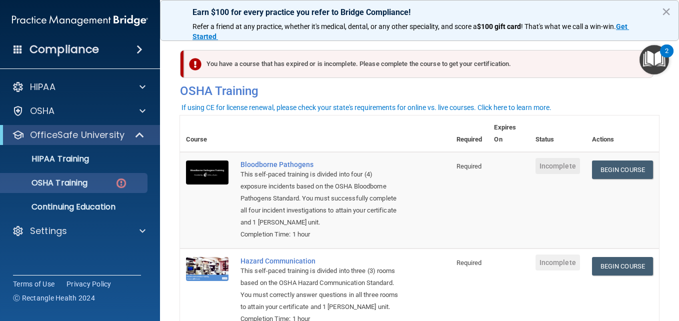
click at [673, 44] on div "2" at bounding box center [666, 50] width 13 height 13
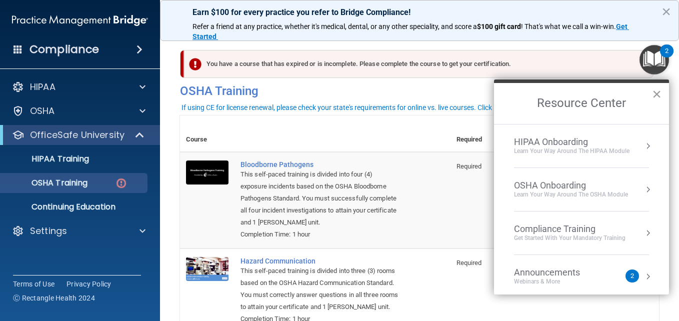
click at [658, 92] on button "×" at bounding box center [656, 94] width 9 height 16
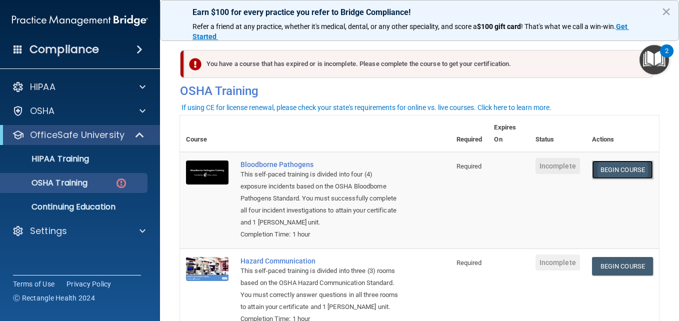
click at [615, 168] on link "Begin Course" at bounding box center [622, 169] width 61 height 18
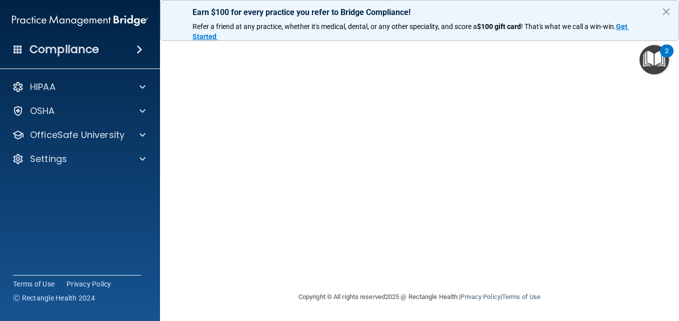
scroll to position [32, 0]
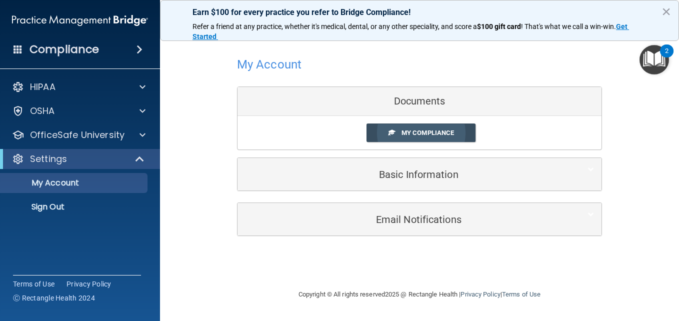
click at [420, 133] on span "My Compliance" at bounding box center [427, 132] width 52 height 7
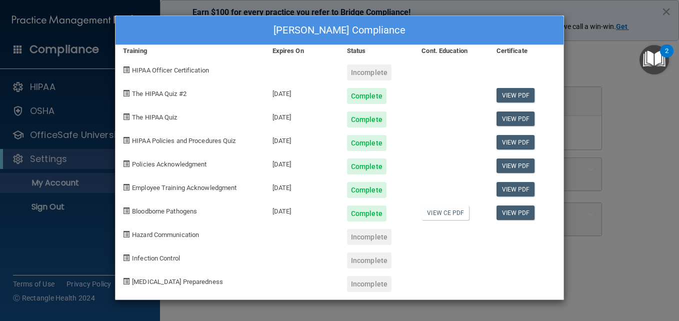
click at [459, 6] on div "Damaris Melendez's Compliance Training Expires On Status Cont. Education Certif…" at bounding box center [339, 160] width 679 height 321
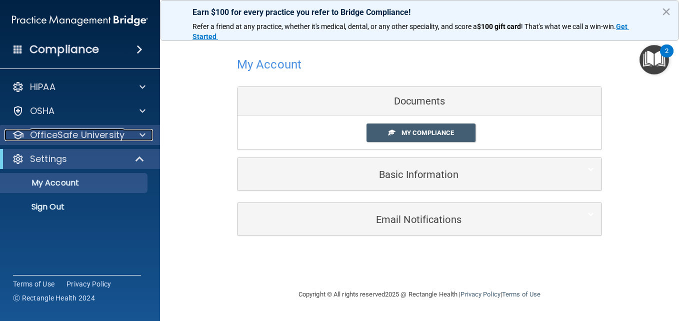
click at [114, 133] on p "OfficeSafe University" at bounding box center [77, 135] width 94 height 12
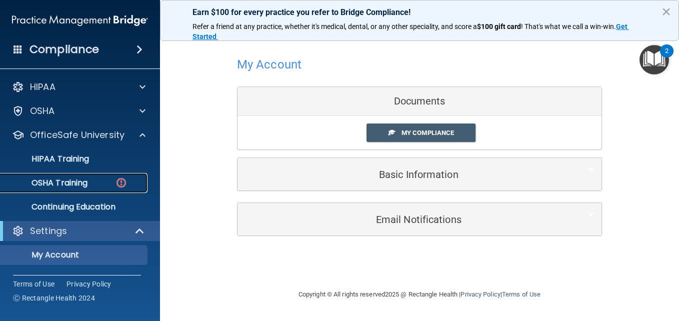
click at [98, 185] on div "OSHA Training" at bounding box center [74, 183] width 136 height 10
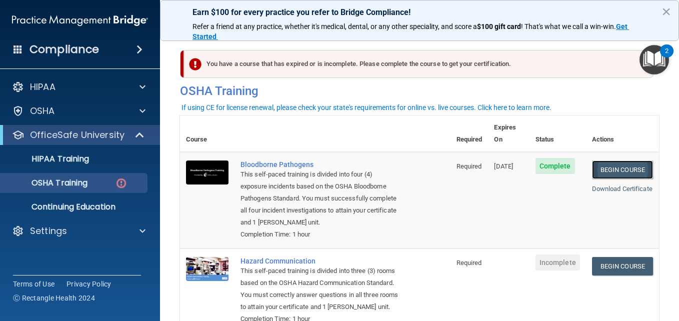
click at [613, 160] on link "Begin Course" at bounding box center [622, 169] width 61 height 18
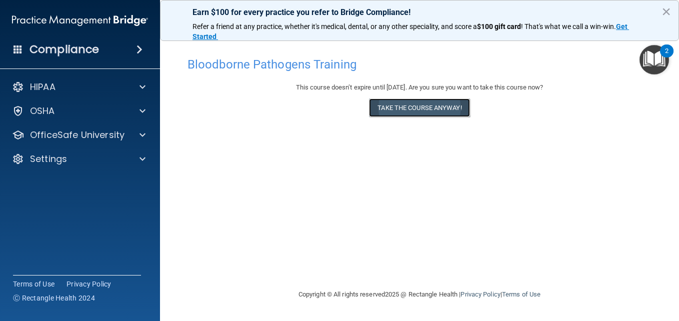
click at [429, 111] on button "Take the course anyway!" at bounding box center [419, 107] width 100 height 18
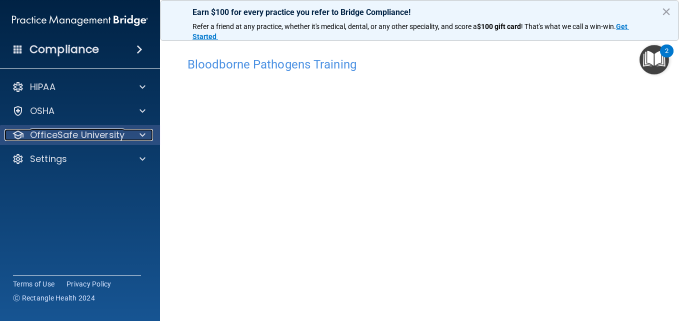
click at [120, 134] on p "OfficeSafe University" at bounding box center [77, 135] width 94 height 12
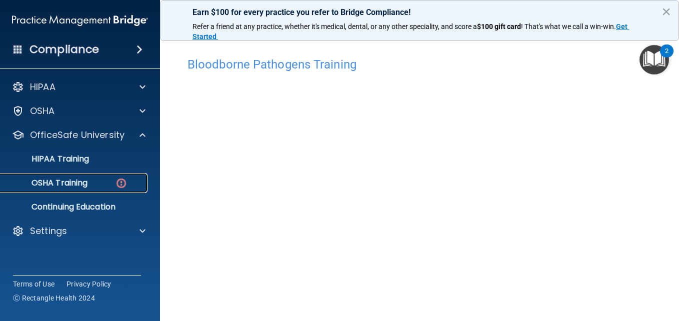
click at [98, 179] on div "OSHA Training" at bounding box center [74, 183] width 136 height 10
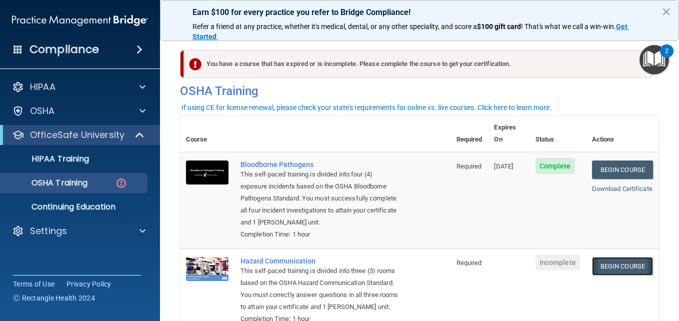
click at [627, 262] on link "Begin Course" at bounding box center [622, 266] width 61 height 18
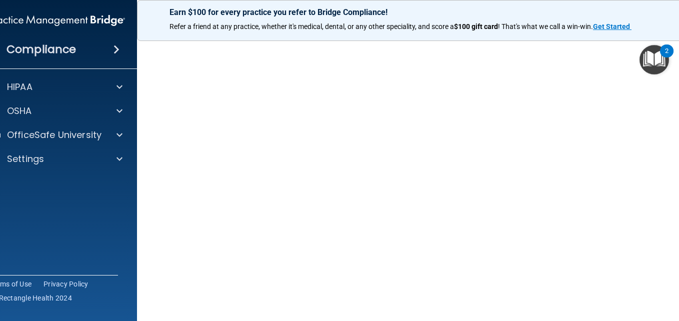
scroll to position [55, 0]
click at [678, 314] on html "Compliance HIPAA Documents and Policies Report an Incident Business Associates …" at bounding box center [339, 160] width 679 height 321
click at [639, 47] on img "Open Resource Center, 2 new notifications" at bounding box center [653, 59] width 29 height 29
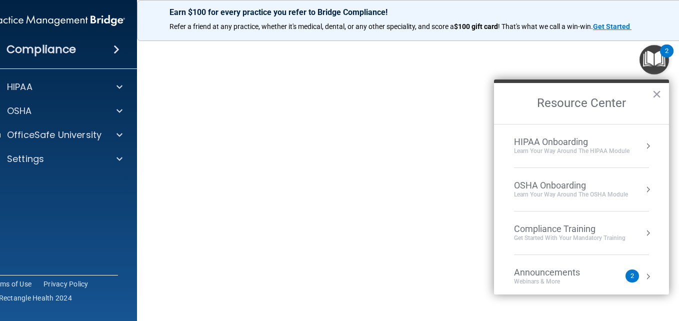
click at [661, 93] on h2 "Resource Center" at bounding box center [581, 103] width 175 height 41
click at [658, 93] on button "×" at bounding box center [656, 94] width 9 height 16
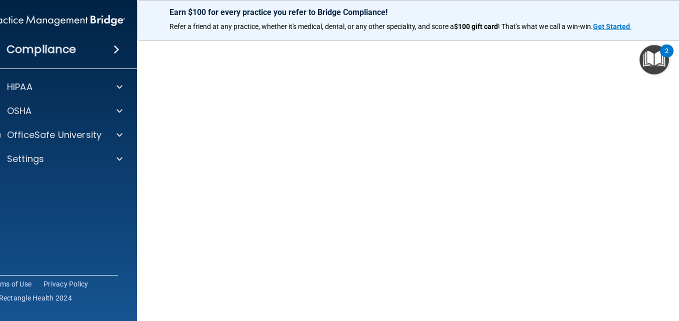
click at [678, 310] on html "Compliance HIPAA Documents and Policies Report an Incident Business Associates …" at bounding box center [339, 160] width 679 height 321
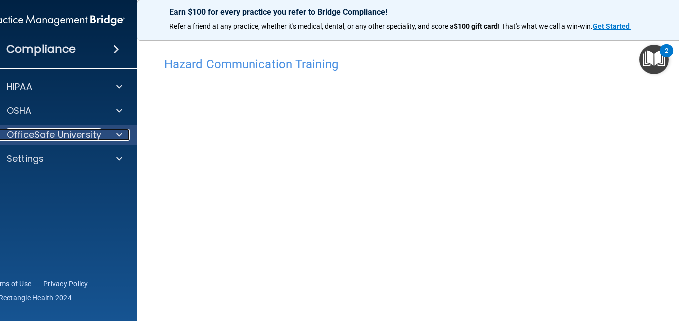
click at [116, 133] on span at bounding box center [119, 135] width 6 height 12
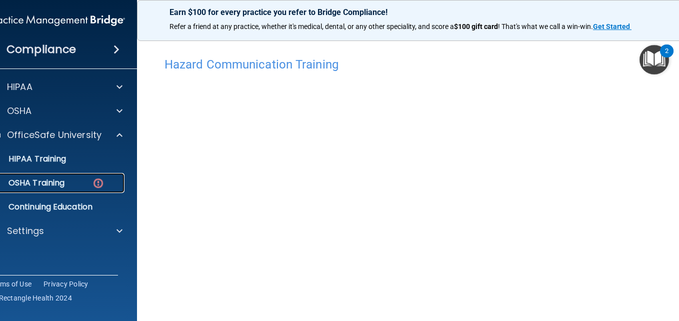
click at [102, 173] on link "OSHA Training" at bounding box center [45, 183] width 157 height 20
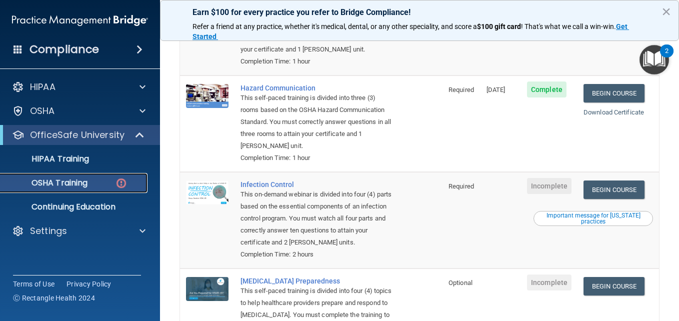
scroll to position [180, 0]
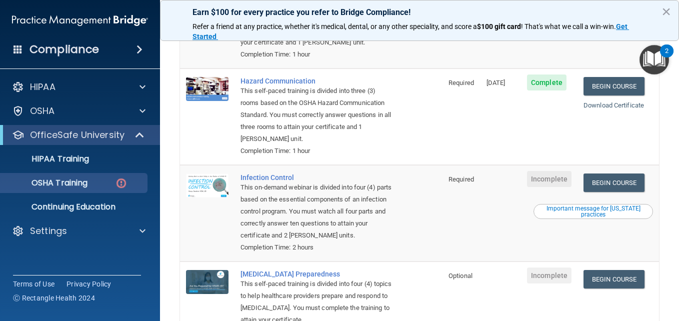
click at [544, 184] on span "Incomplete" at bounding box center [549, 179] width 44 height 16
click at [610, 180] on link "Begin Course" at bounding box center [613, 182] width 61 height 18
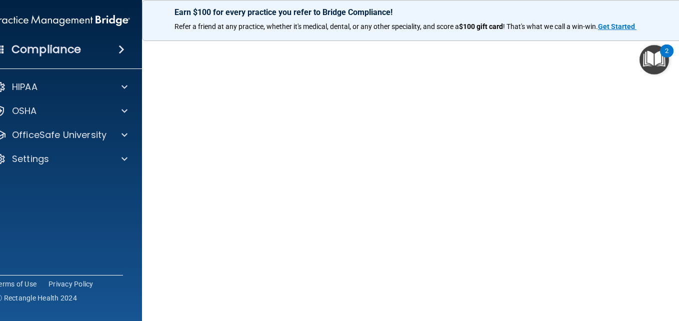
scroll to position [40, 0]
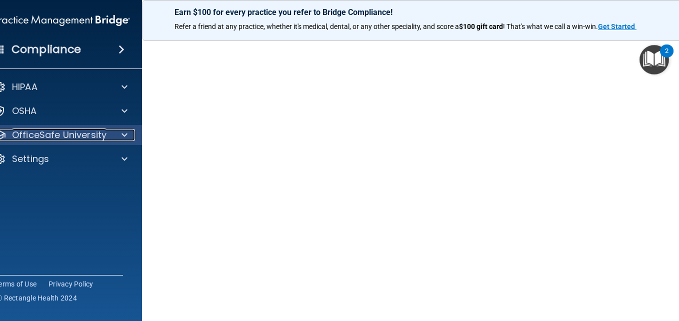
click at [74, 131] on p "OfficeSafe University" at bounding box center [59, 135] width 94 height 12
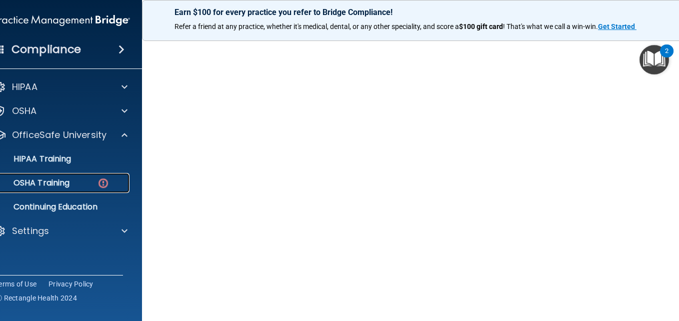
click at [65, 178] on p "OSHA Training" at bounding box center [29, 183] width 81 height 10
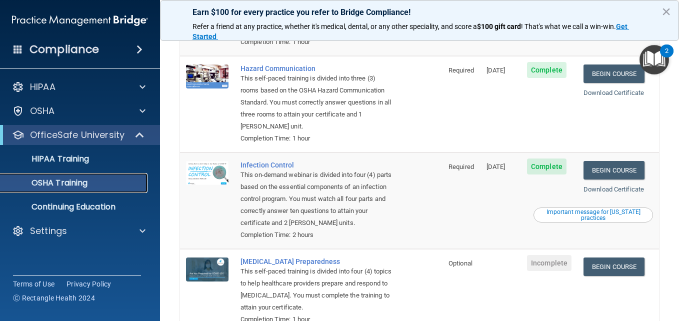
scroll to position [180, 0]
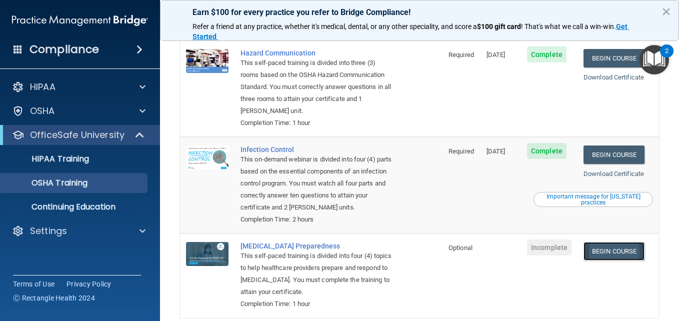
click at [603, 254] on link "Begin Course" at bounding box center [613, 251] width 61 height 18
click at [605, 254] on link "Begin Course" at bounding box center [613, 251] width 61 height 18
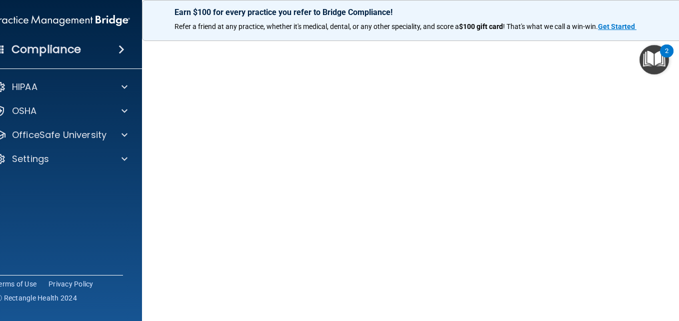
scroll to position [32, 0]
click at [671, 197] on div "[MEDICAL_DATA] Training This course doesn’t expire until . Are you sure you wan…" at bounding box center [419, 193] width 515 height 346
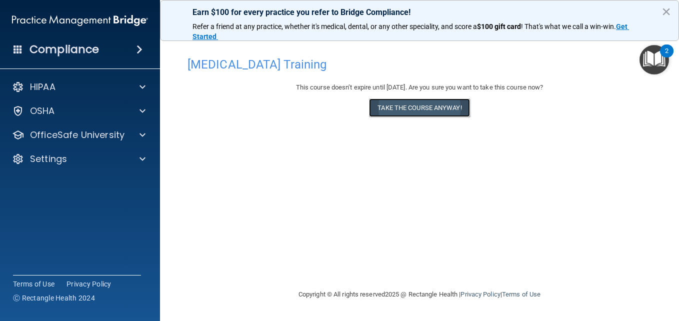
click at [412, 103] on button "Take the course anyway!" at bounding box center [419, 107] width 100 height 18
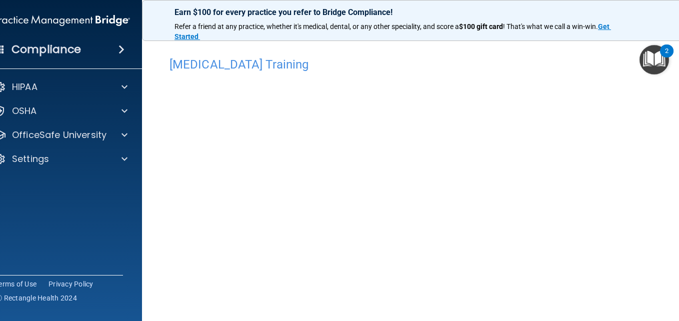
scroll to position [32, 0]
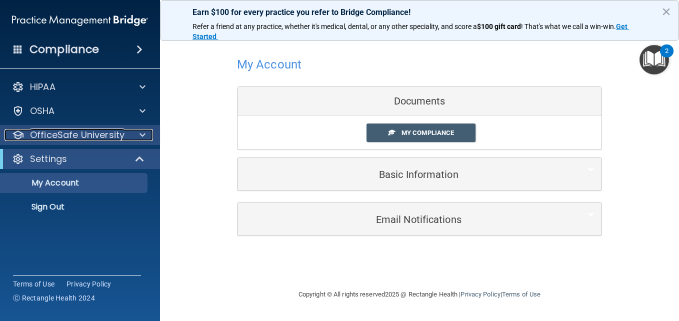
click at [94, 134] on p "OfficeSafe University" at bounding box center [77, 135] width 94 height 12
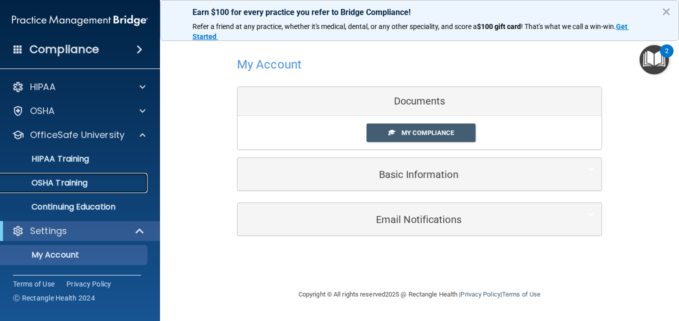
click at [64, 181] on p "OSHA Training" at bounding box center [46, 183] width 81 height 10
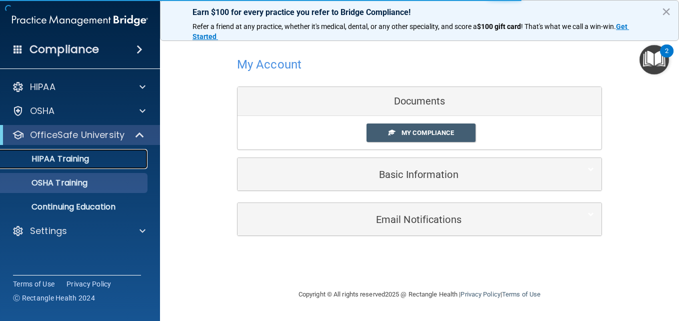
click at [74, 157] on p "HIPAA Training" at bounding box center [47, 159] width 82 height 10
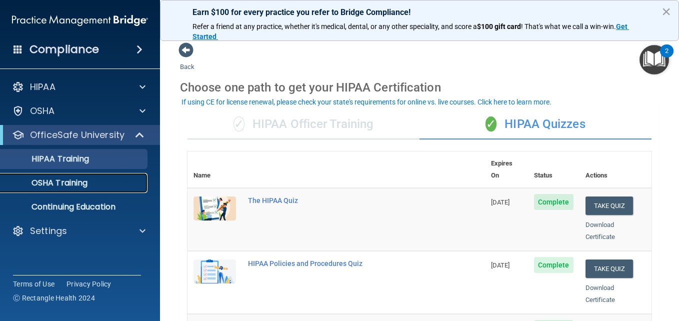
click at [58, 183] on p "OSHA Training" at bounding box center [46, 183] width 81 height 10
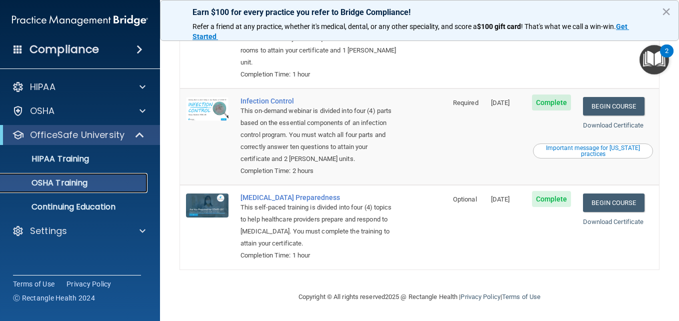
scroll to position [231, 0]
click at [60, 206] on p "Continuing Education" at bounding box center [74, 207] width 136 height 10
